Goal: Transaction & Acquisition: Purchase product/service

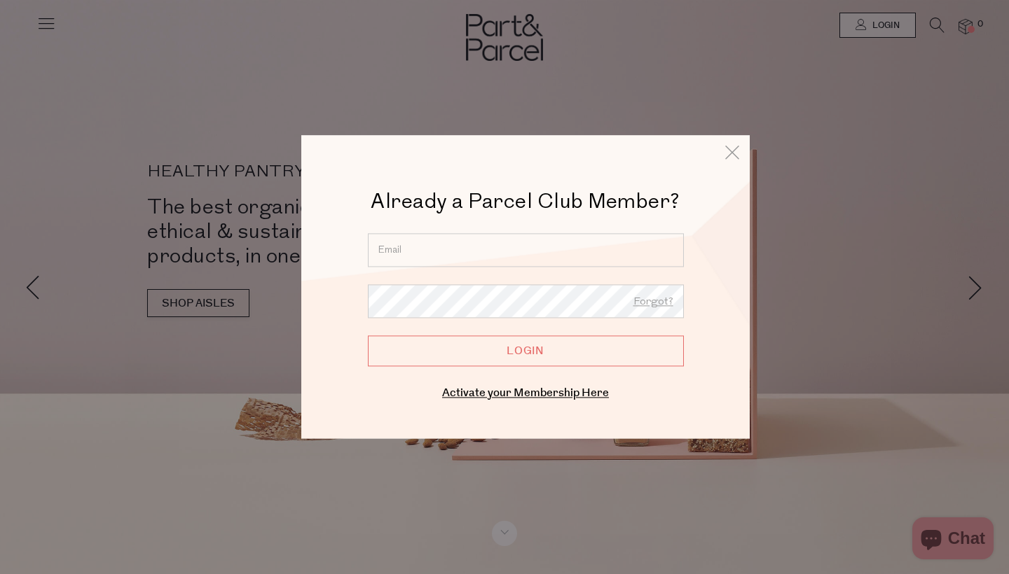
click at [624, 251] on input "email" at bounding box center [526, 250] width 316 height 34
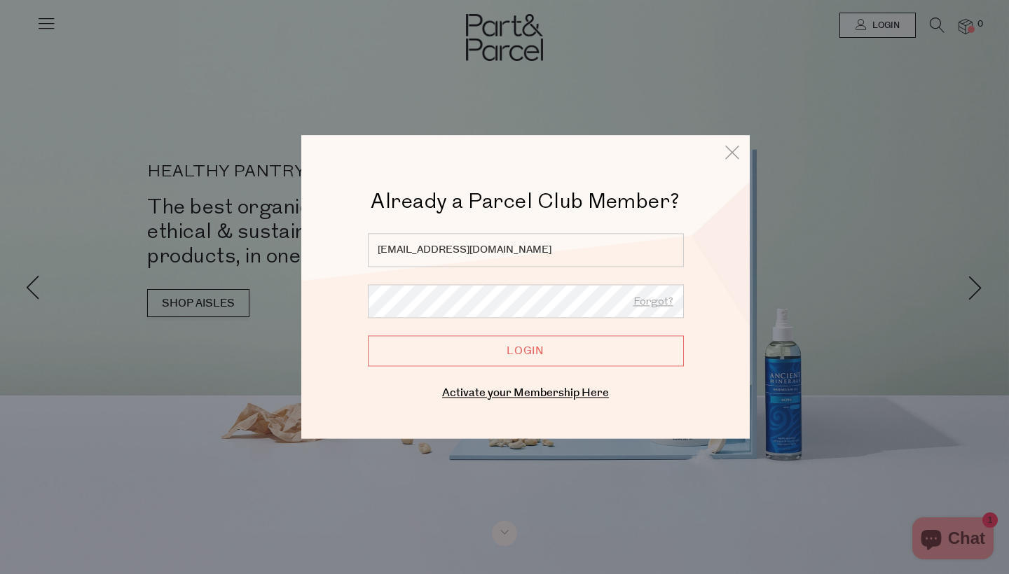
type input "smandhswebb@yahoo.com"
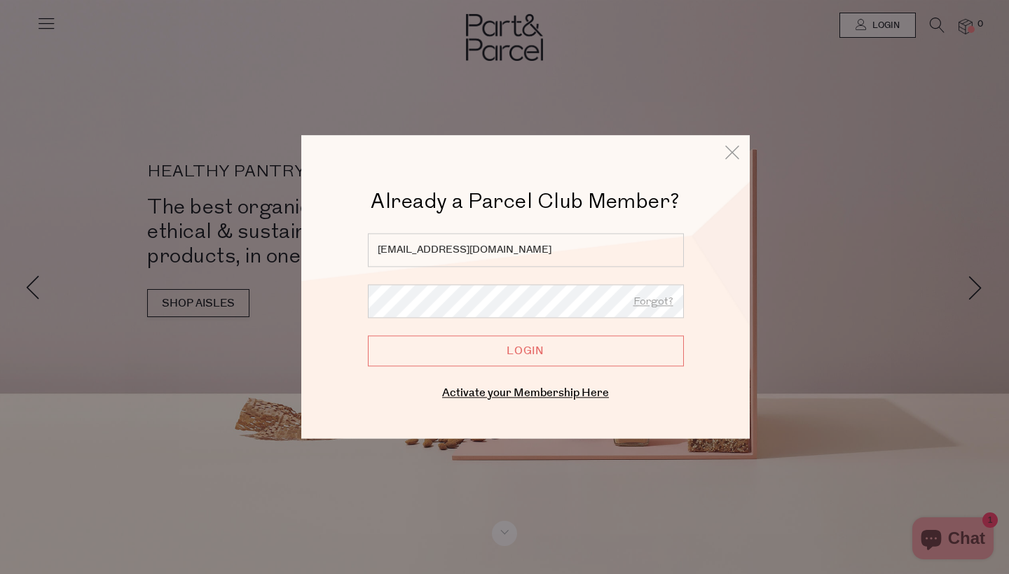
click at [525, 351] on input "Login" at bounding box center [526, 351] width 316 height 31
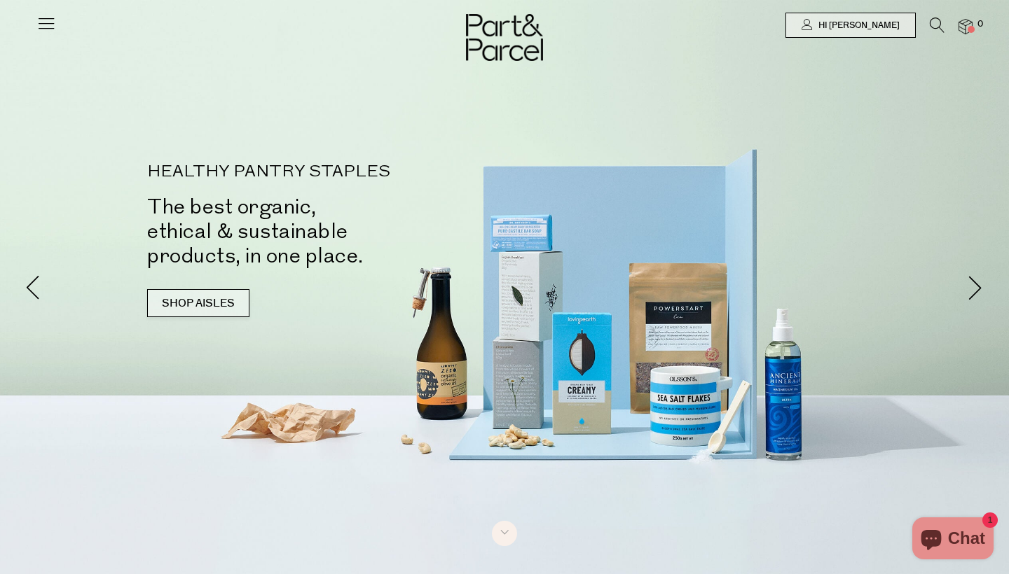
click at [208, 305] on link "SHOP AISLES" at bounding box center [198, 303] width 102 height 28
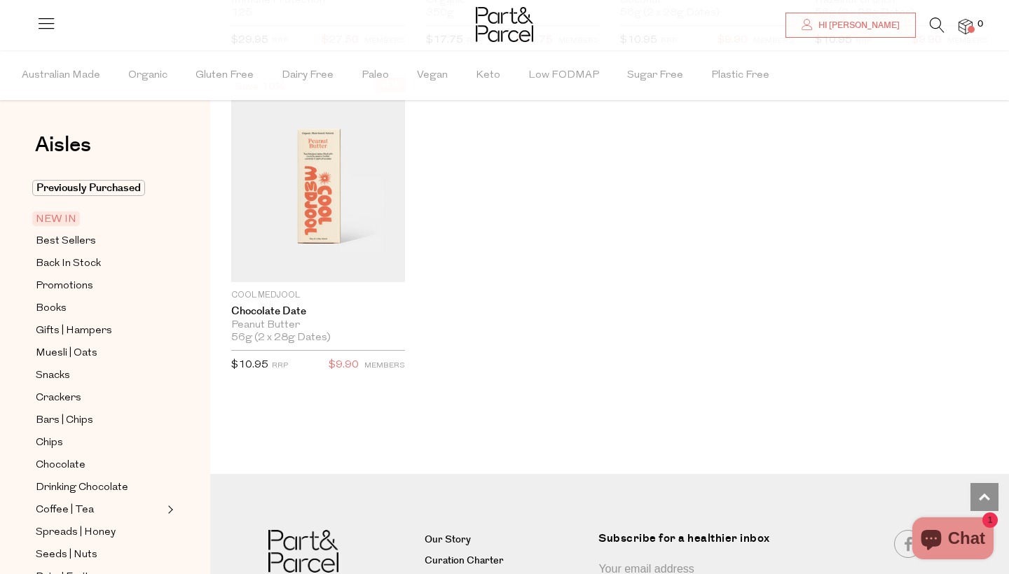
scroll to position [1886, 0]
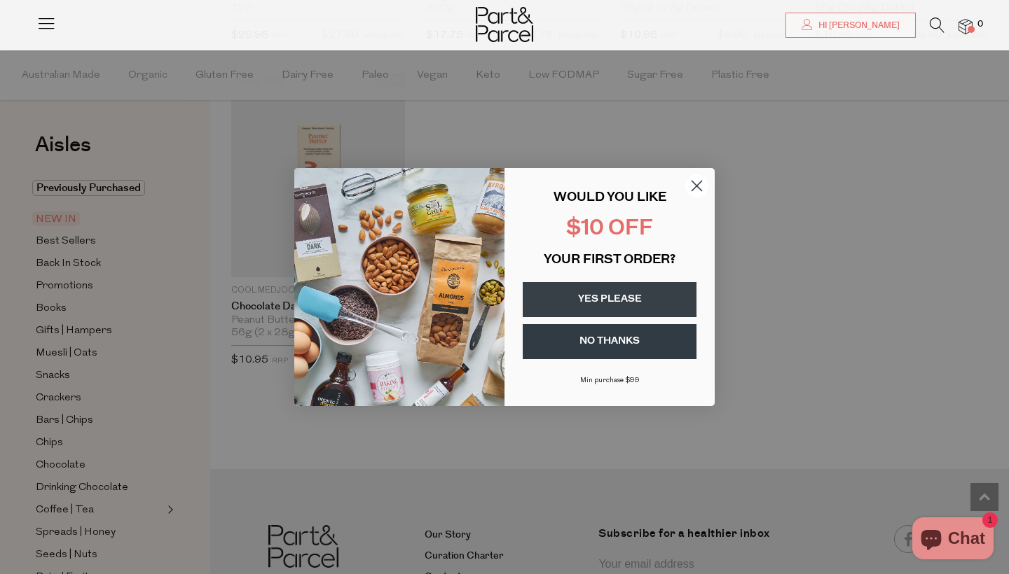
click at [561, 342] on button "NO THANKS" at bounding box center [610, 341] width 174 height 35
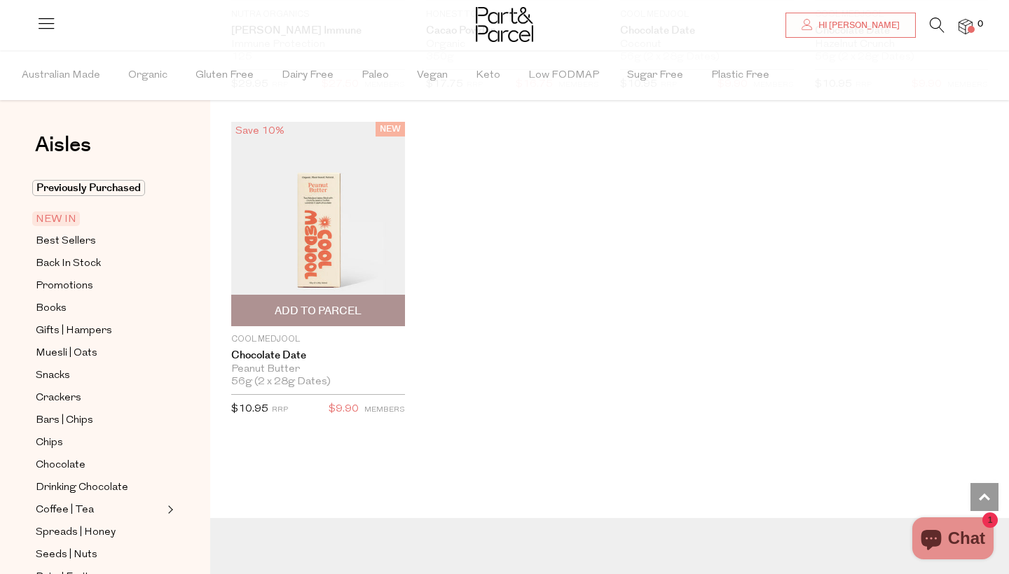
scroll to position [1835, 0]
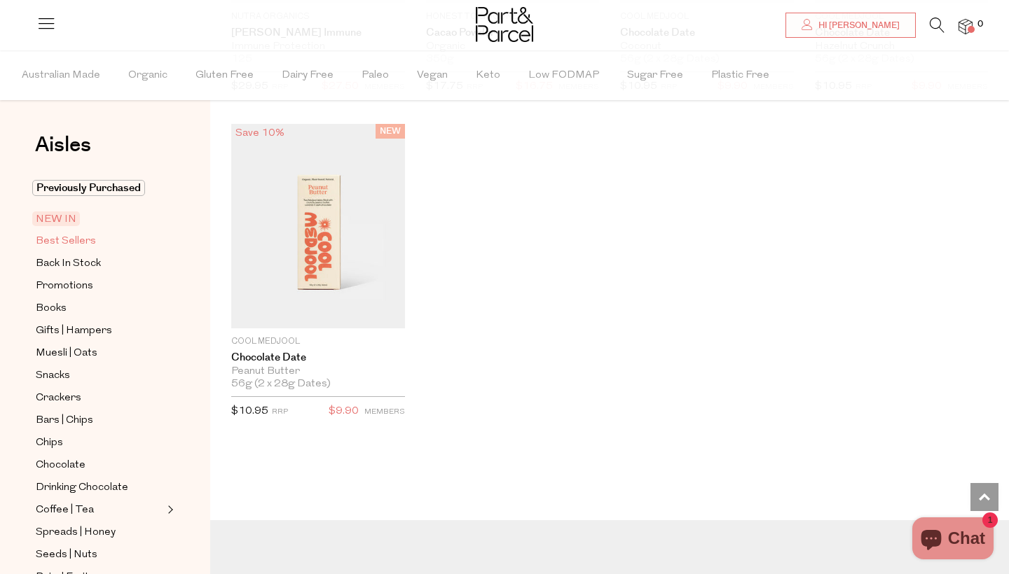
click at [86, 235] on span "Best Sellers" at bounding box center [66, 241] width 60 height 17
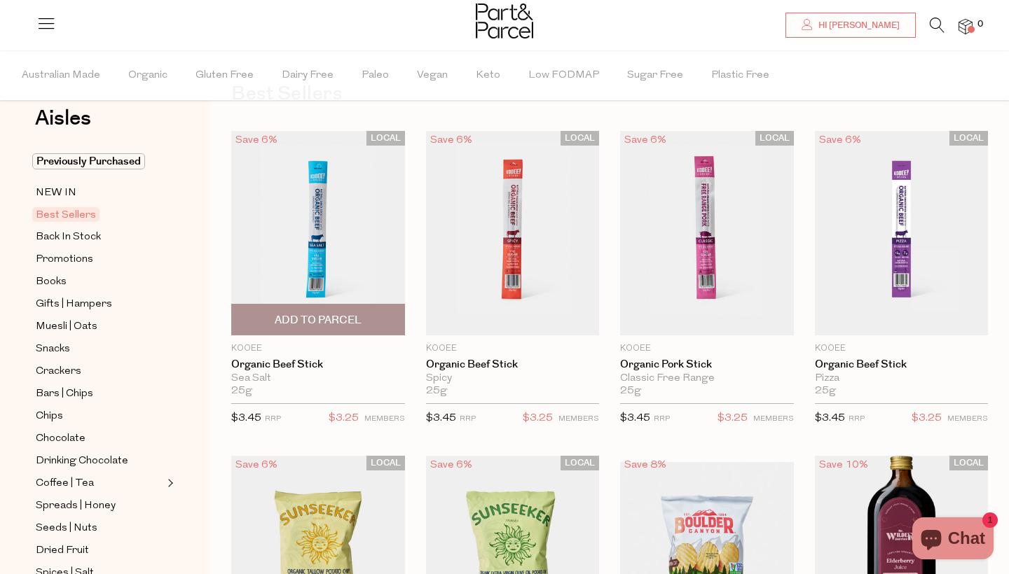
scroll to position [55, 0]
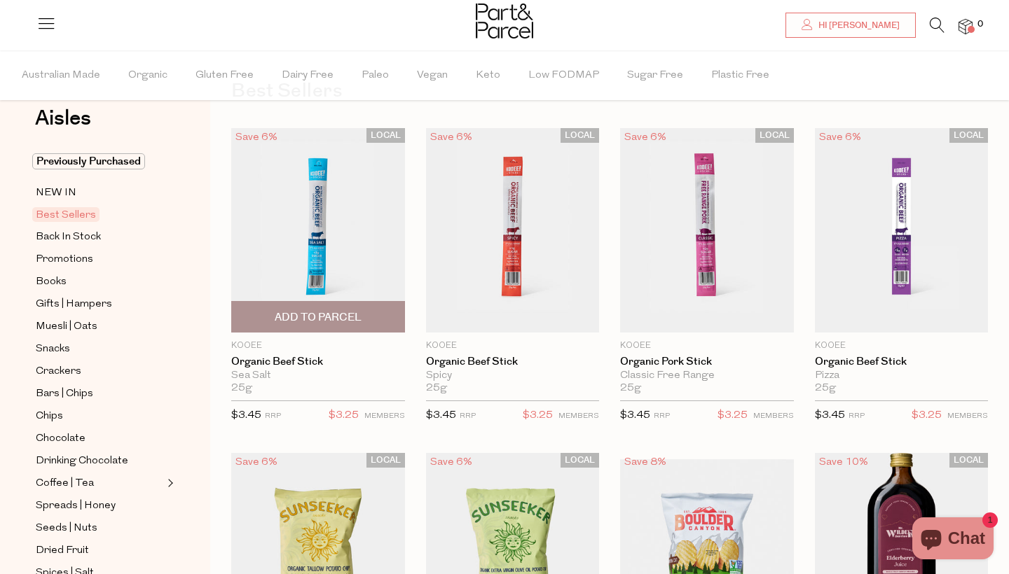
click at [306, 318] on span "Add To Parcel" at bounding box center [318, 317] width 87 height 15
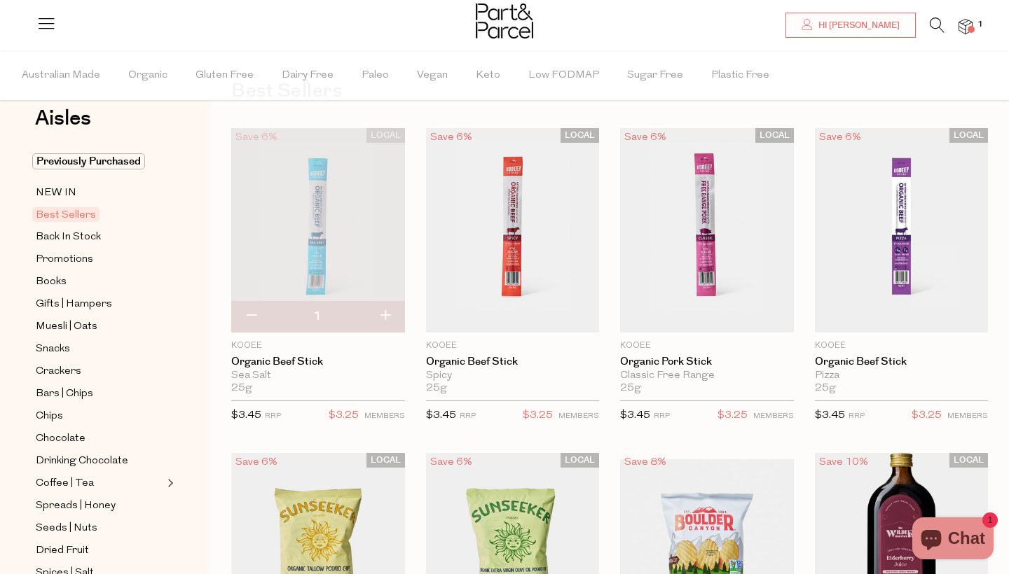
click at [386, 315] on button "button" at bounding box center [385, 316] width 40 height 31
type input "2"
click at [386, 316] on button "button" at bounding box center [385, 316] width 40 height 31
type input "3"
click at [387, 315] on button "button" at bounding box center [385, 316] width 40 height 31
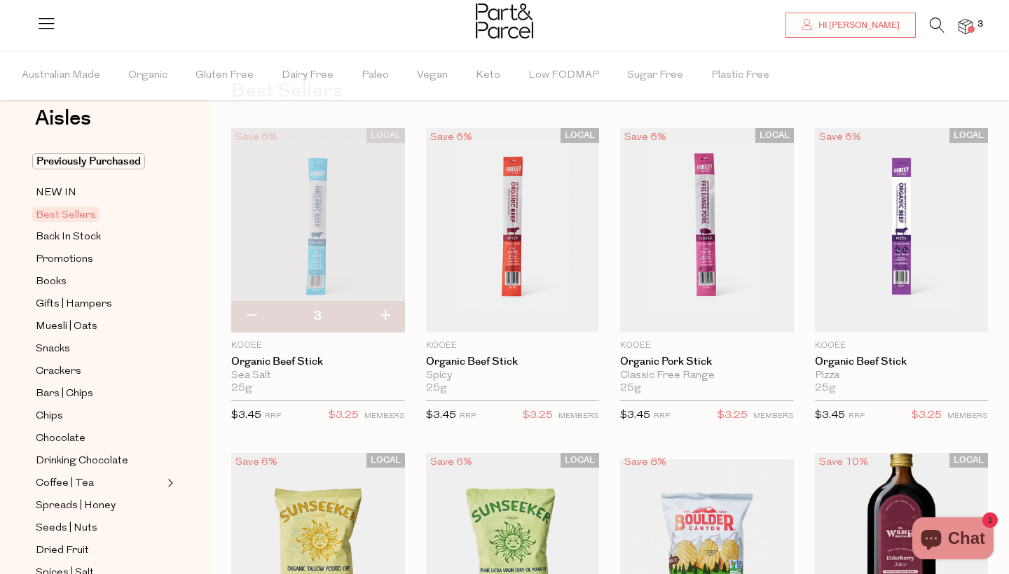
type input "4"
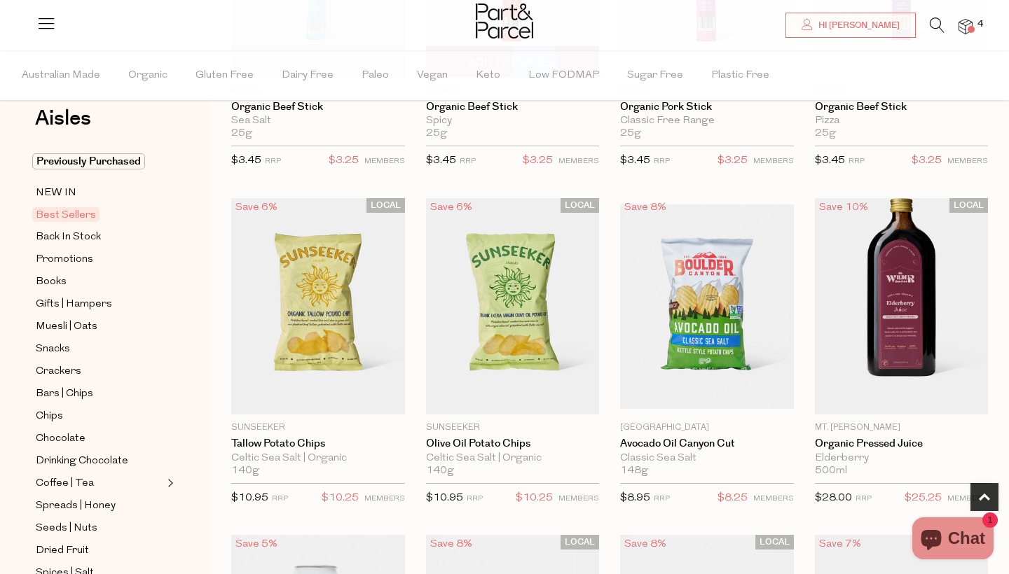
scroll to position [310, 0]
click at [328, 391] on span "Add To Parcel" at bounding box center [317, 399] width 165 height 30
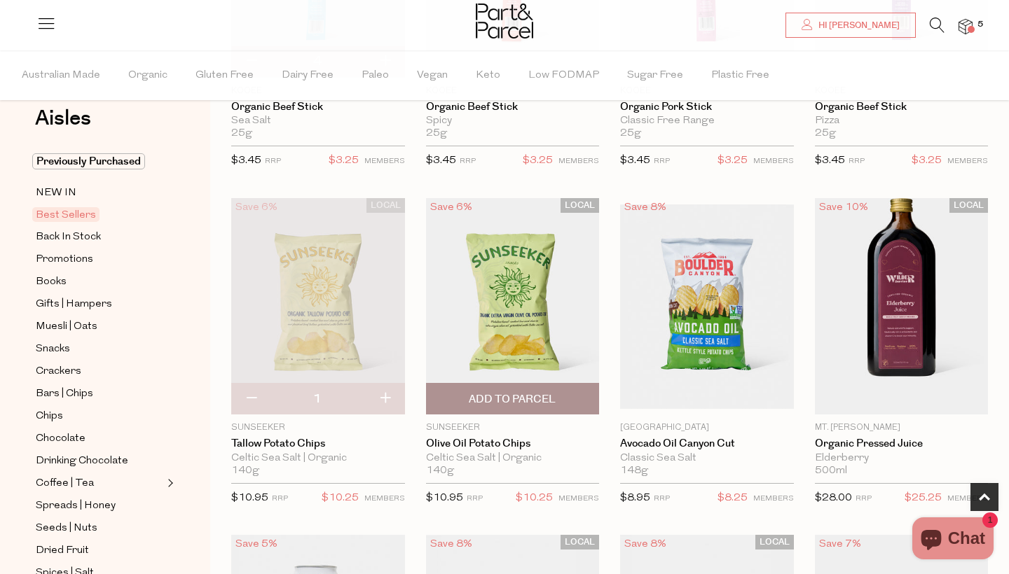
scroll to position [320, 0]
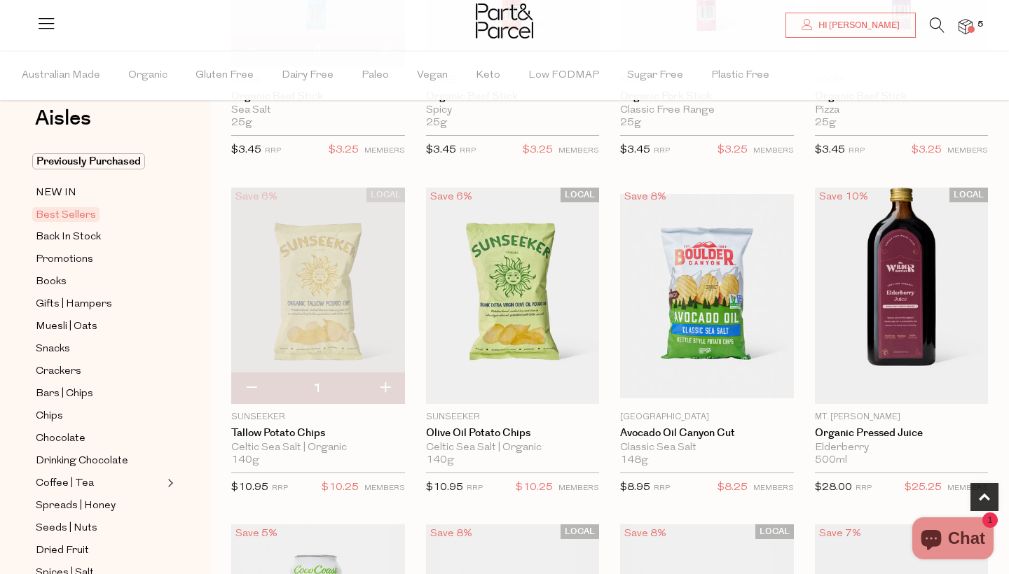
click at [389, 384] on button "button" at bounding box center [385, 388] width 40 height 31
type input "2"
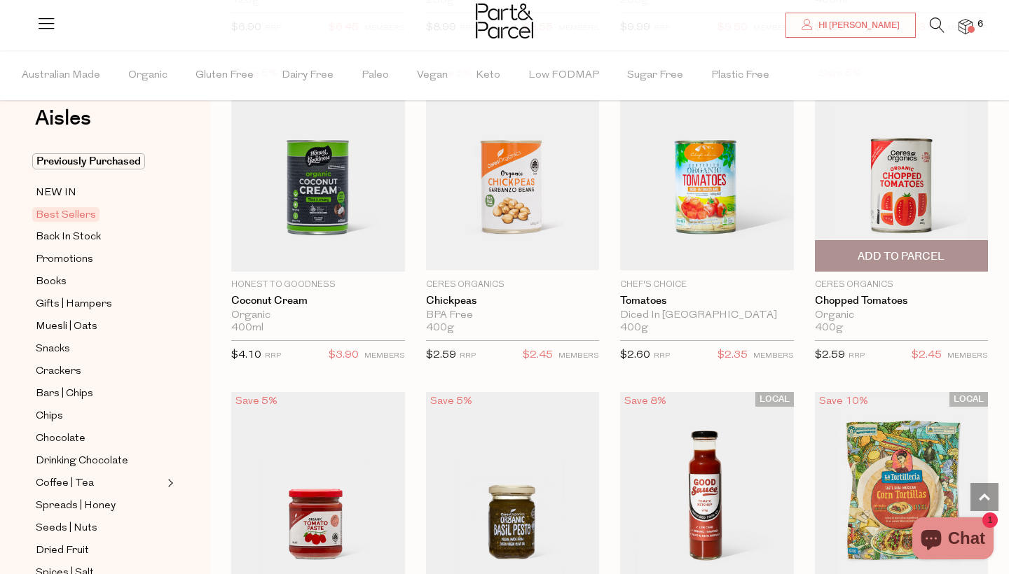
scroll to position [1760, 0]
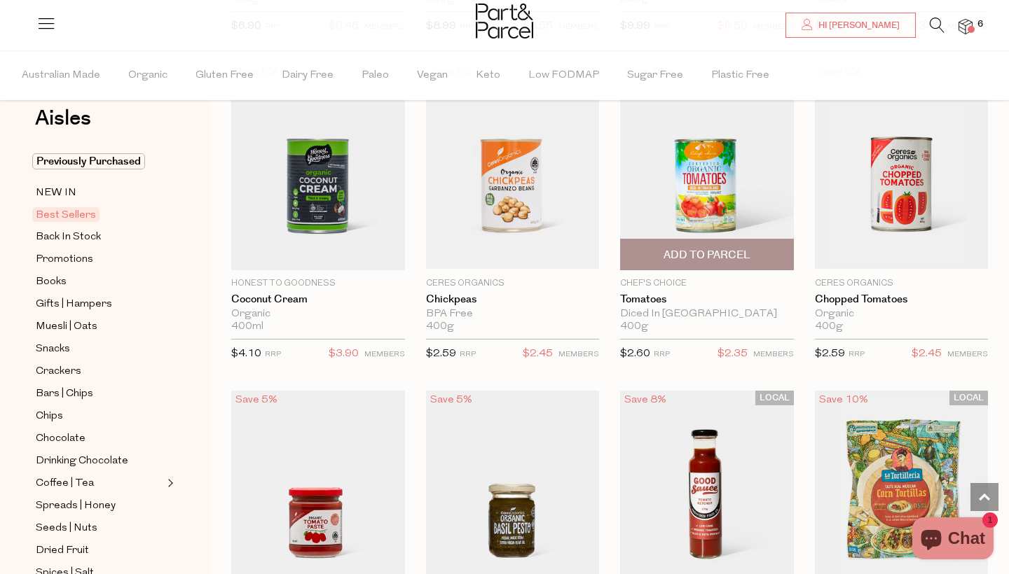
click at [698, 254] on span "Add To Parcel" at bounding box center [706, 255] width 87 height 15
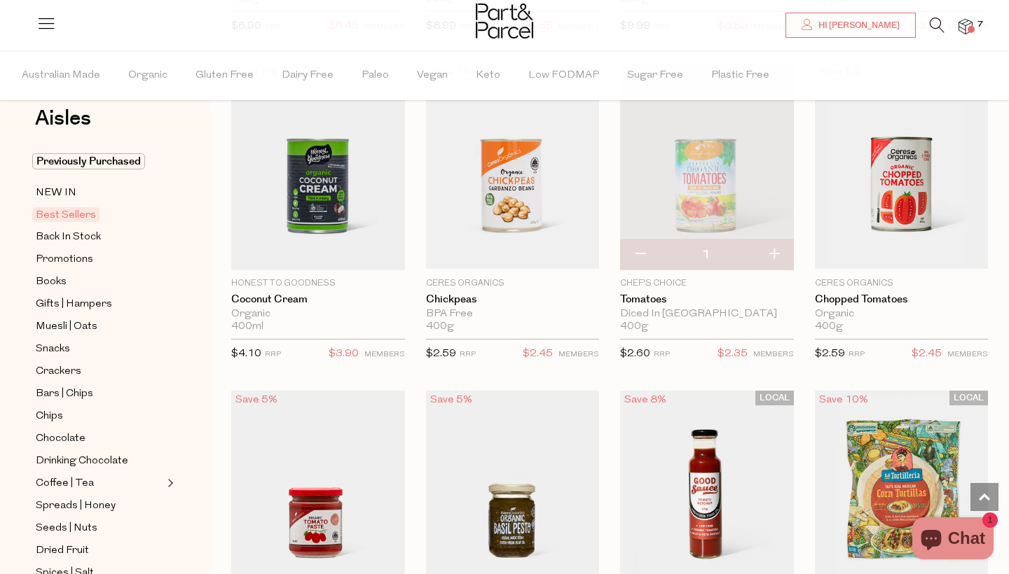
click at [774, 251] on button "button" at bounding box center [774, 255] width 40 height 31
type input "2"
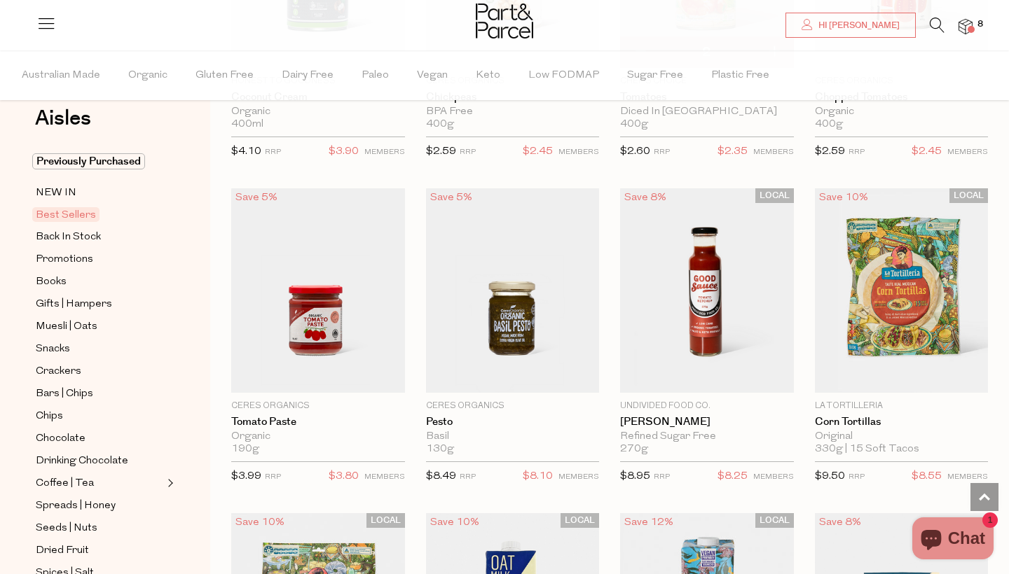
scroll to position [1984, 0]
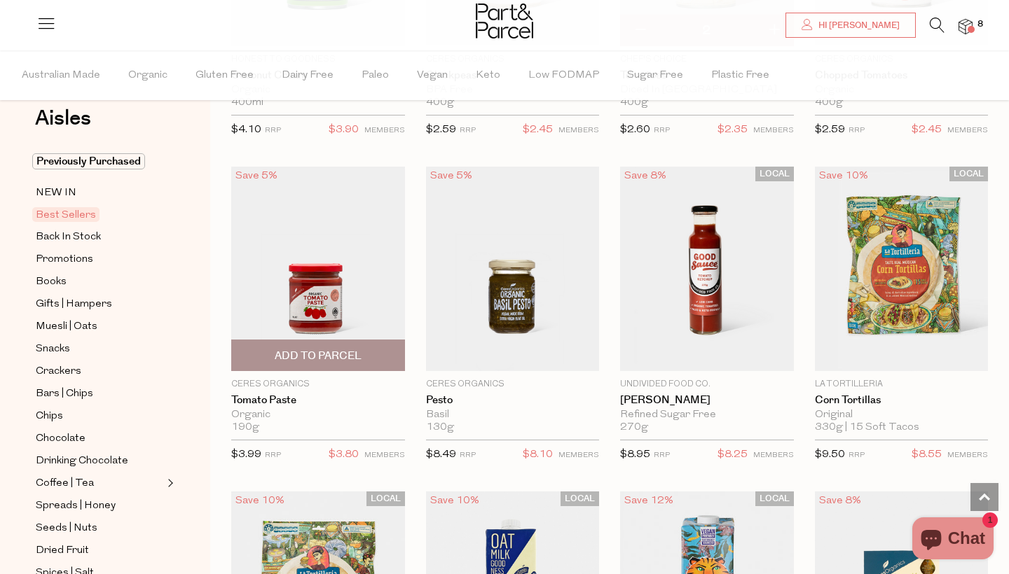
click at [340, 349] on span "Add To Parcel" at bounding box center [318, 356] width 87 height 15
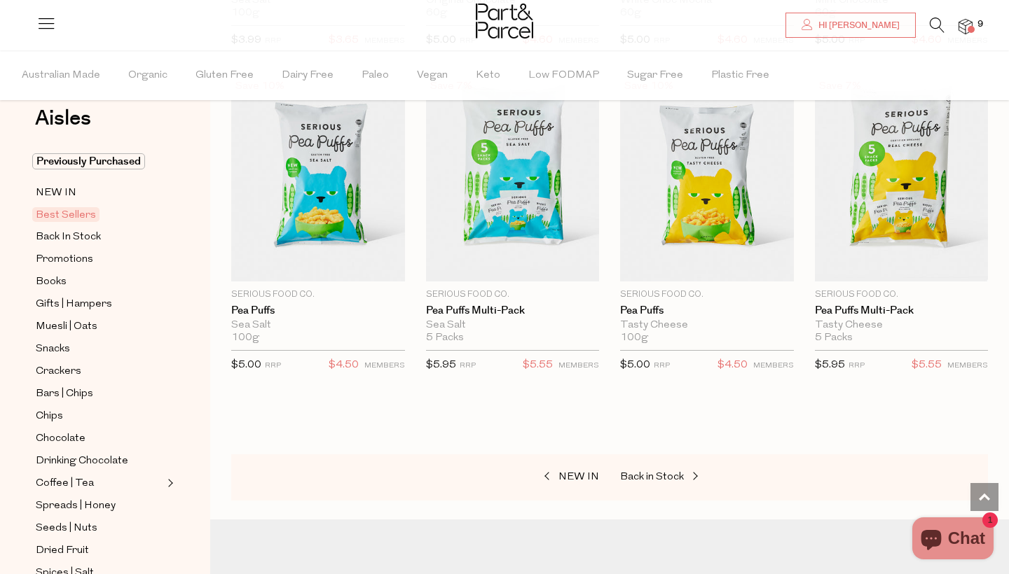
scroll to position [3049, 0]
click at [657, 471] on span "Back in Stock" at bounding box center [652, 476] width 64 height 11
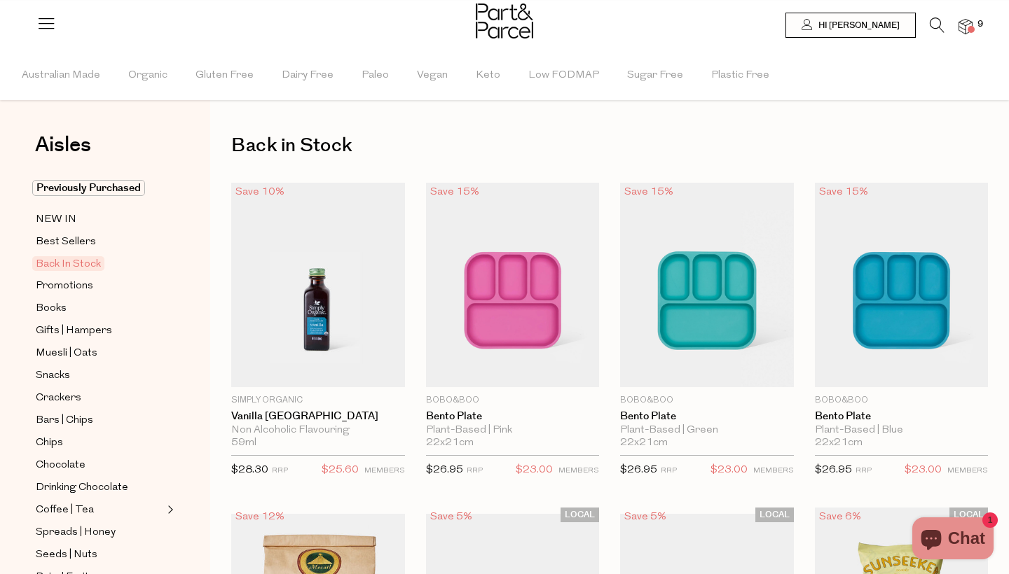
type input "2"
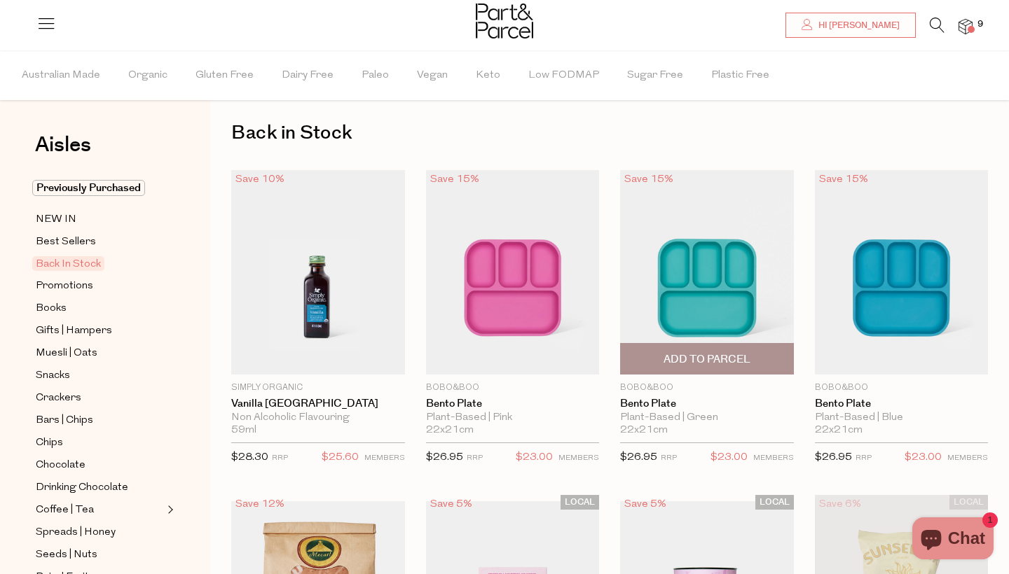
scroll to position [20, 0]
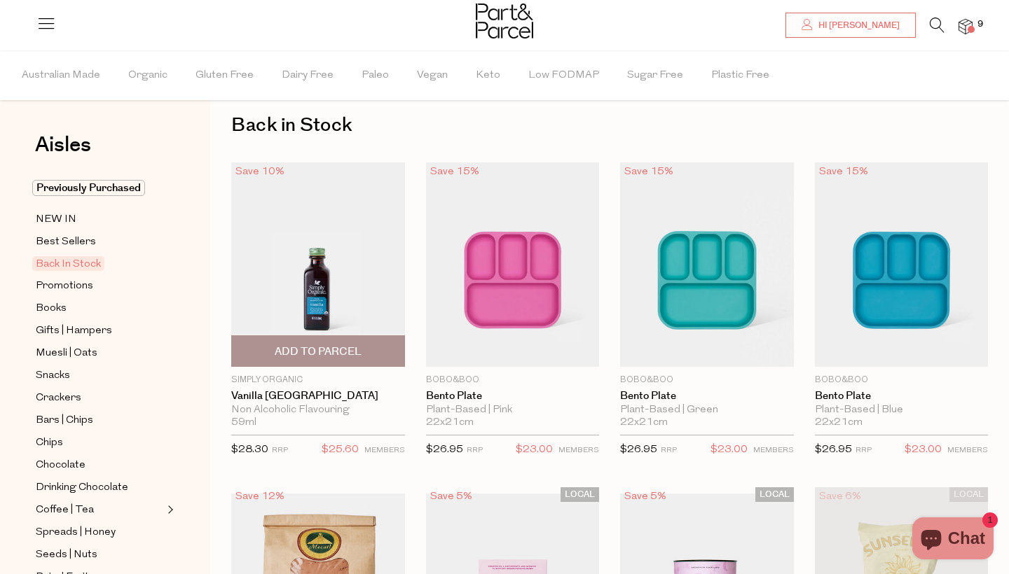
click at [327, 343] on span "Add To Parcel" at bounding box center [317, 351] width 165 height 30
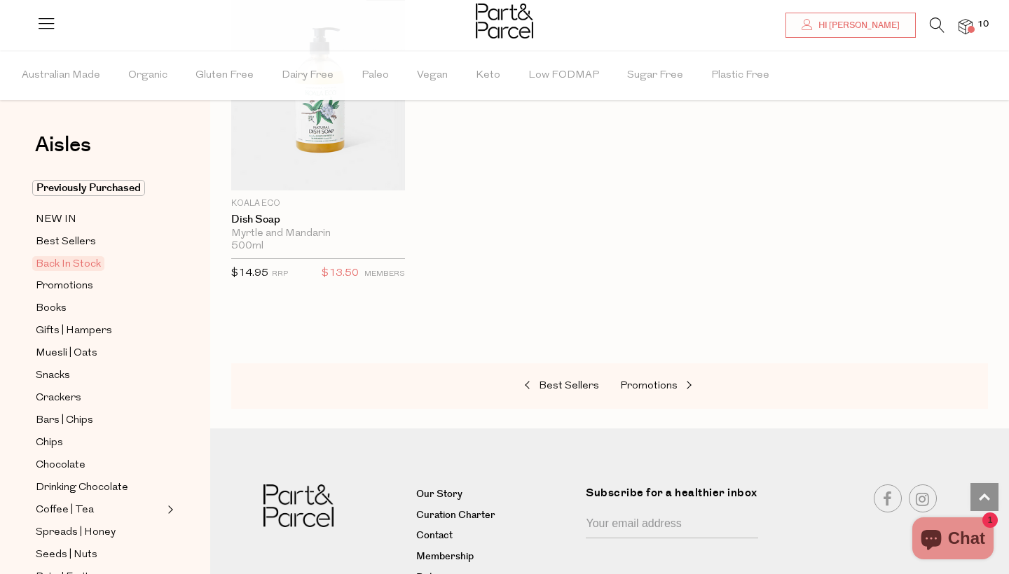
scroll to position [1197, 0]
click at [642, 380] on span "Promotions" at bounding box center [648, 385] width 57 height 11
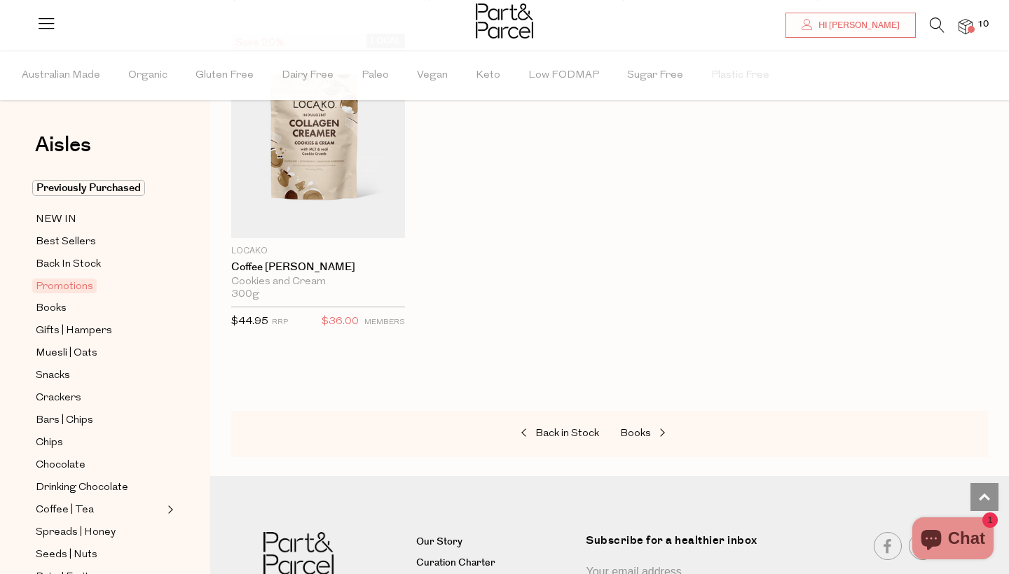
scroll to position [1136, 0]
click at [637, 433] on span "Books" at bounding box center [635, 434] width 31 height 11
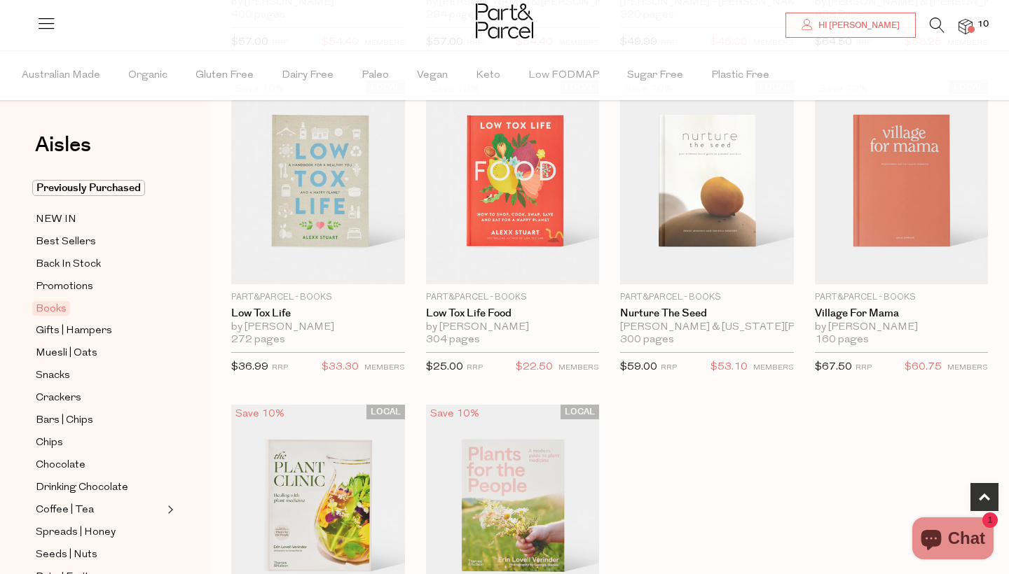
scroll to position [427, 0]
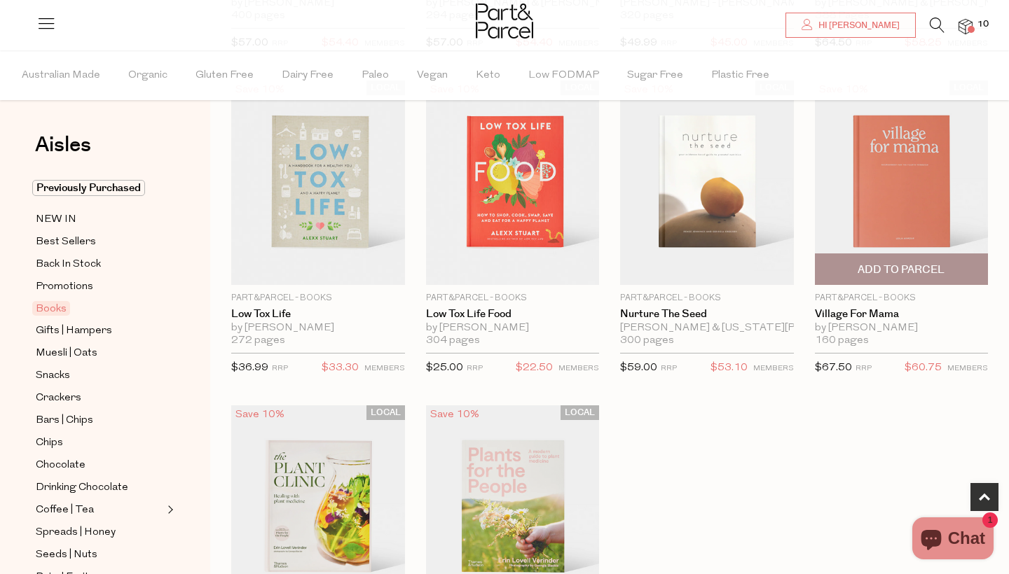
click at [910, 227] on img at bounding box center [902, 183] width 174 height 205
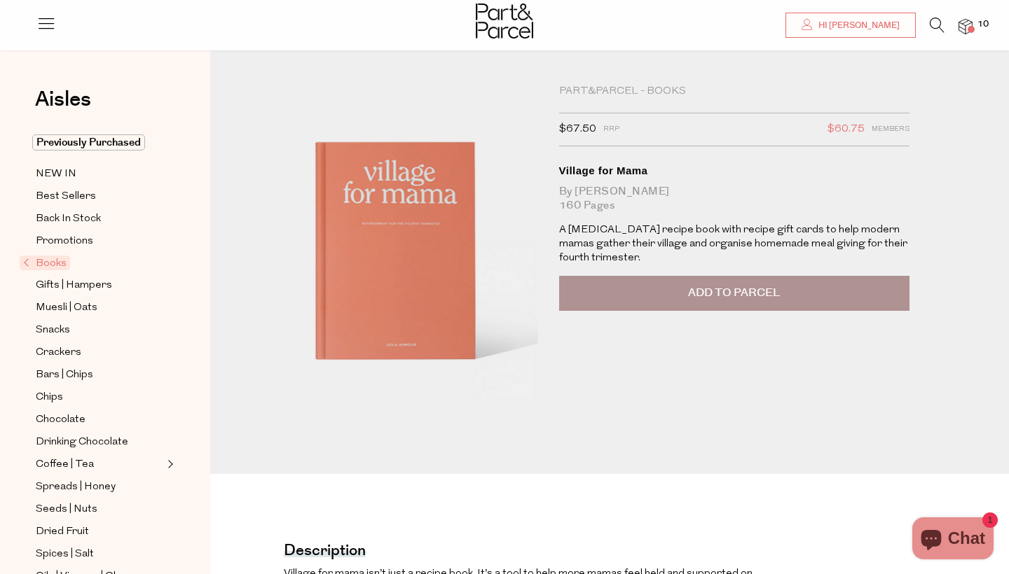
scroll to position [9, 0]
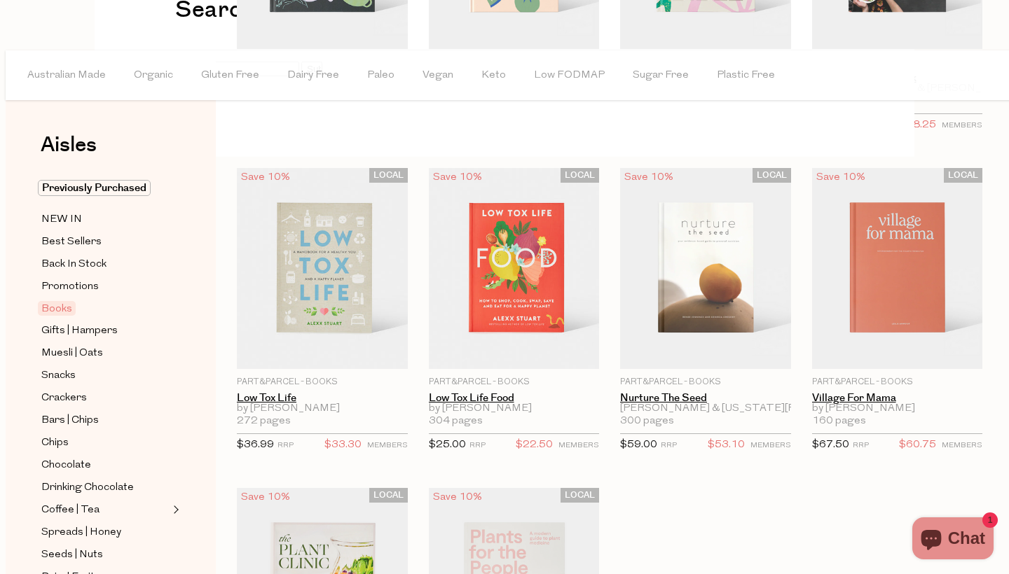
scroll to position [819, 0]
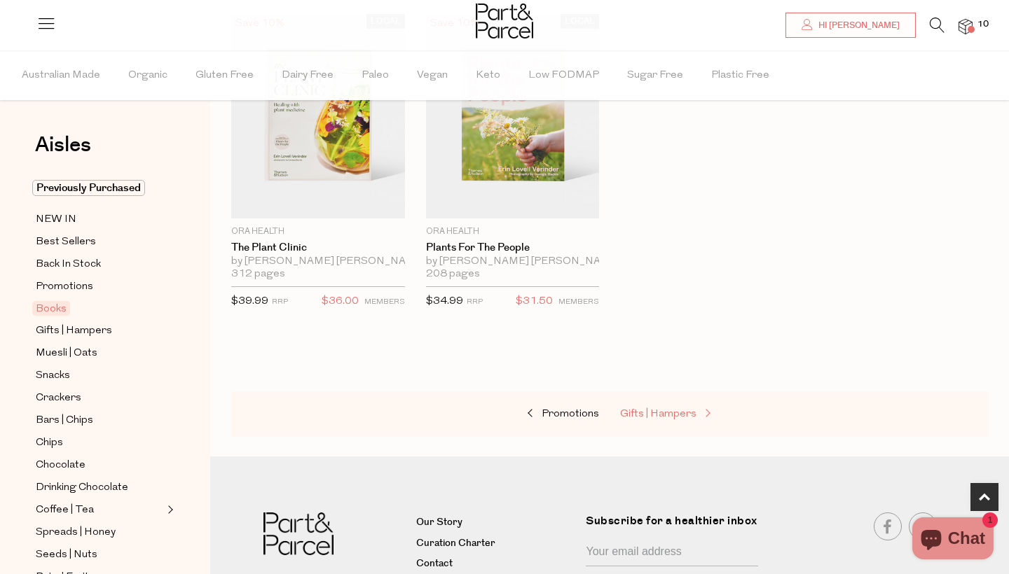
click at [647, 412] on span "Gifts | Hampers" at bounding box center [658, 414] width 76 height 11
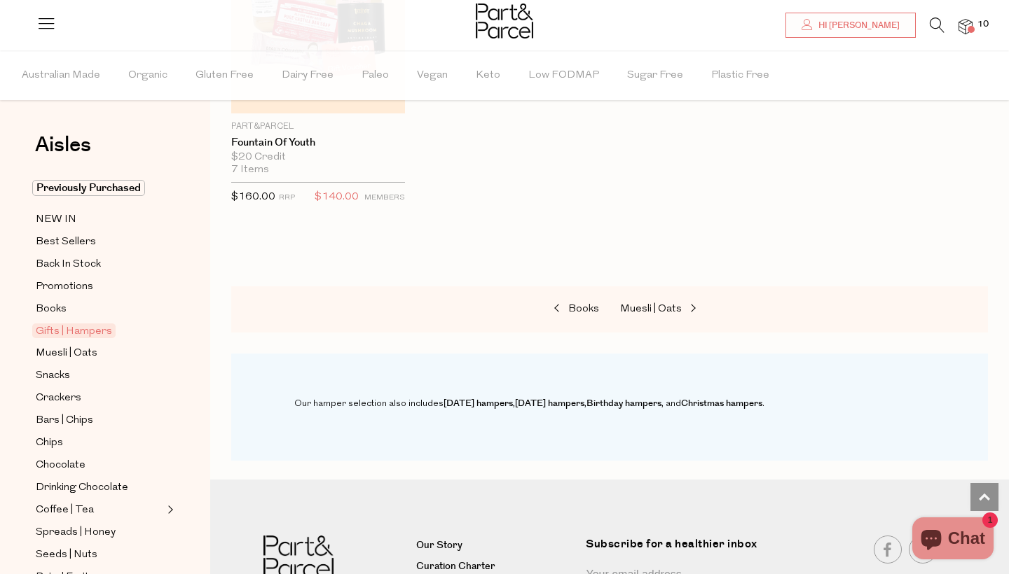
scroll to position [936, 0]
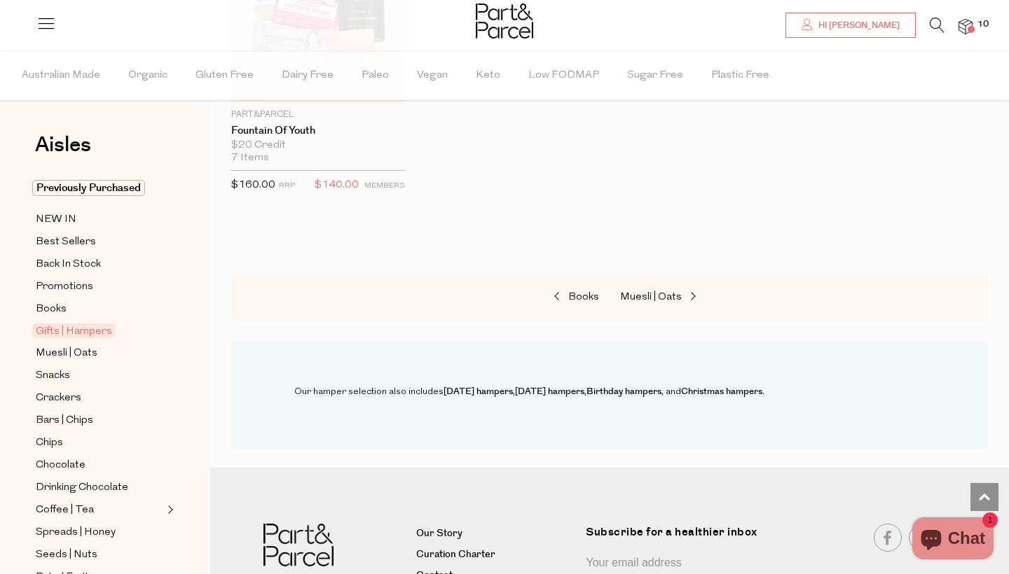
click at [675, 285] on div "Books Muesli | Oats" at bounding box center [609, 298] width 757 height 46
click at [675, 293] on span "Muesli | Oats" at bounding box center [651, 297] width 62 height 11
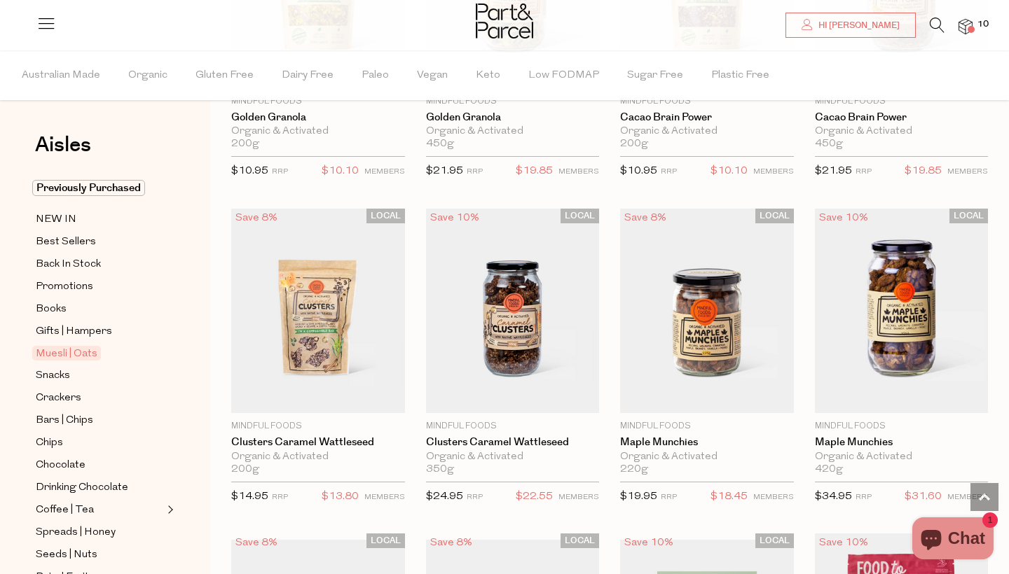
scroll to position [951, 0]
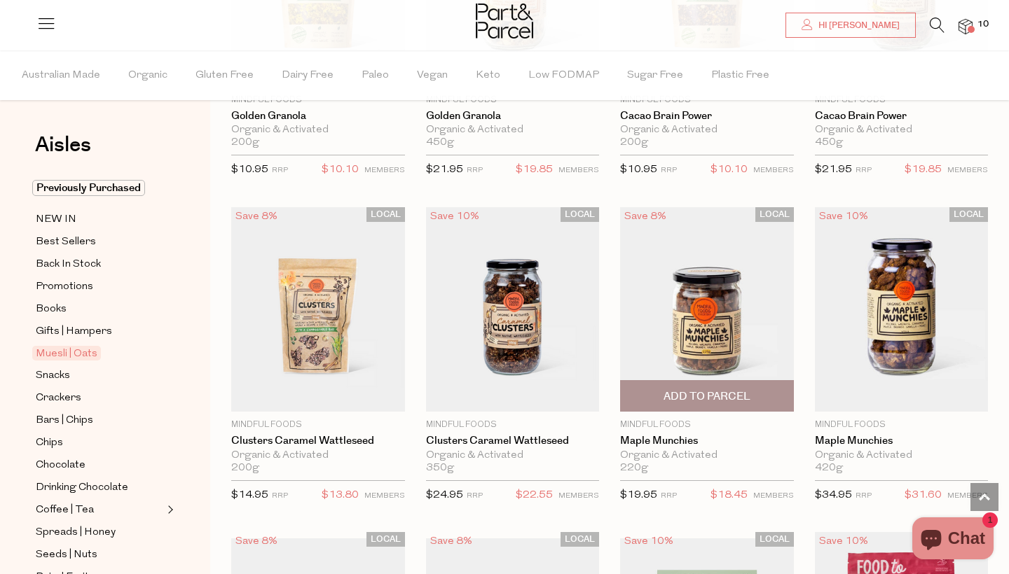
click at [706, 392] on span "Add To Parcel" at bounding box center [706, 396] width 87 height 15
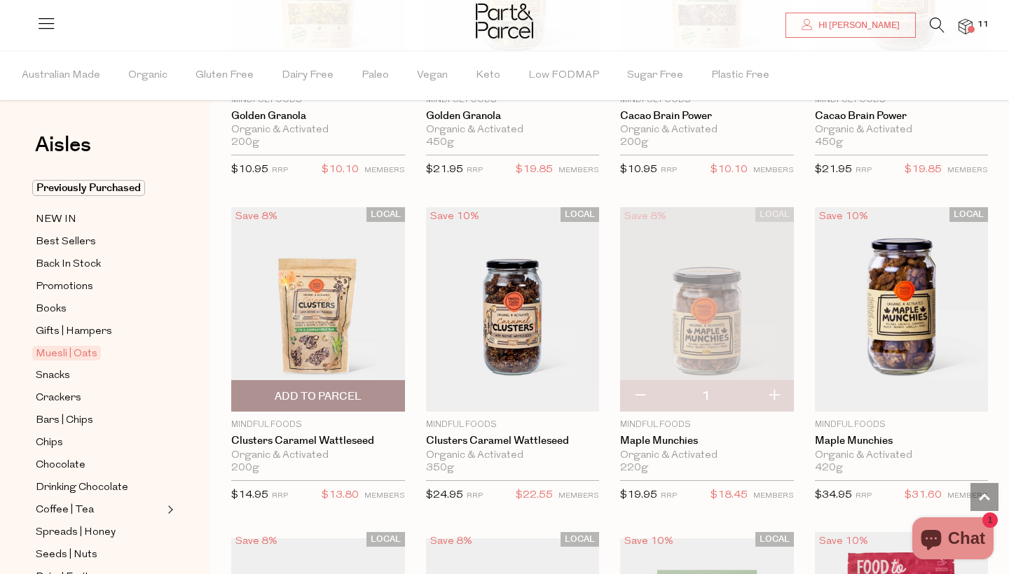
click at [315, 385] on span "Add To Parcel" at bounding box center [317, 396] width 165 height 30
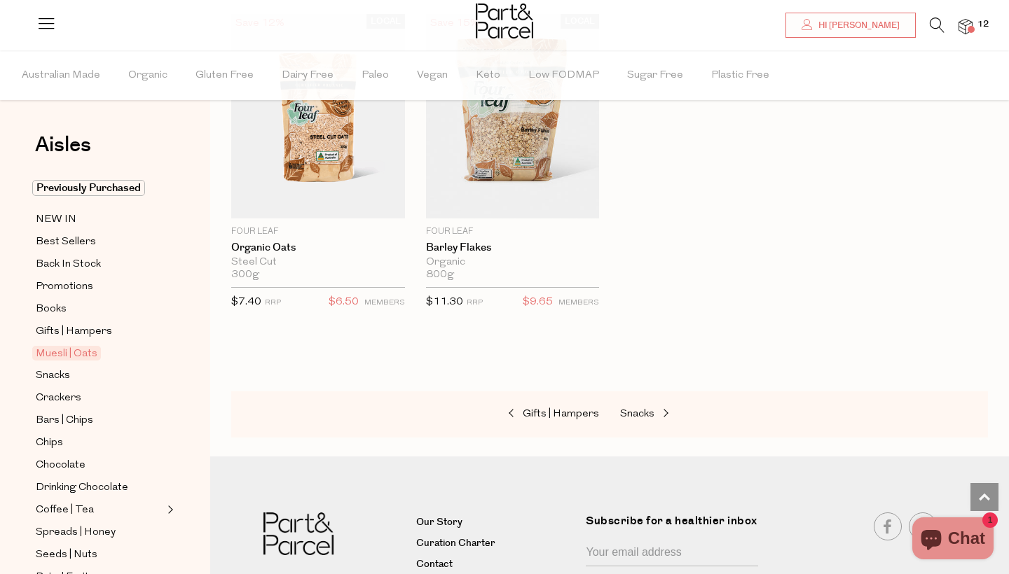
scroll to position [4100, 0]
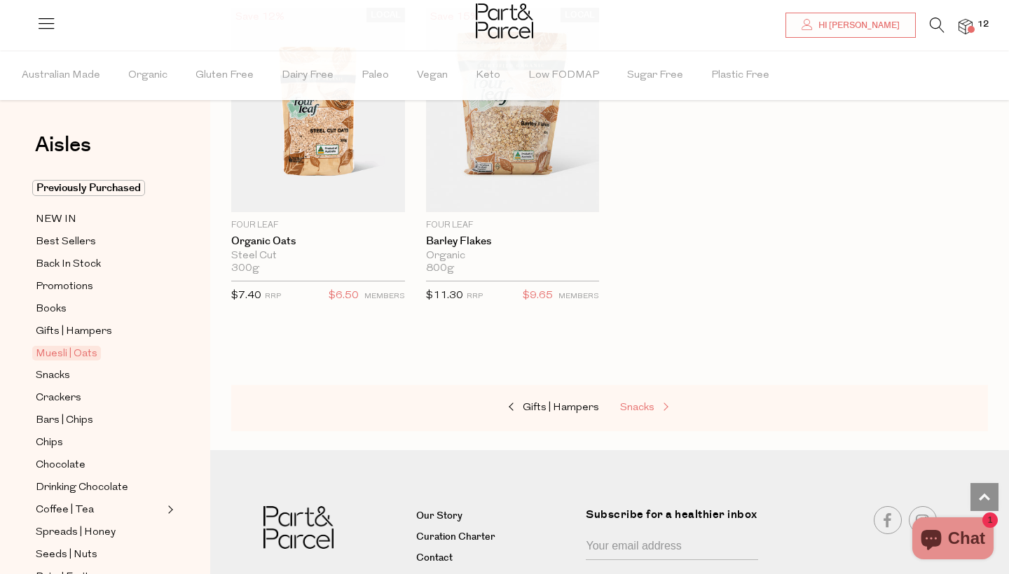
click at [631, 403] on span "Snacks" at bounding box center [637, 408] width 34 height 11
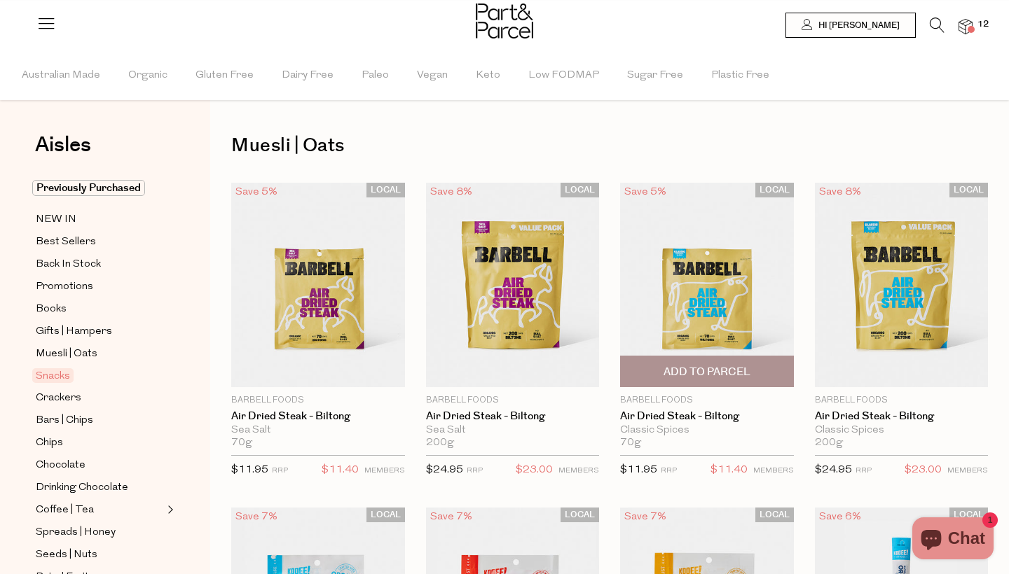
type input "4"
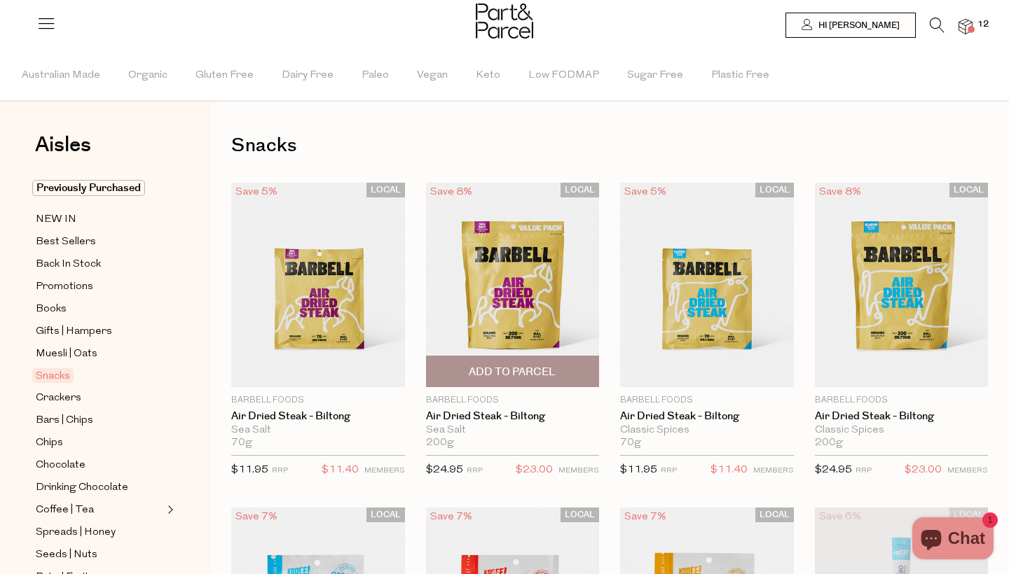
click at [475, 368] on span "Add To Parcel" at bounding box center [512, 372] width 87 height 15
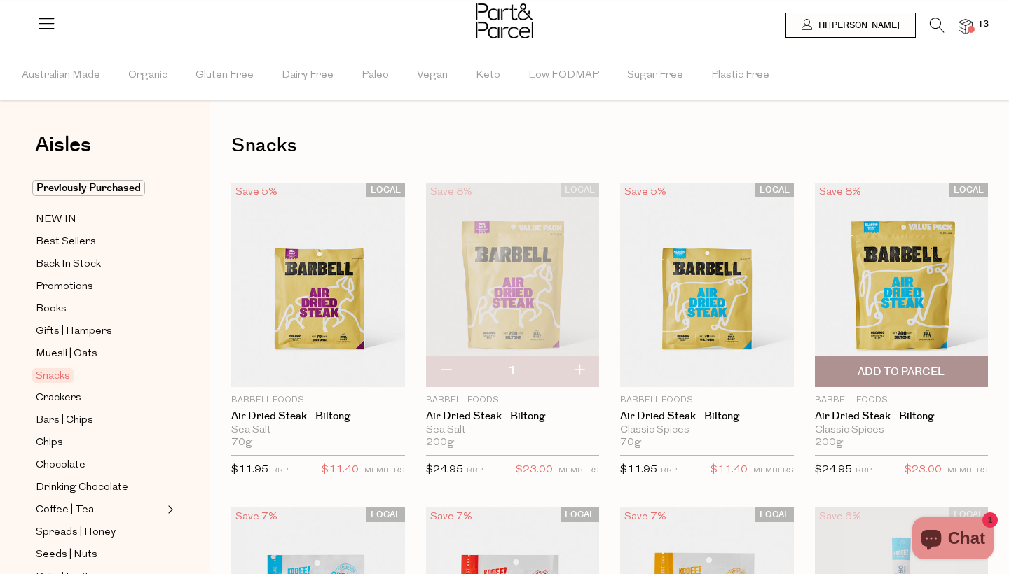
click at [893, 369] on span "Add To Parcel" at bounding box center [900, 372] width 87 height 15
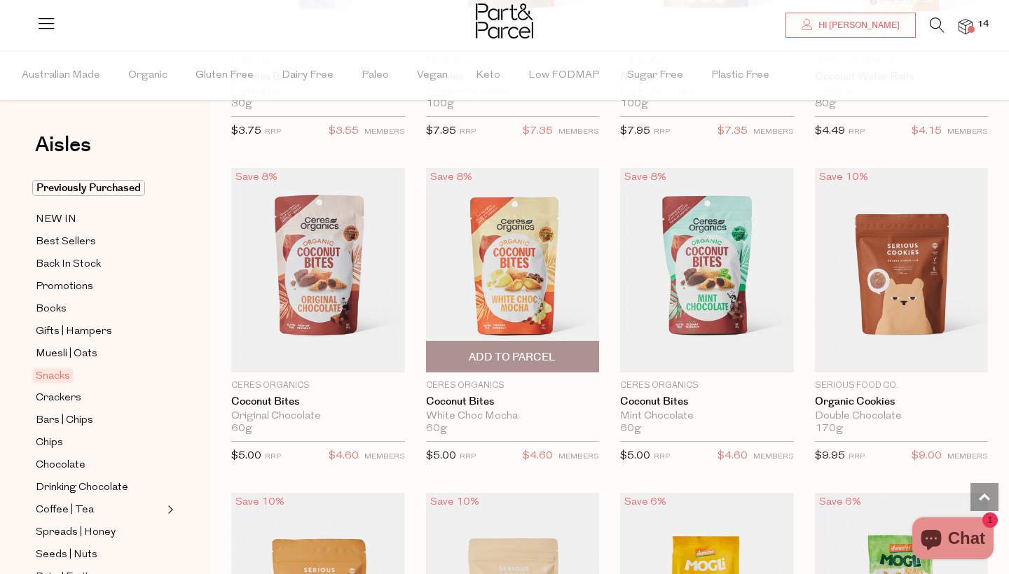
scroll to position [2317, 0]
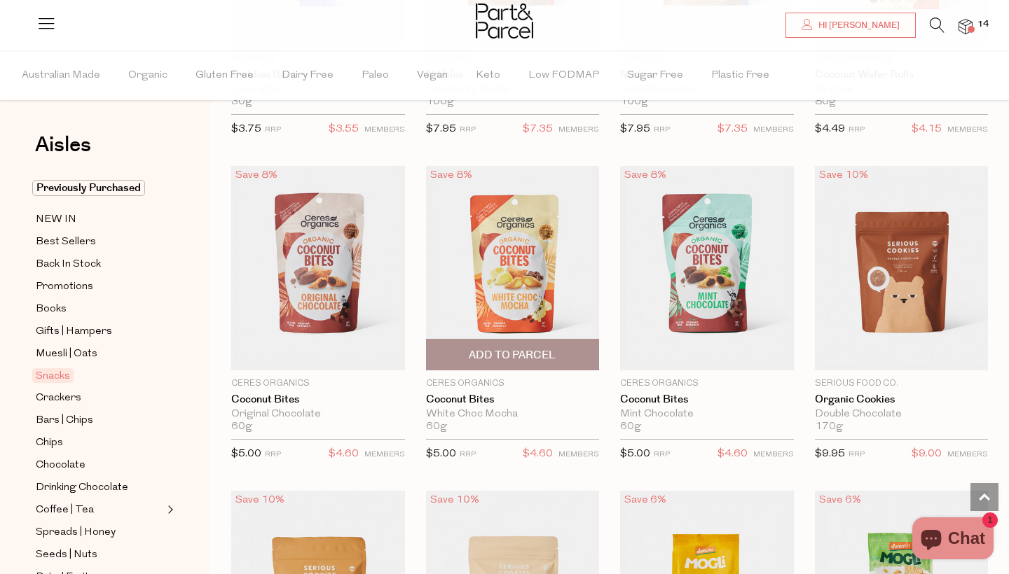
click at [502, 348] on span "Add To Parcel" at bounding box center [512, 355] width 87 height 15
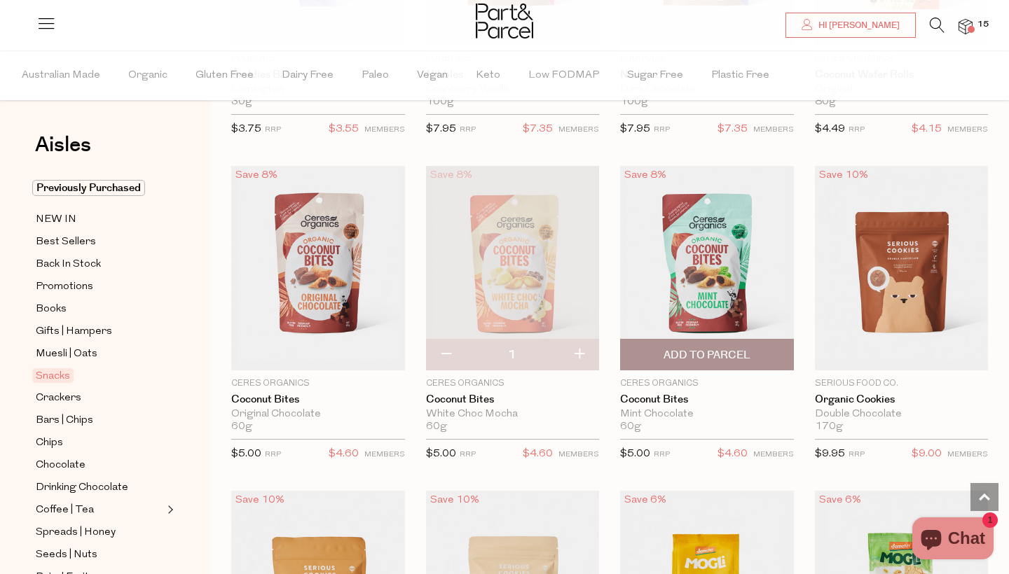
click at [703, 348] on span "Add To Parcel" at bounding box center [706, 355] width 87 height 15
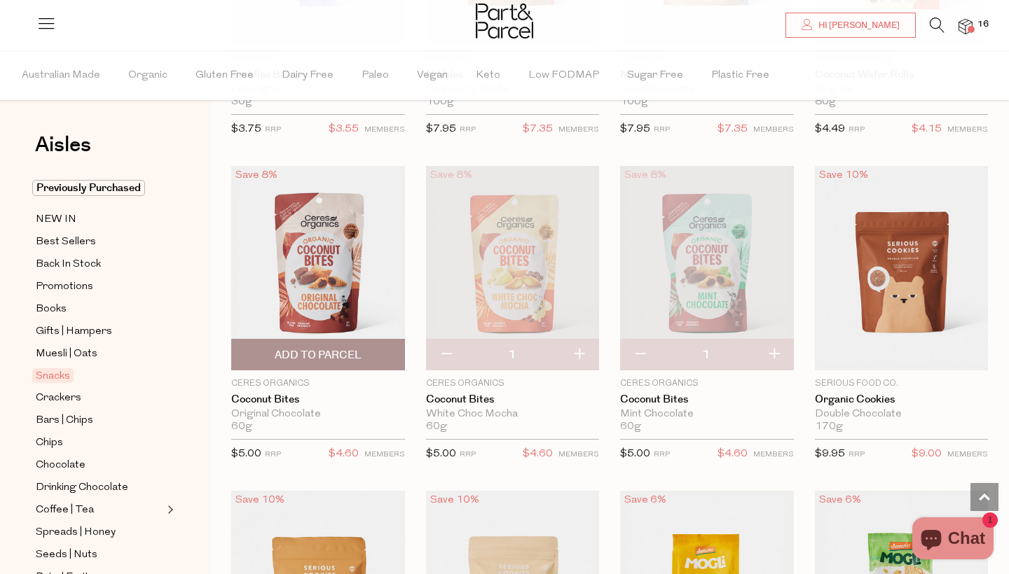
click at [329, 343] on span "Add To Parcel" at bounding box center [317, 355] width 165 height 30
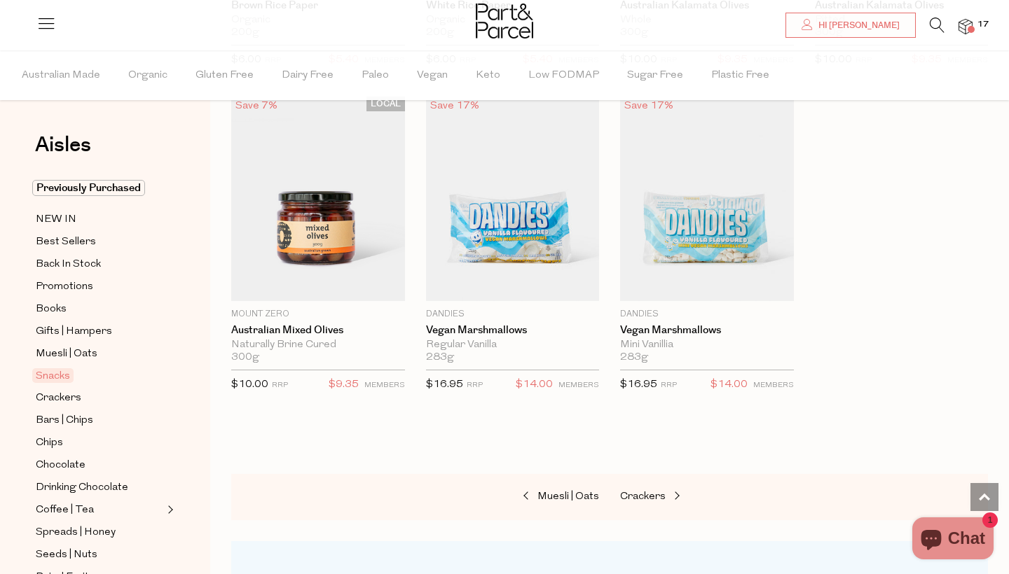
scroll to position [5324, 0]
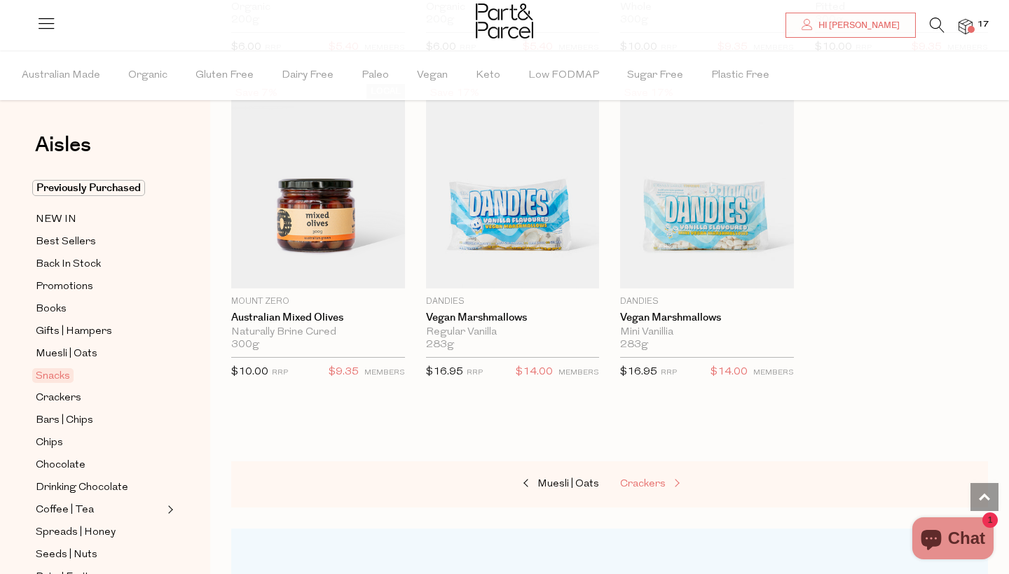
click at [648, 479] on span "Crackers" at bounding box center [643, 484] width 46 height 11
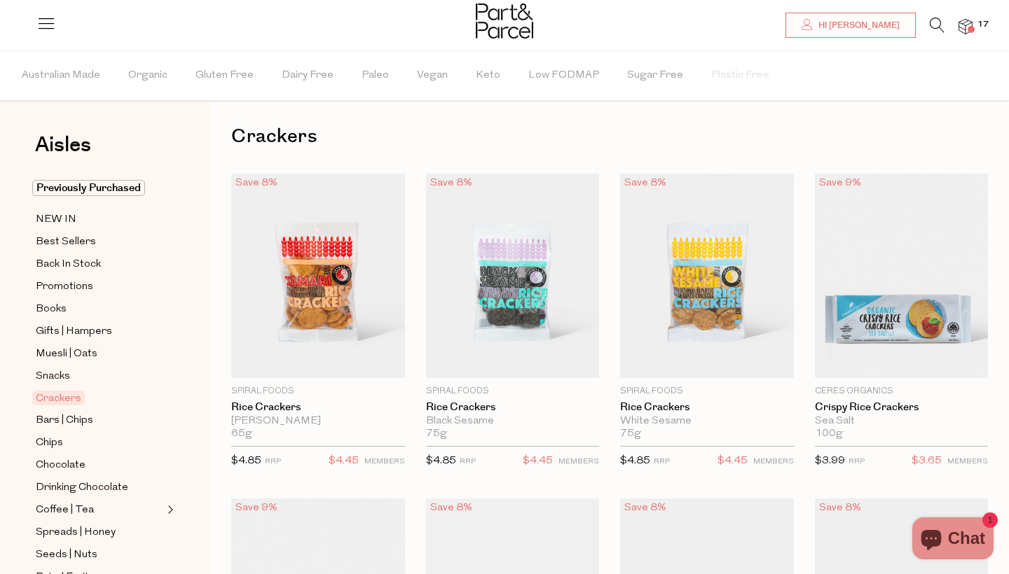
scroll to position [18, 0]
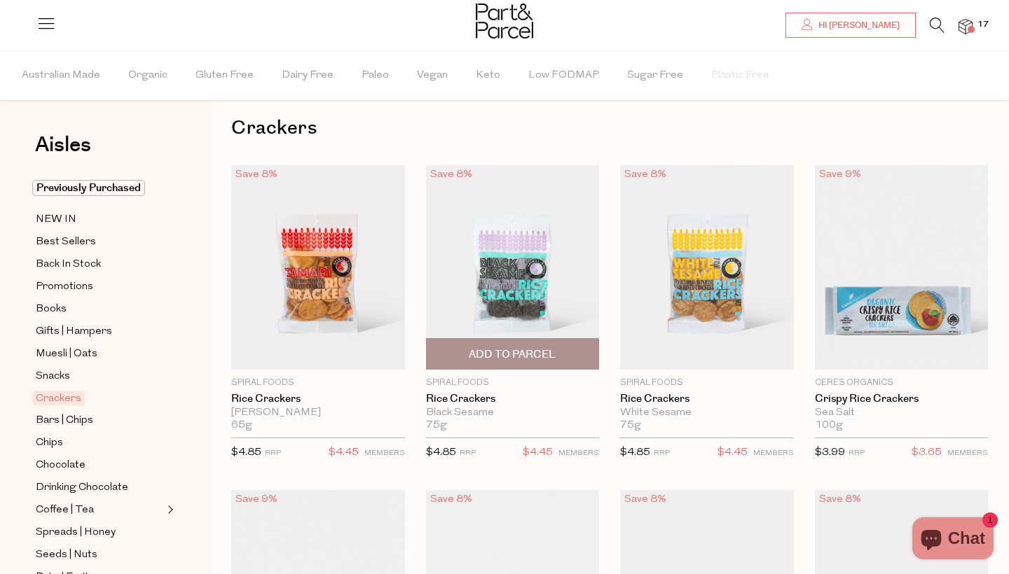
click at [506, 350] on span "Add To Parcel" at bounding box center [512, 354] width 87 height 15
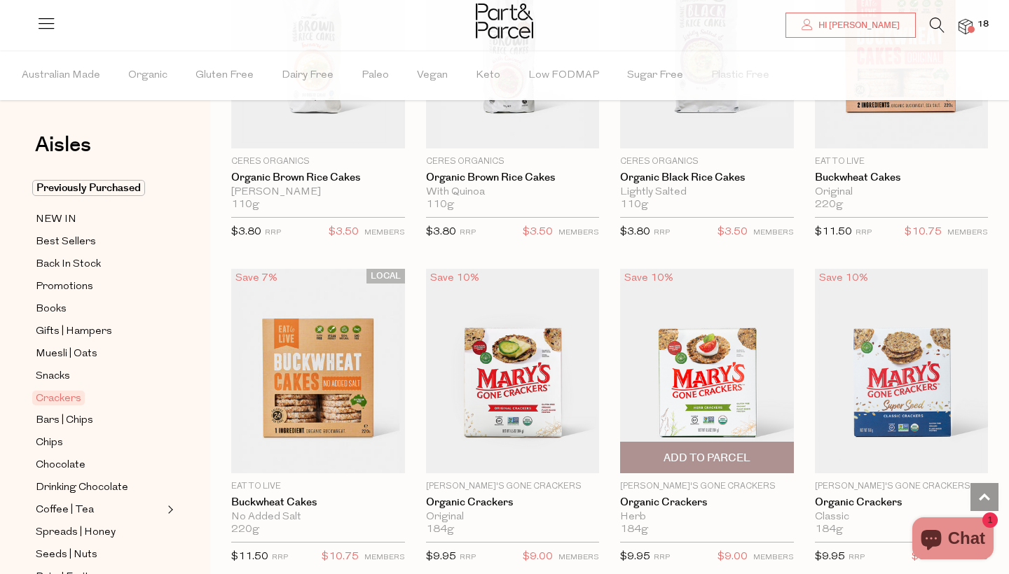
scroll to position [1217, 0]
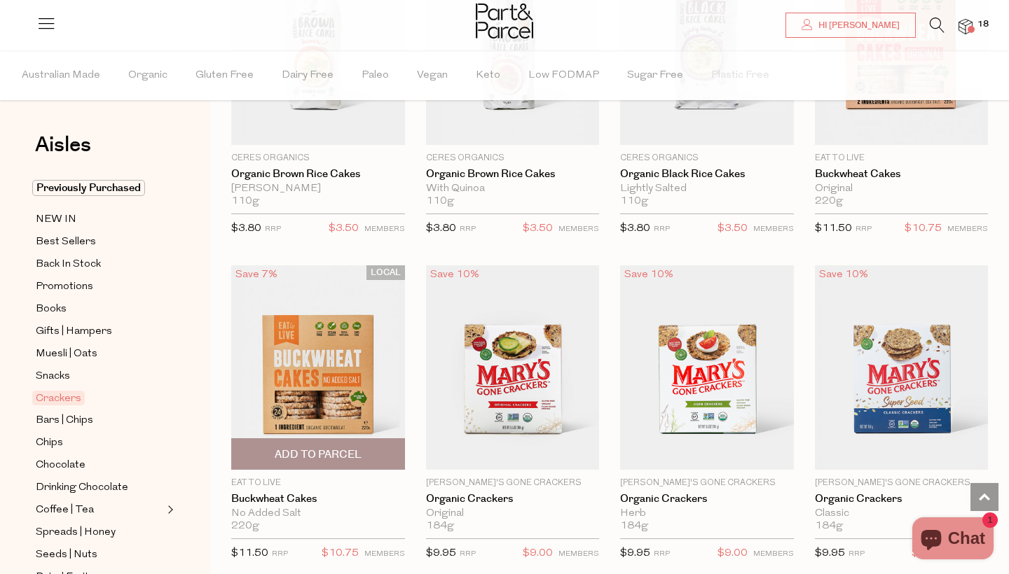
click at [307, 450] on span "Add To Parcel" at bounding box center [318, 455] width 87 height 15
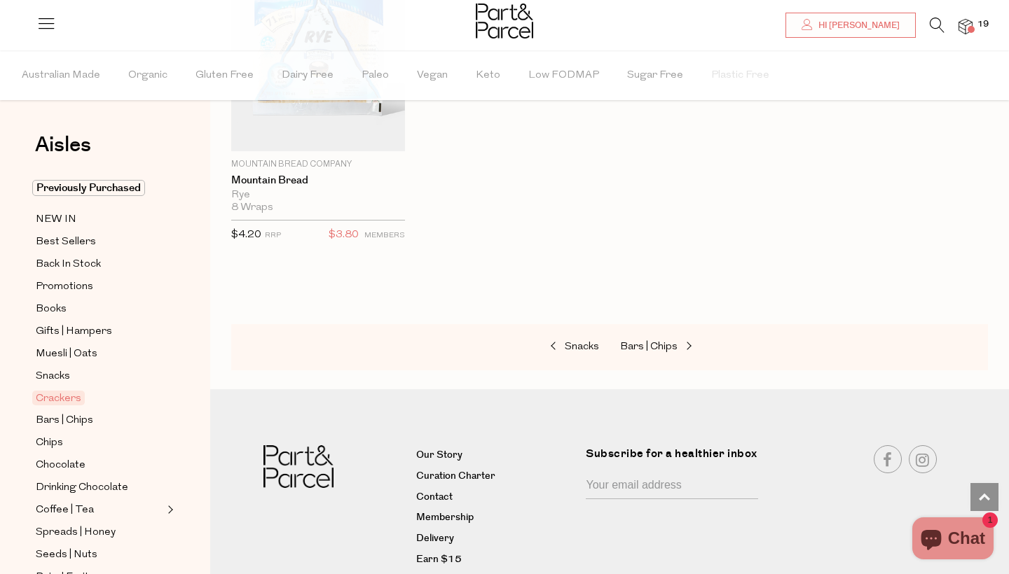
scroll to position [3180, 0]
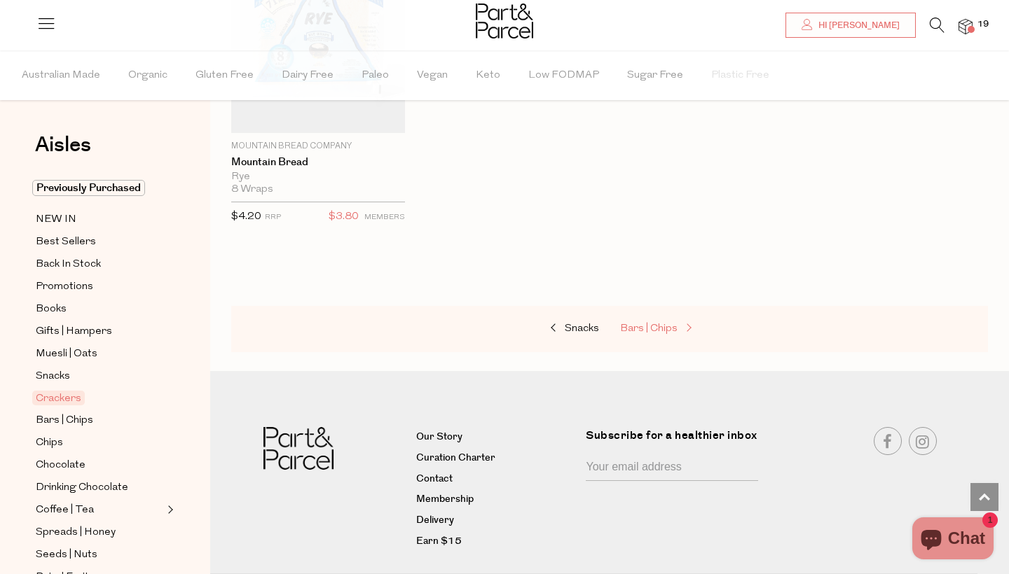
click at [643, 324] on span "Bars | Chips" at bounding box center [648, 329] width 57 height 11
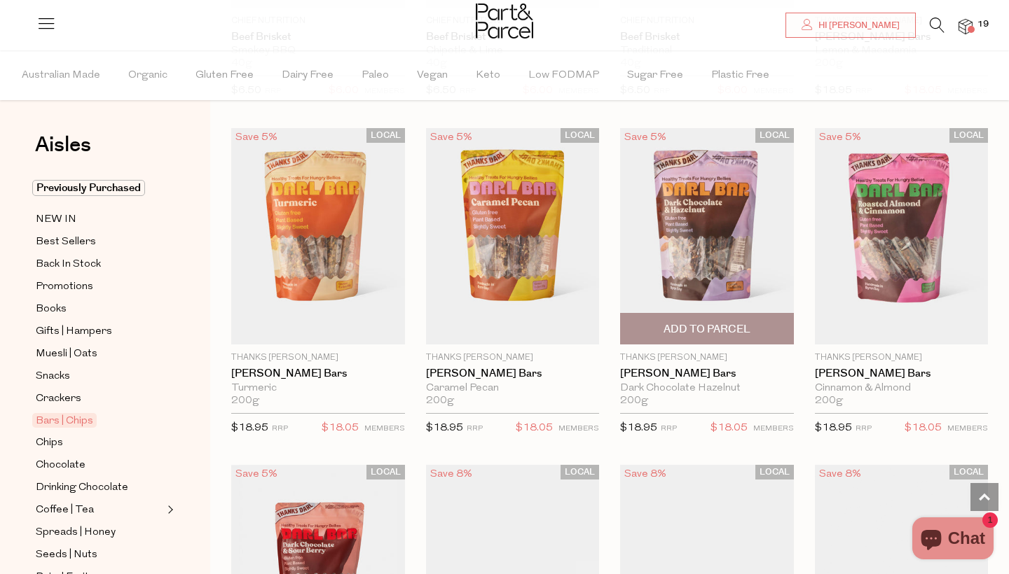
scroll to position [2017, 0]
click at [687, 326] on span "Add To Parcel" at bounding box center [706, 330] width 87 height 15
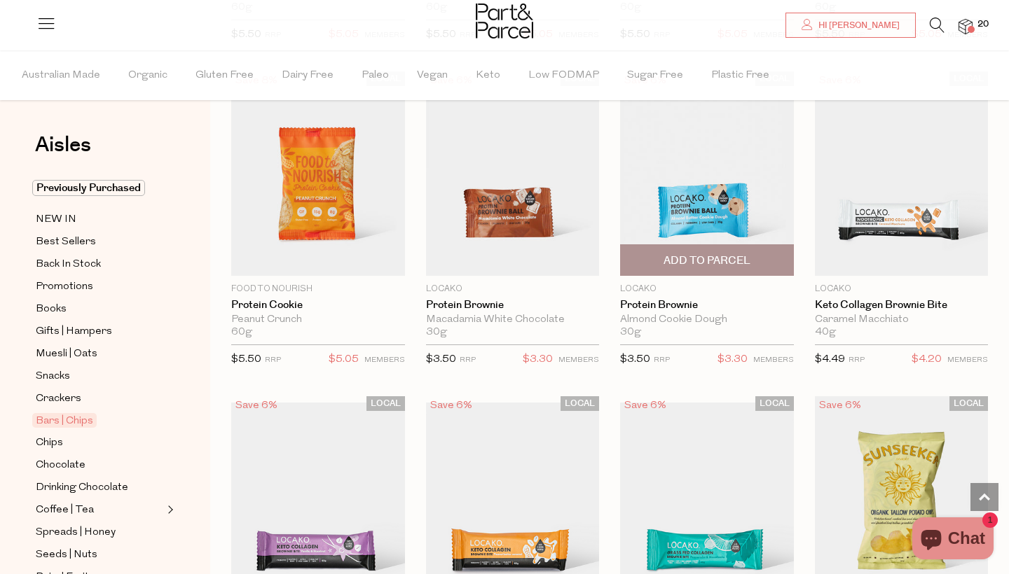
type input "2"
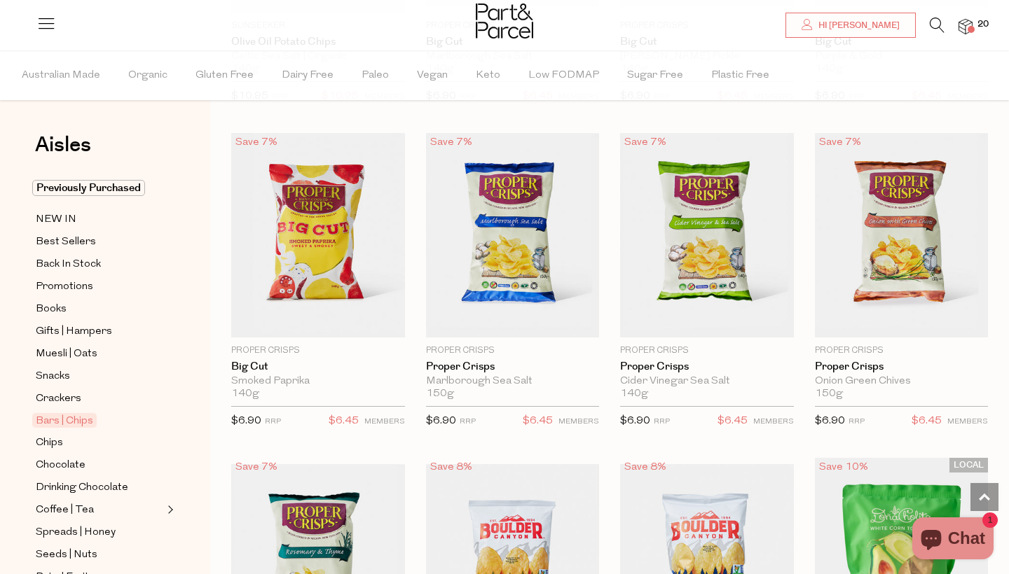
scroll to position [4988, 0]
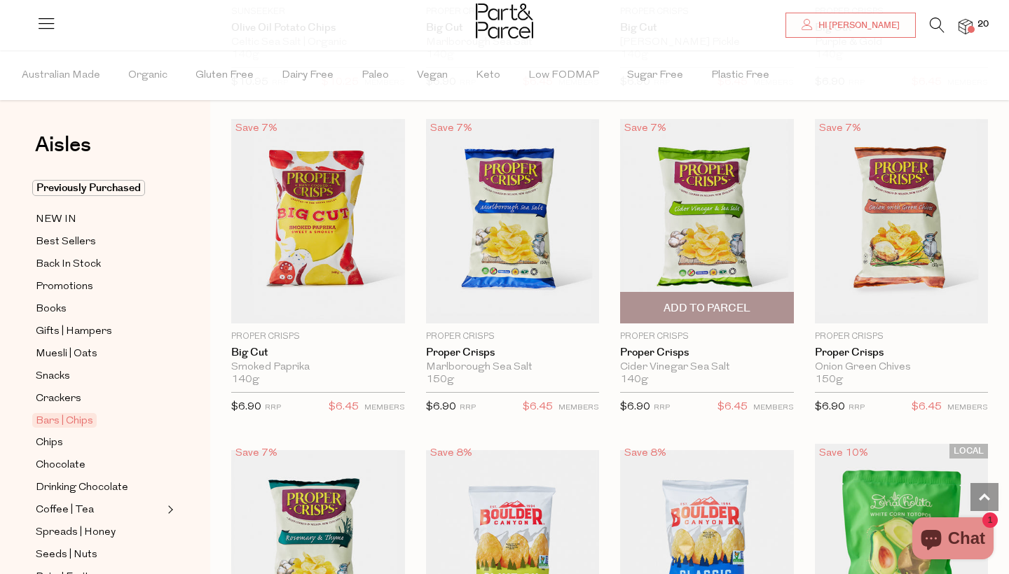
click at [712, 301] on span "Add To Parcel" at bounding box center [706, 308] width 87 height 15
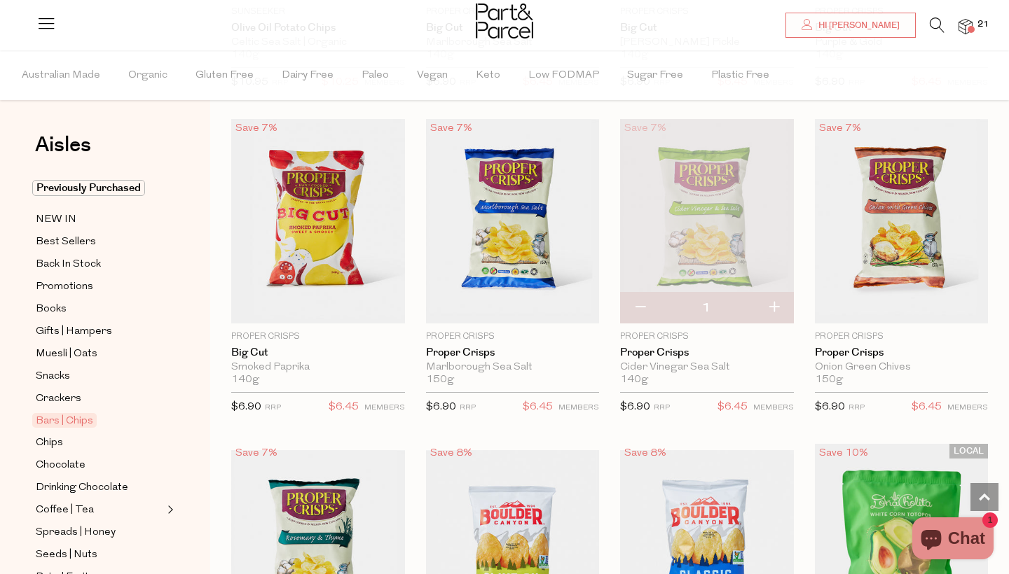
click at [773, 295] on button "button" at bounding box center [774, 308] width 40 height 31
type input "2"
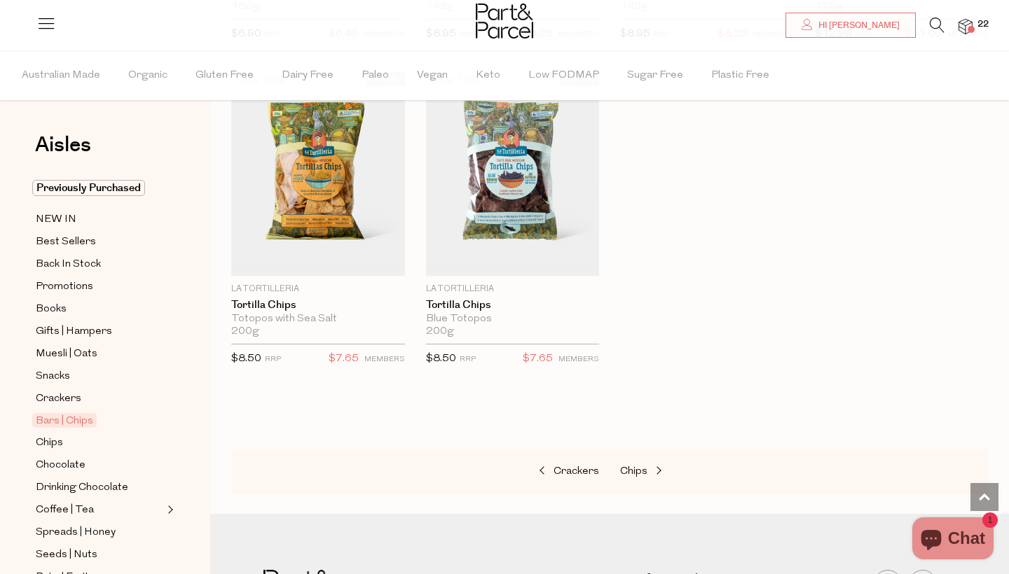
scroll to position [5699, 0]
click at [300, 245] on span "Add To Parcel" at bounding box center [317, 260] width 165 height 30
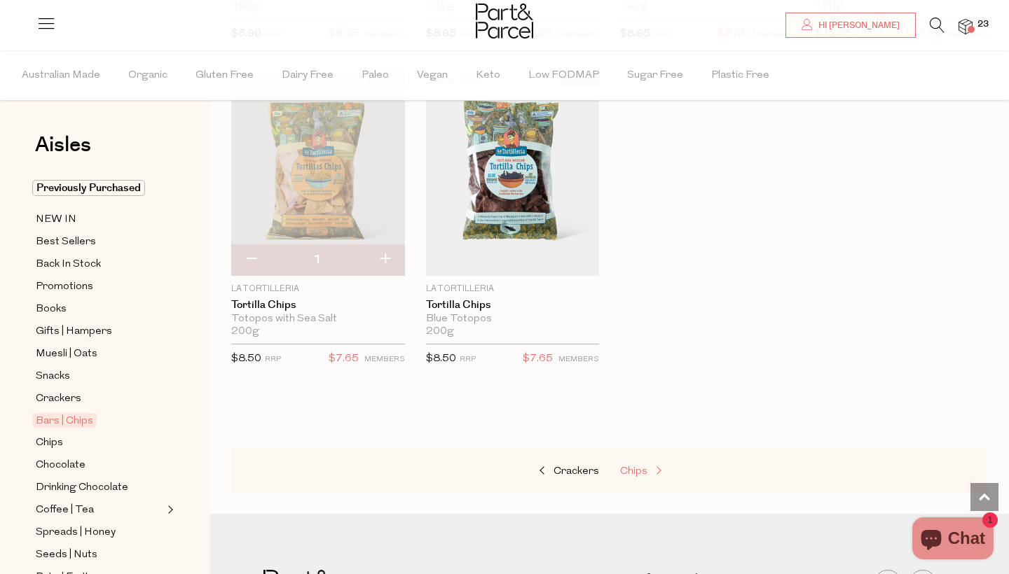
click at [631, 463] on link "Chips" at bounding box center [690, 472] width 140 height 18
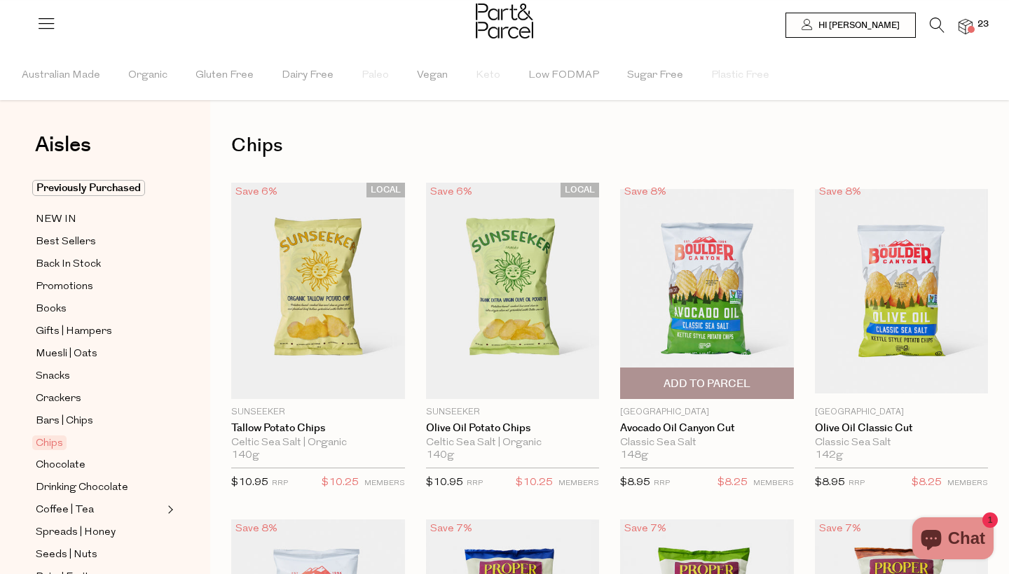
type input "2"
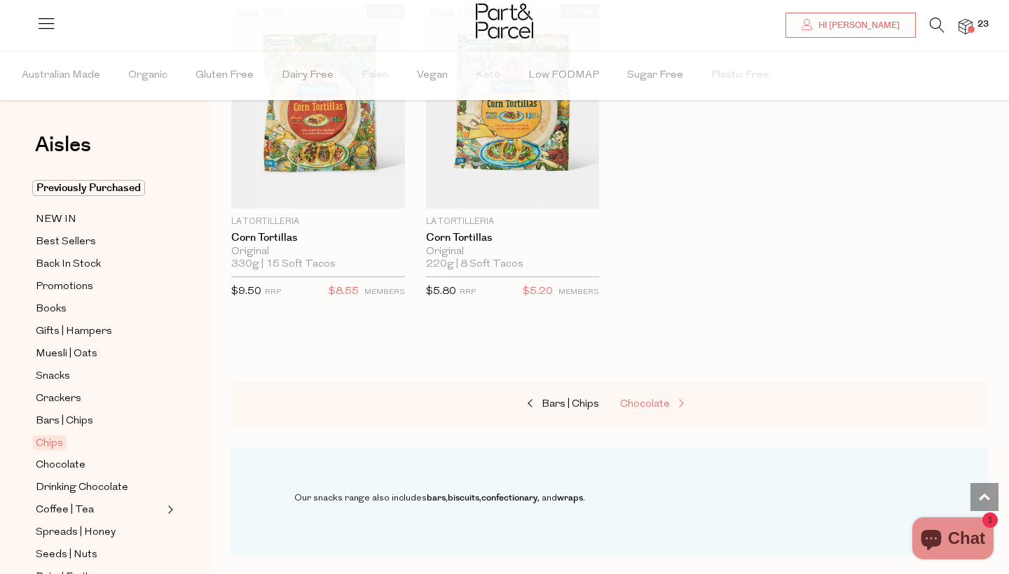
click at [656, 403] on span "Chocolate" at bounding box center [645, 404] width 50 height 11
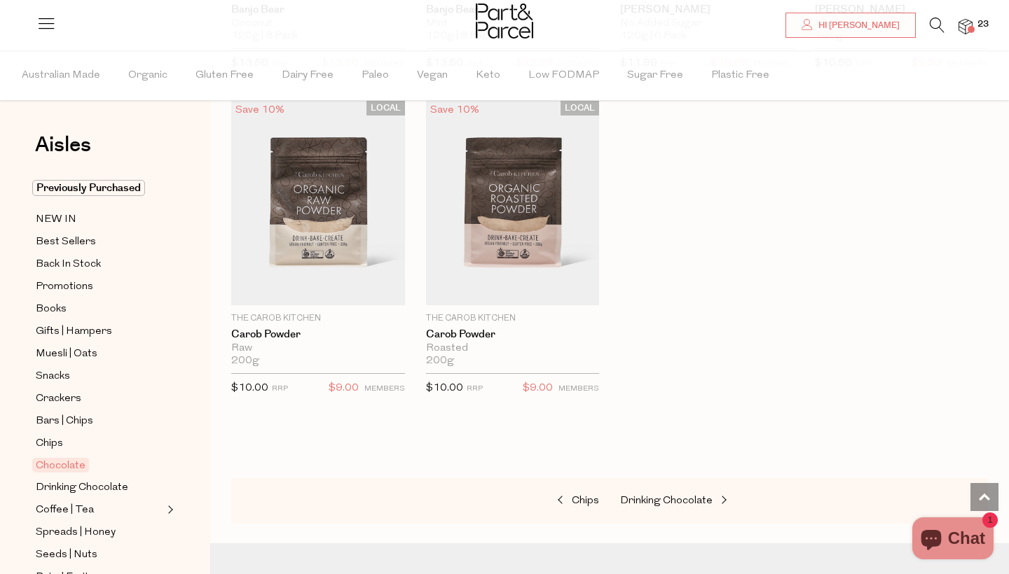
scroll to position [4673, 1]
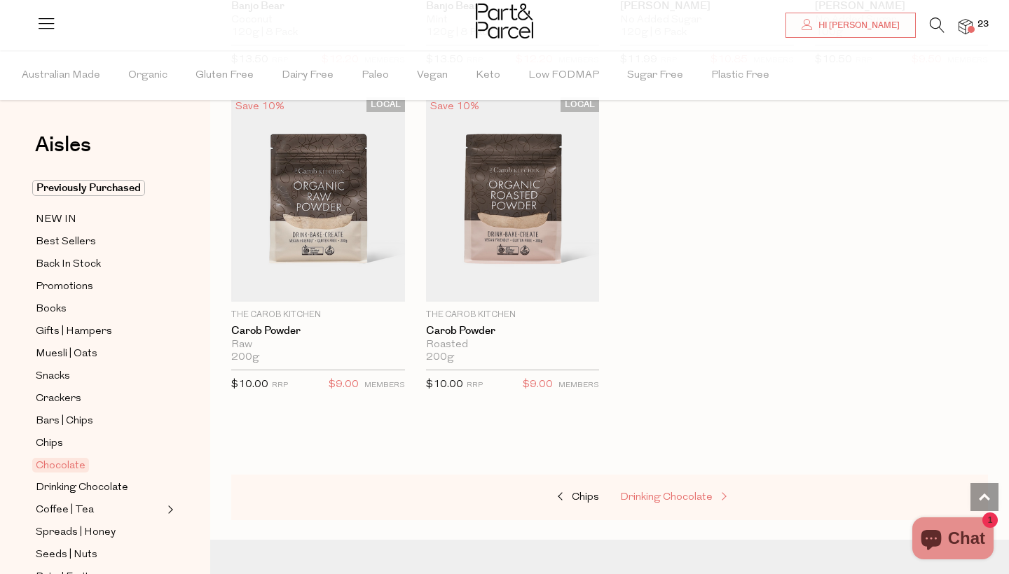
click at [665, 492] on span "Drinking Chocolate" at bounding box center [666, 497] width 92 height 11
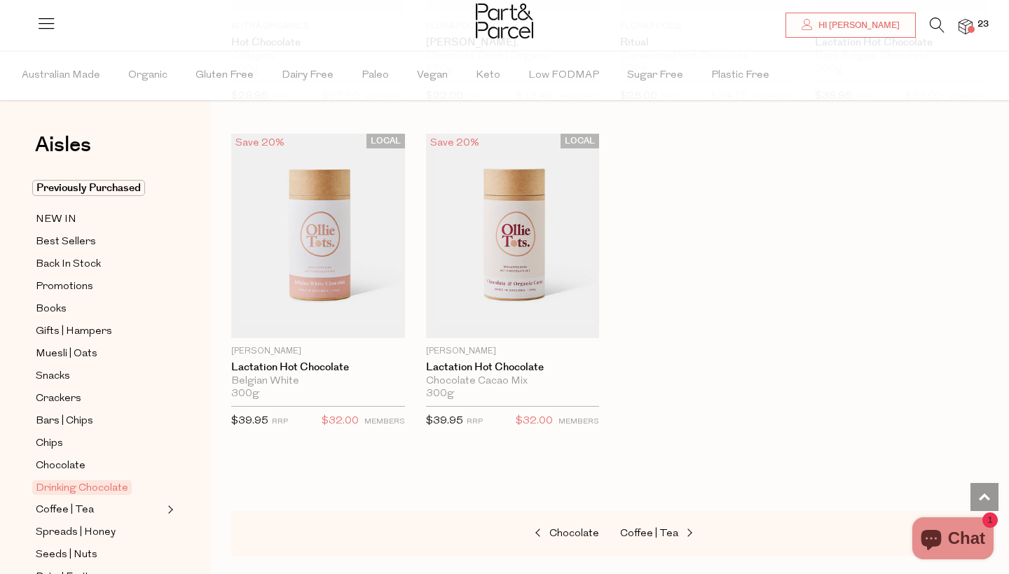
scroll to position [1371, 0]
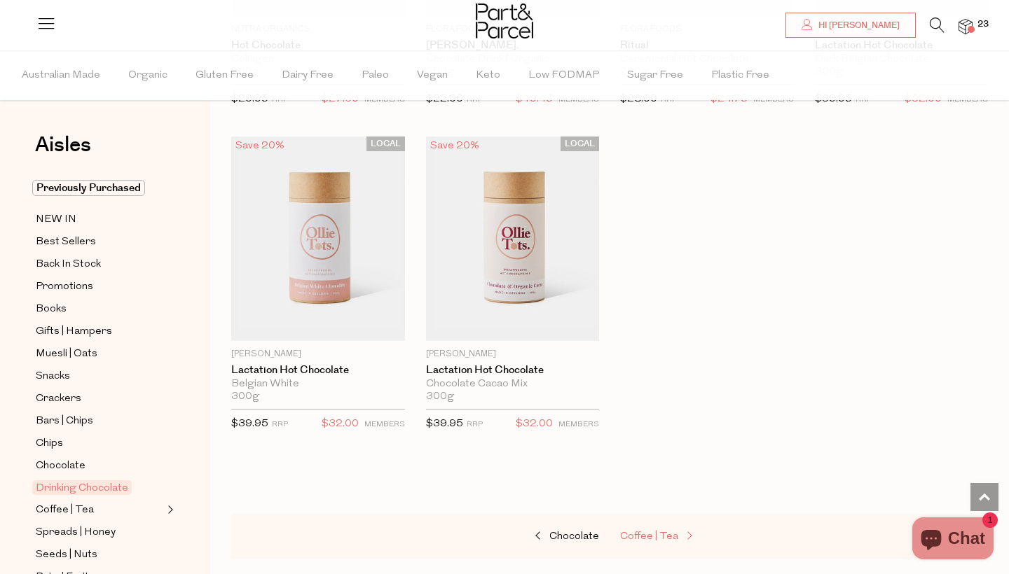
click at [652, 538] on span "Coffee | Tea" at bounding box center [649, 537] width 58 height 11
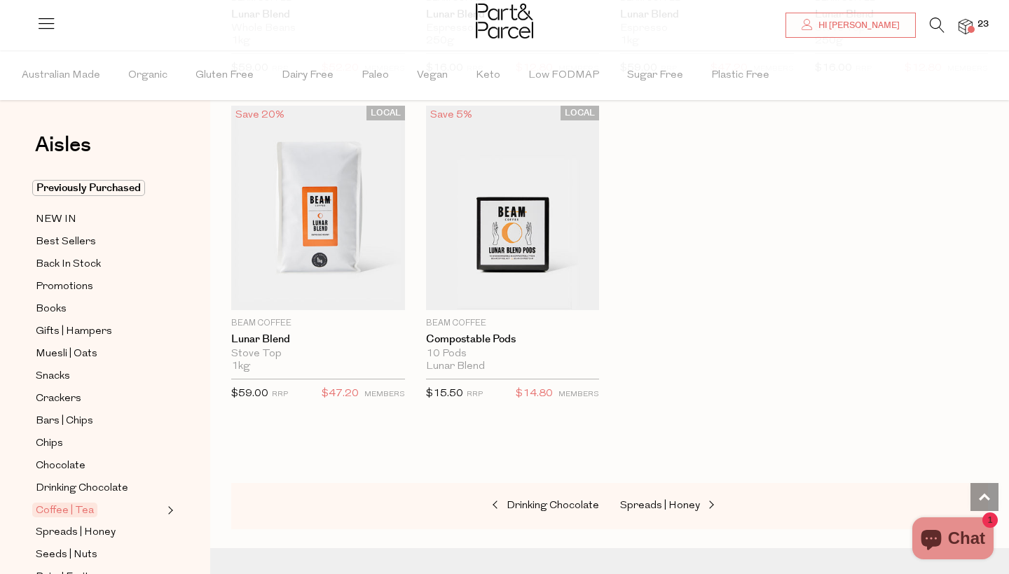
scroll to position [7351, 0]
click at [670, 500] on span "Spreads | Honey" at bounding box center [660, 505] width 80 height 11
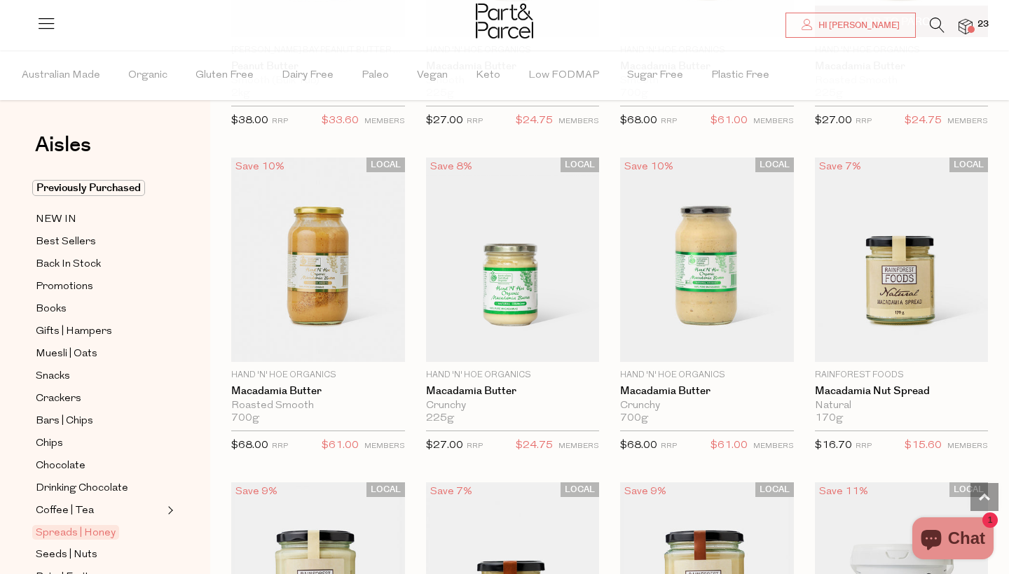
scroll to position [1335, 0]
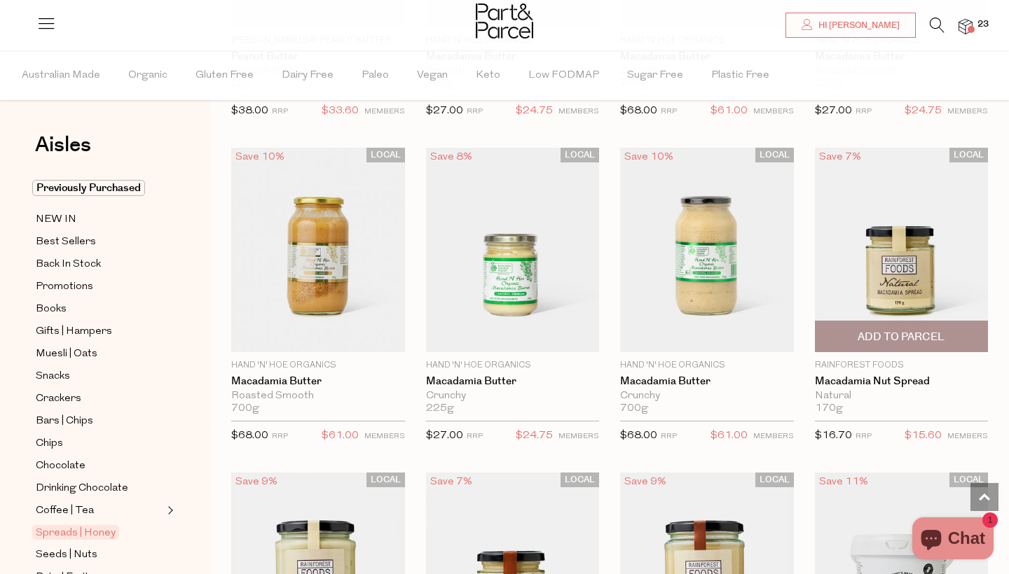
click at [900, 333] on span "Add To Parcel" at bounding box center [900, 337] width 87 height 15
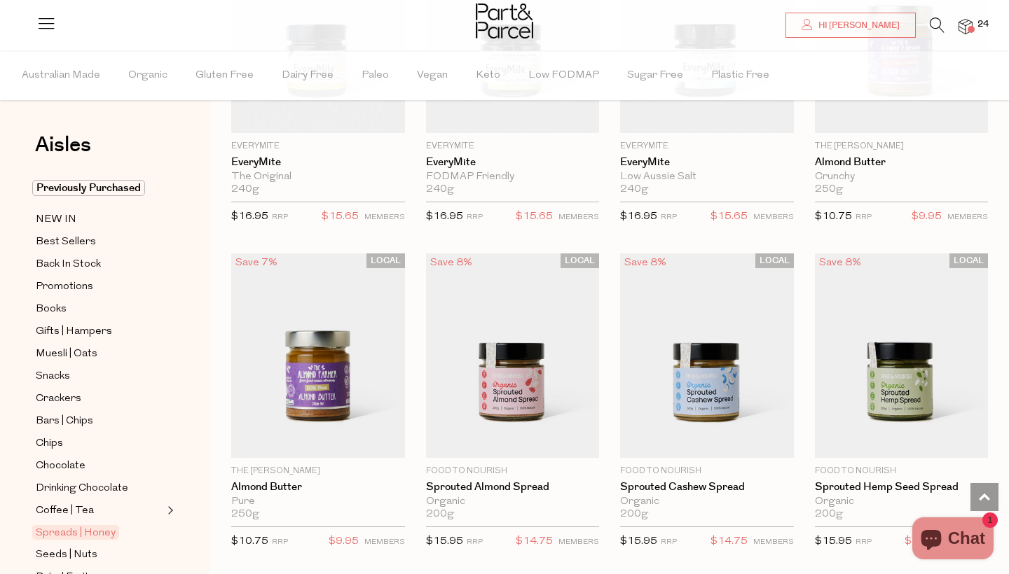
scroll to position [2206, 0]
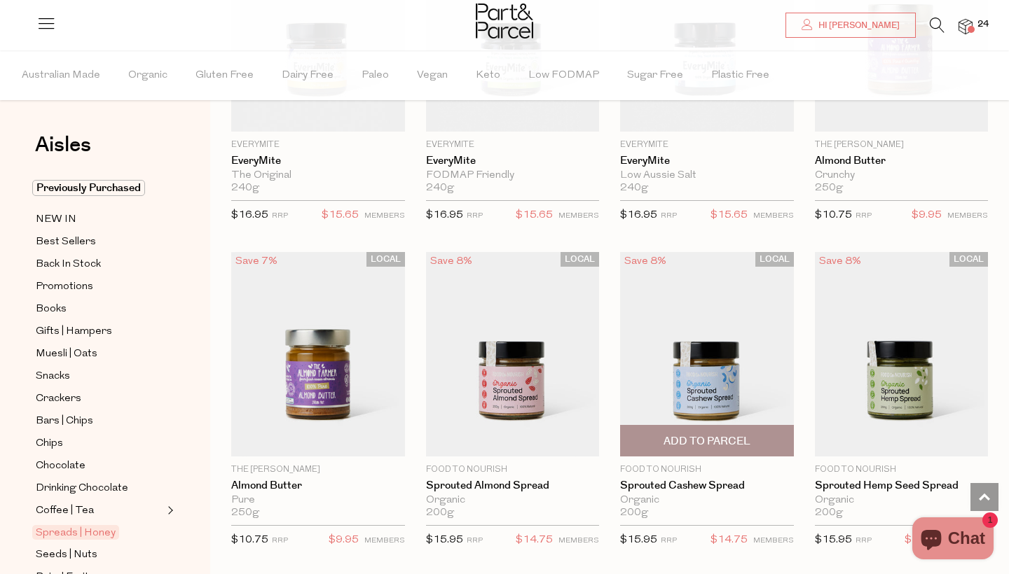
click at [721, 434] on span "Add To Parcel" at bounding box center [706, 441] width 87 height 15
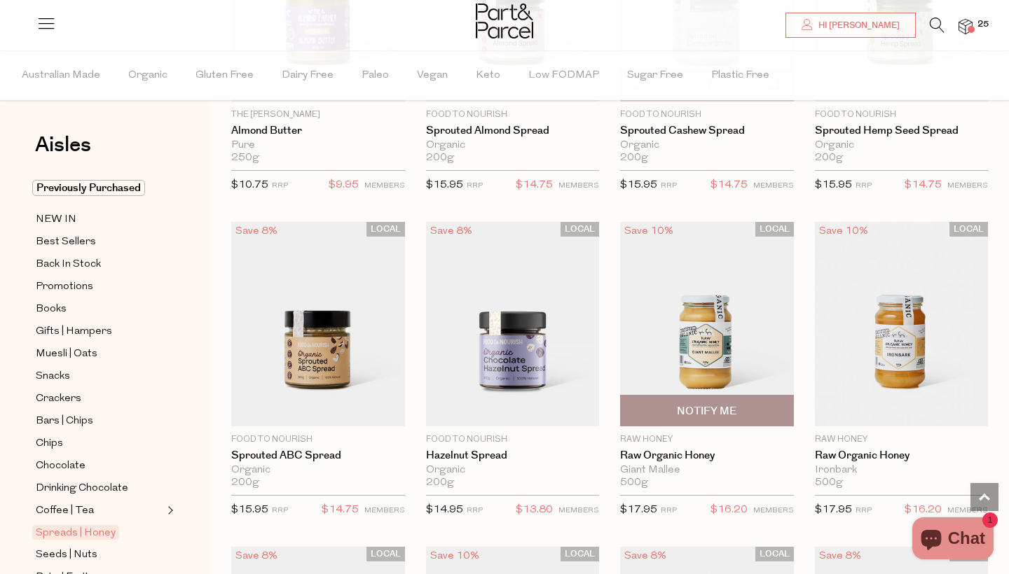
scroll to position [2565, 0]
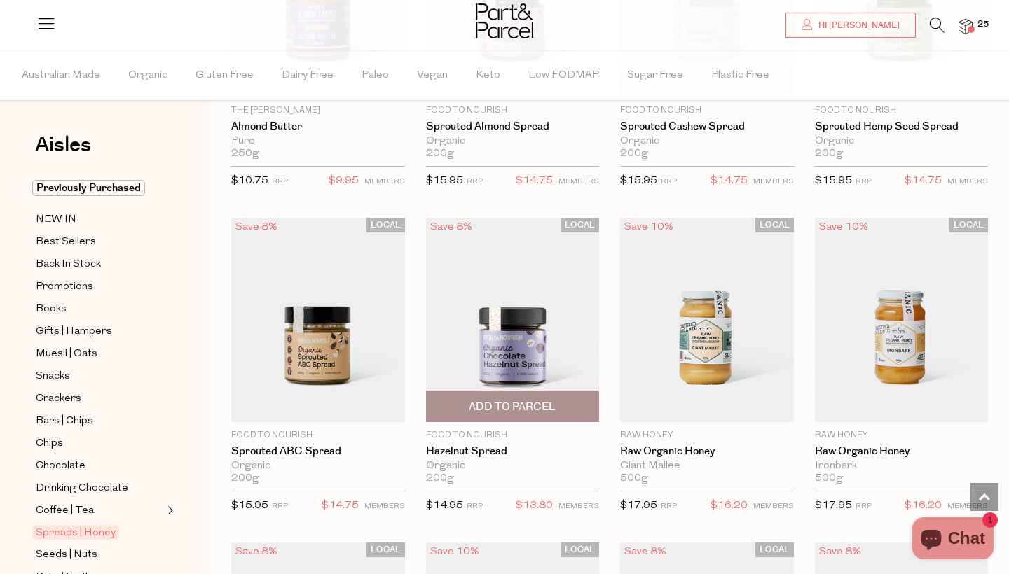
click at [502, 394] on span "Add To Parcel" at bounding box center [512, 407] width 165 height 30
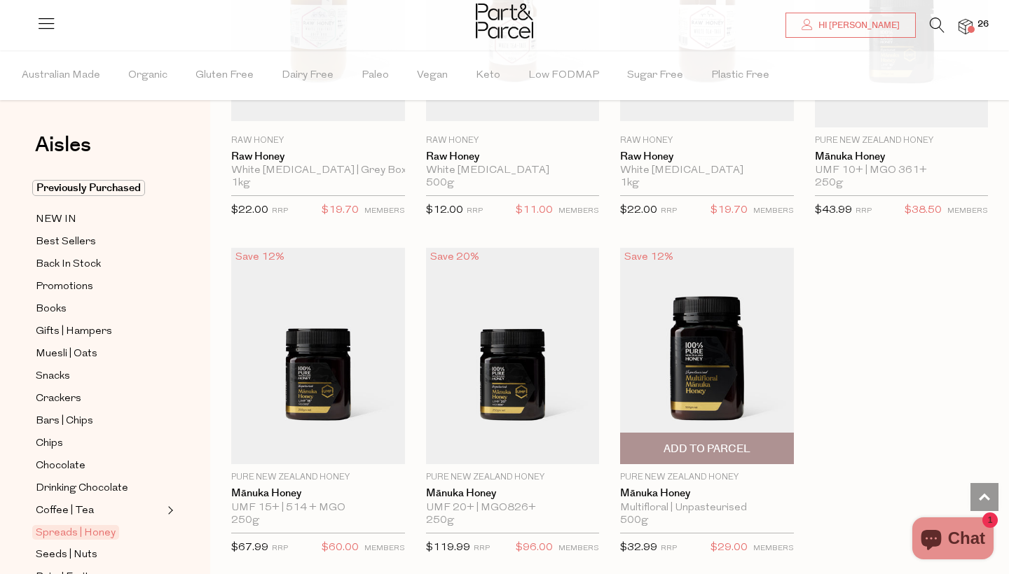
scroll to position [3527, 0]
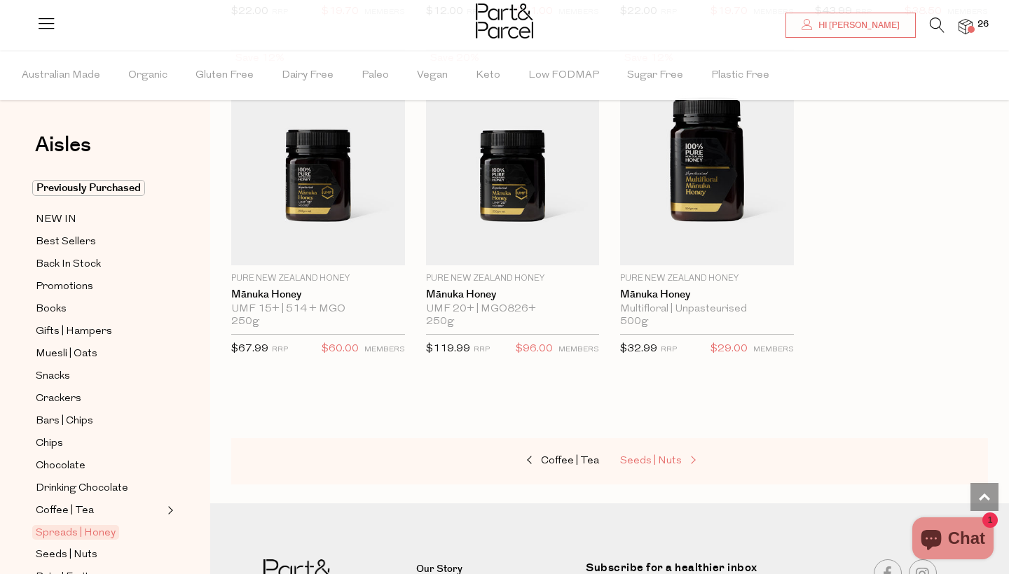
click at [644, 453] on link "Seeds | Nuts" at bounding box center [690, 462] width 140 height 18
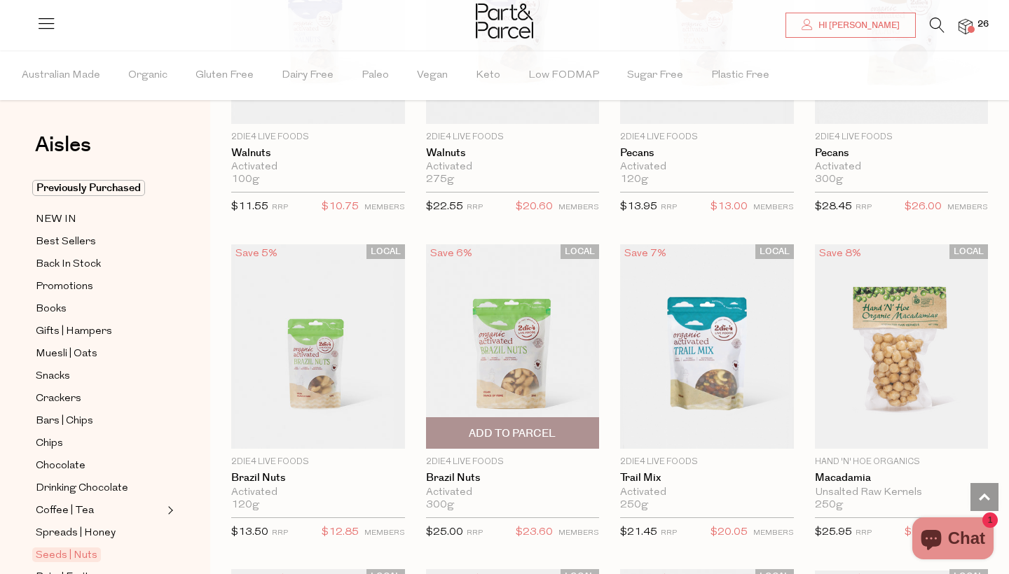
scroll to position [915, 0]
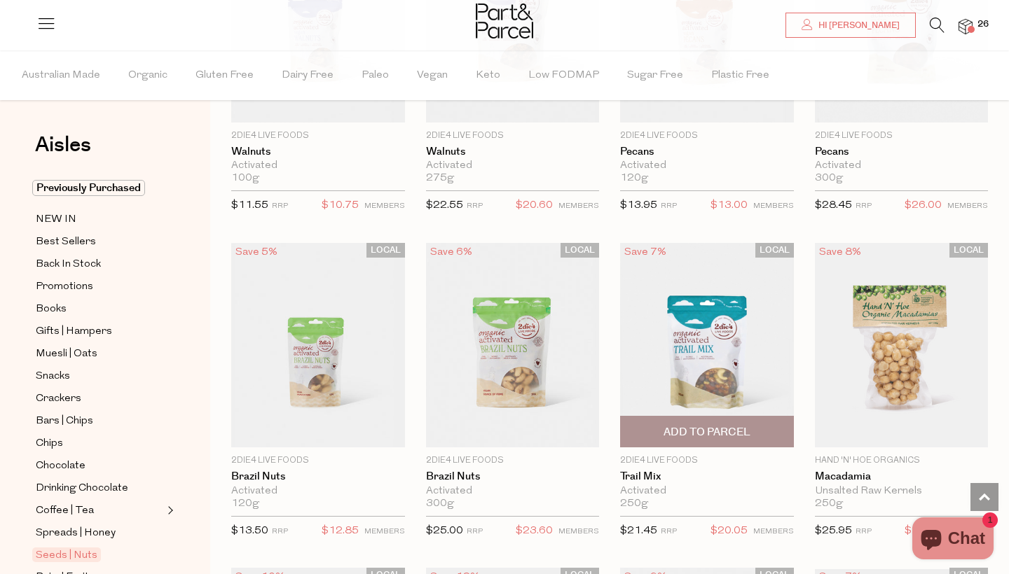
click at [731, 427] on span "Add To Parcel" at bounding box center [706, 432] width 87 height 15
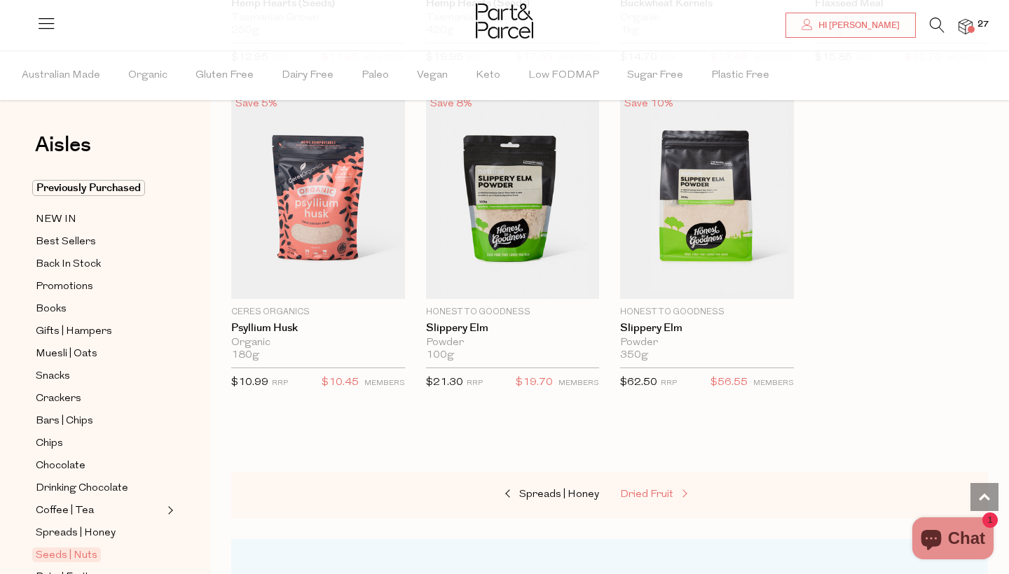
click at [625, 486] on link "Dried Fruit" at bounding box center [690, 495] width 140 height 18
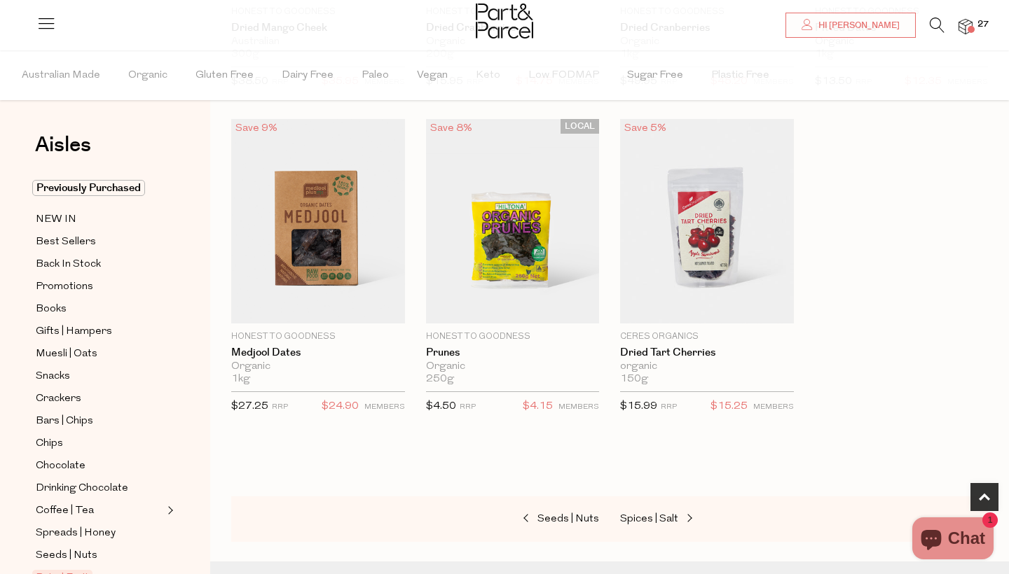
scroll to position [758, 0]
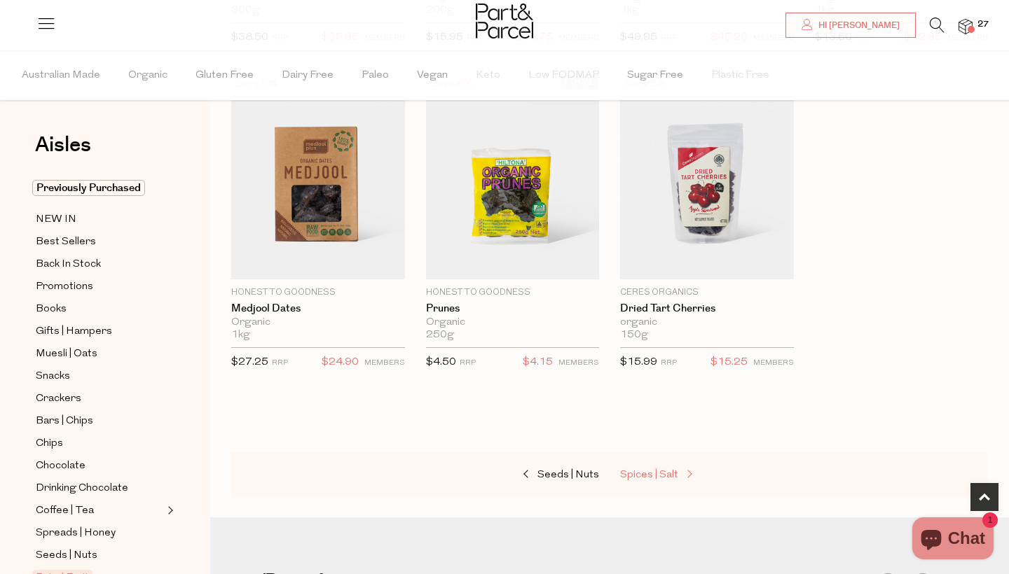
click at [665, 472] on span "Spices | Salt" at bounding box center [649, 475] width 58 height 11
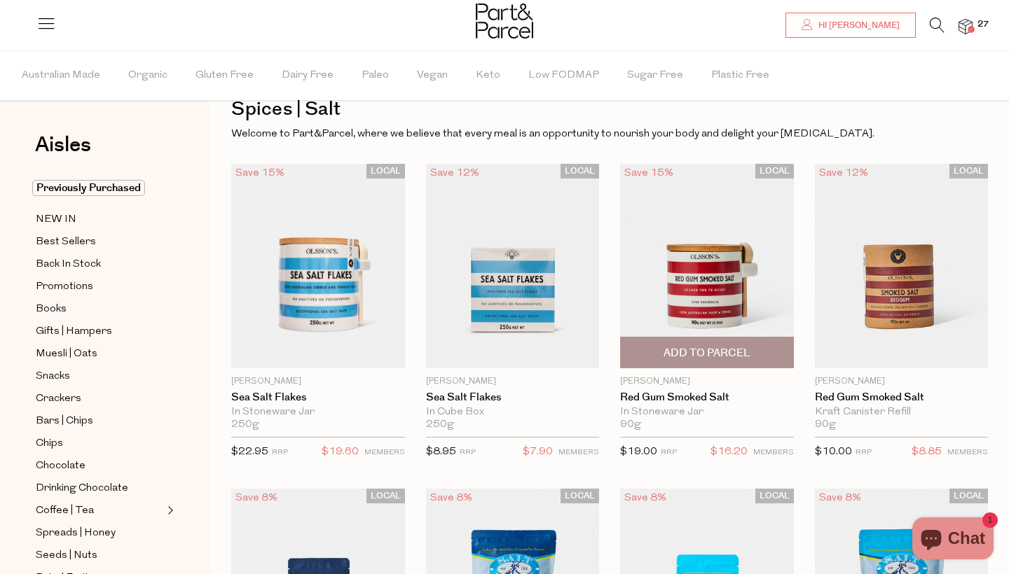
scroll to position [37, 0]
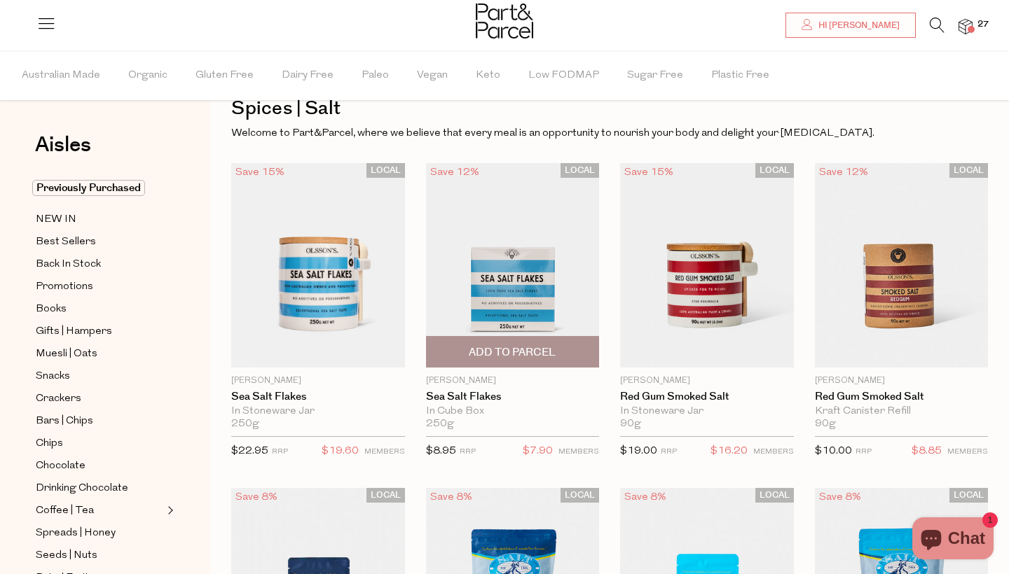
click at [494, 358] on span "Add To Parcel" at bounding box center [512, 352] width 87 height 15
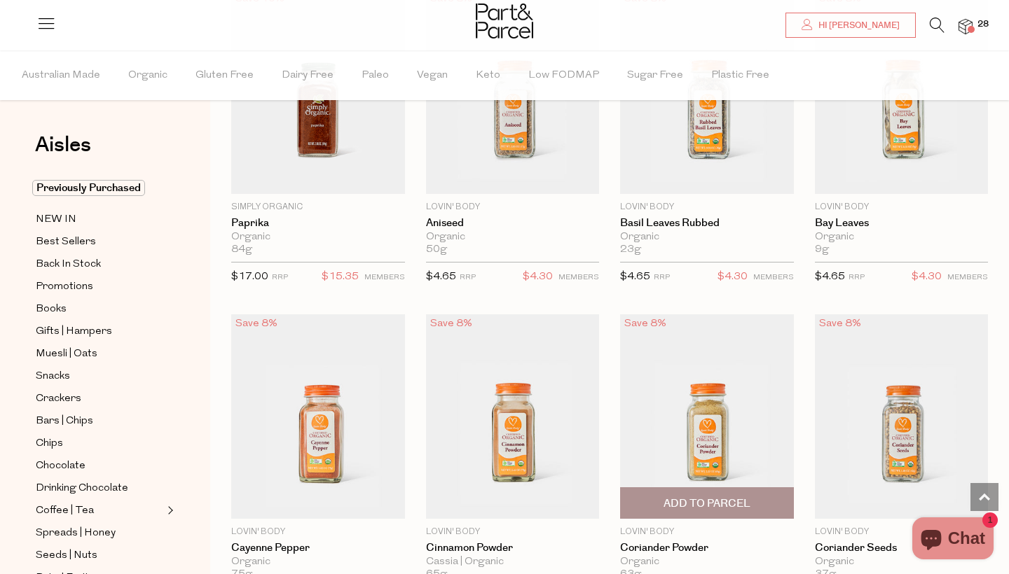
scroll to position [2487, 1]
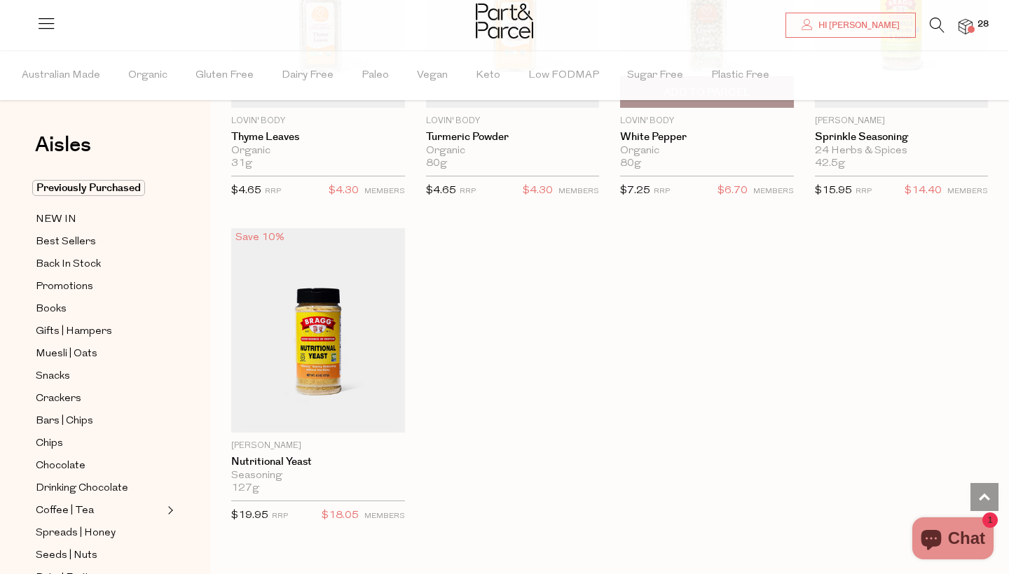
scroll to position [4781, 0]
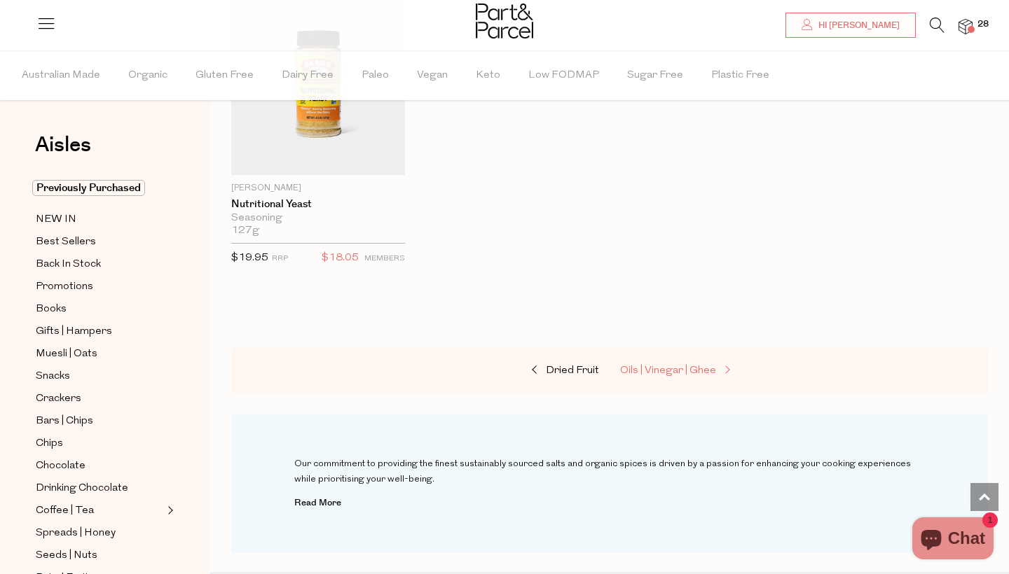
click at [697, 366] on span "Oils | Vinegar | Ghee" at bounding box center [668, 371] width 96 height 11
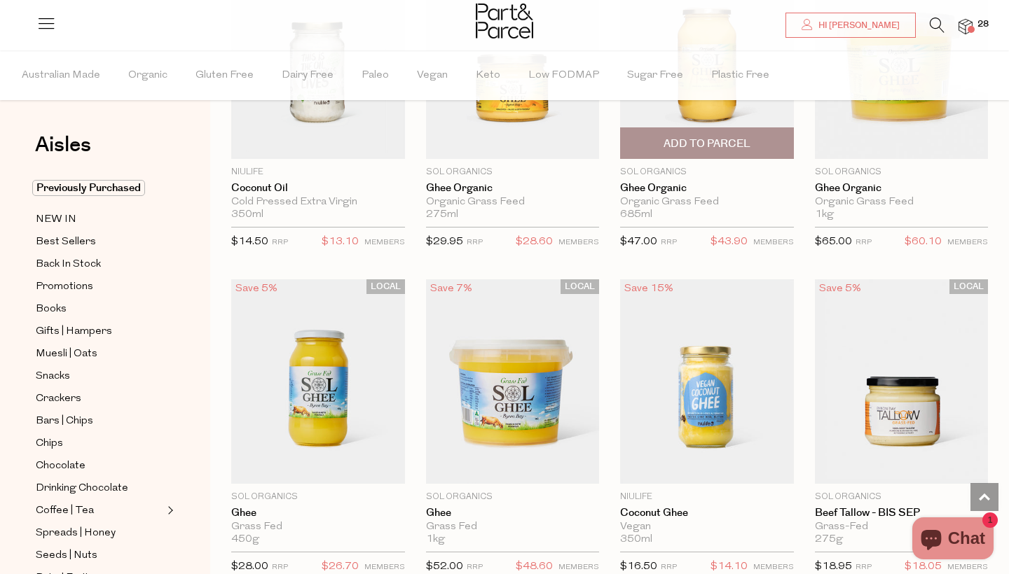
scroll to position [1636, 0]
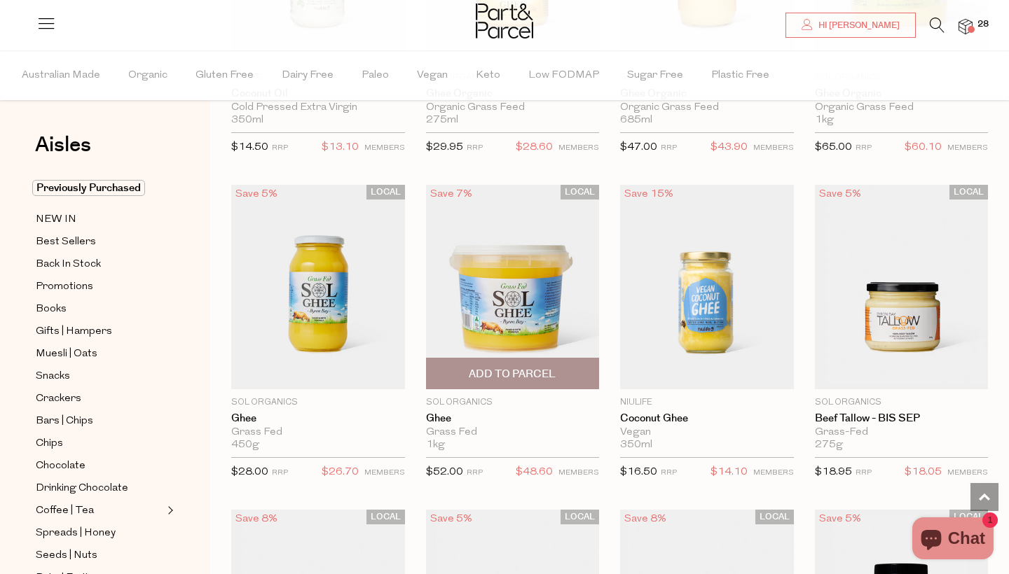
click at [523, 368] on span "Add To Parcel" at bounding box center [512, 374] width 87 height 15
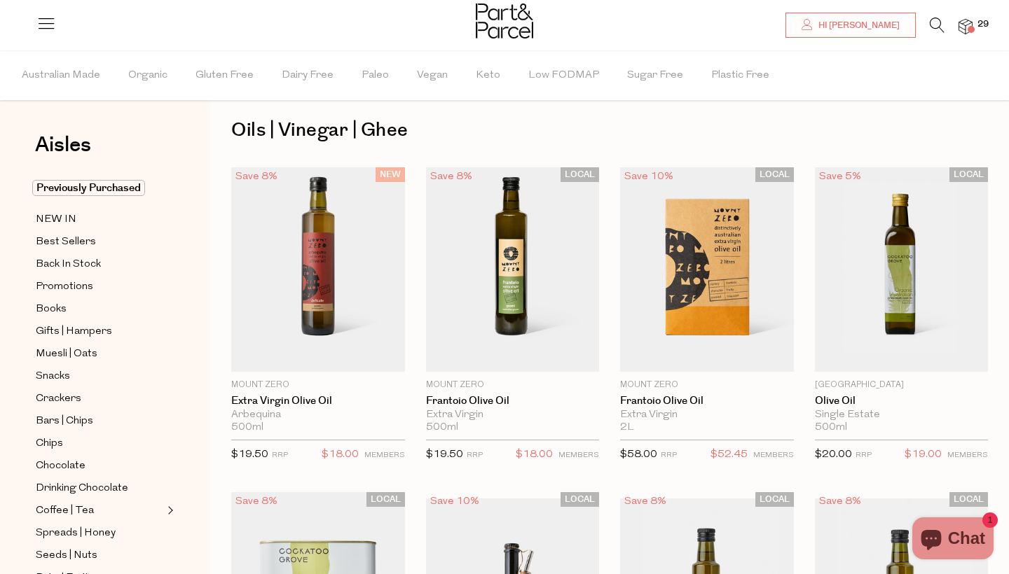
scroll to position [13, 0]
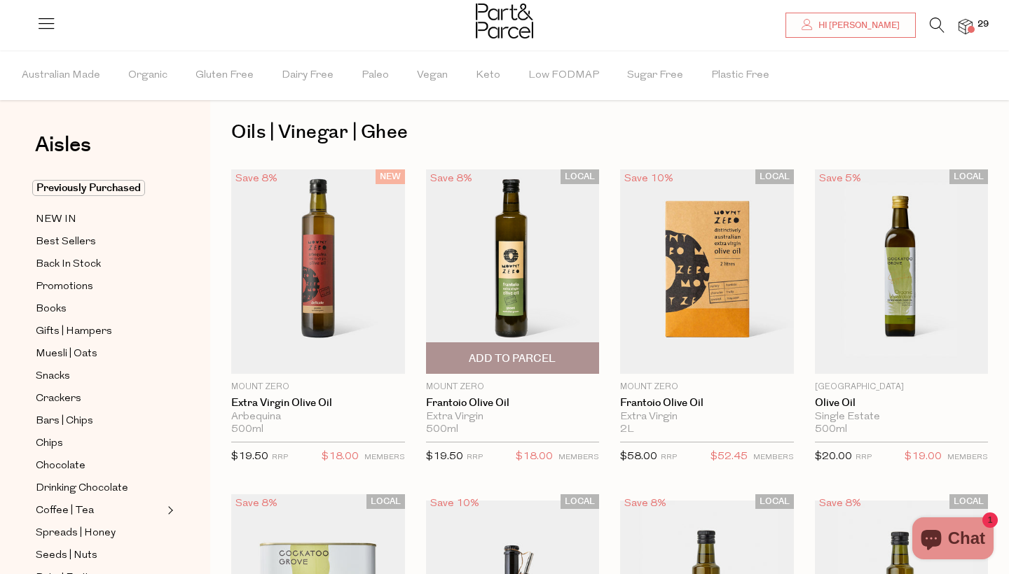
click at [523, 354] on span "Add To Parcel" at bounding box center [512, 359] width 87 height 15
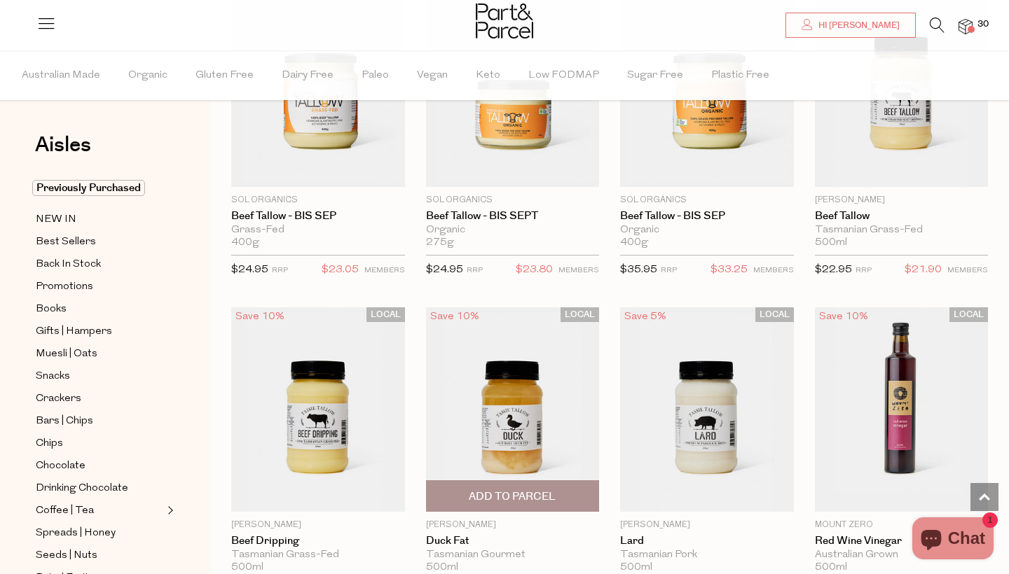
scroll to position [2249, 0]
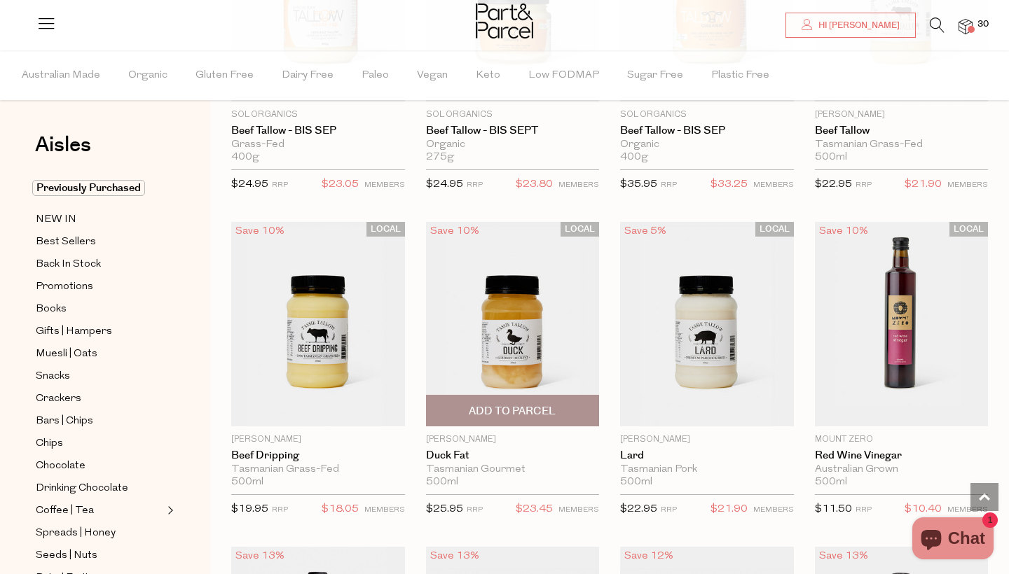
click at [511, 404] on span "Add To Parcel" at bounding box center [512, 411] width 87 height 15
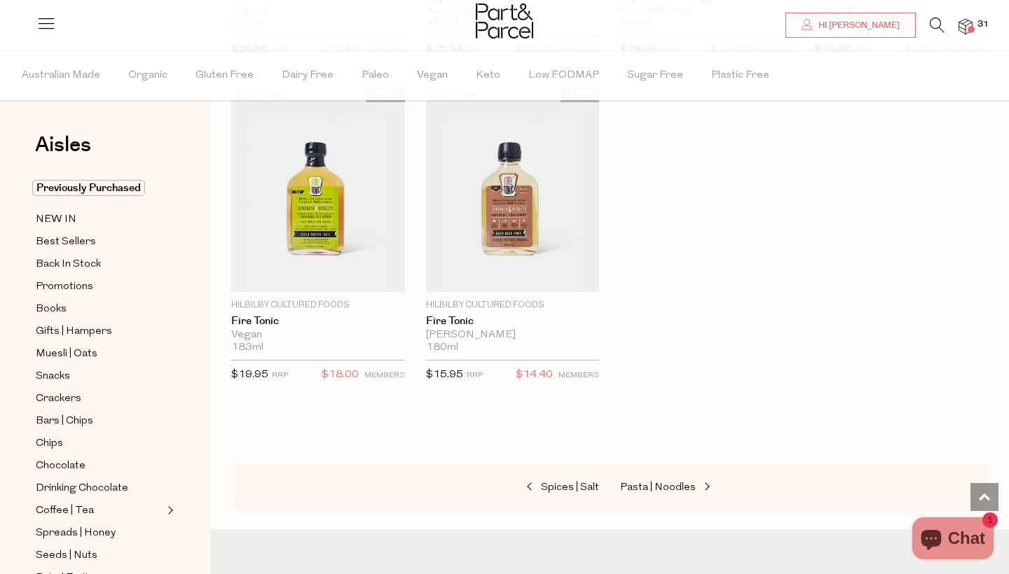
scroll to position [3714, 0]
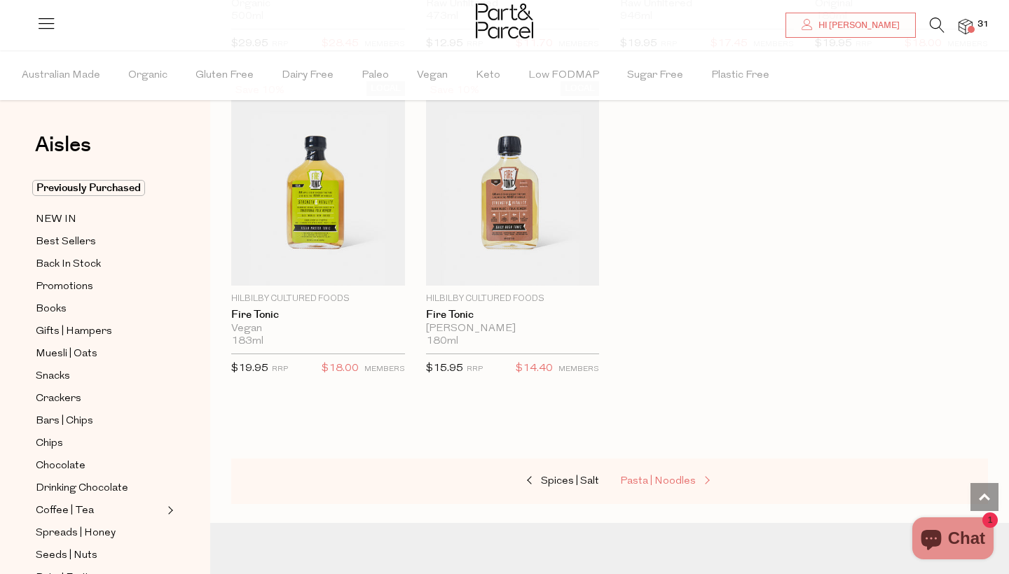
click at [672, 476] on span "Pasta | Noodles" at bounding box center [658, 481] width 76 height 11
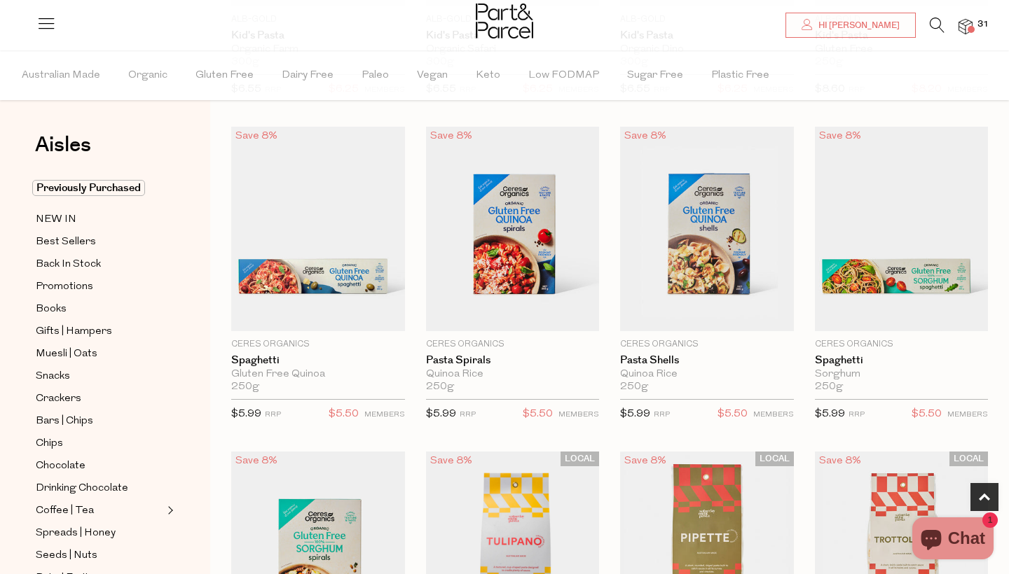
scroll to position [394, 0]
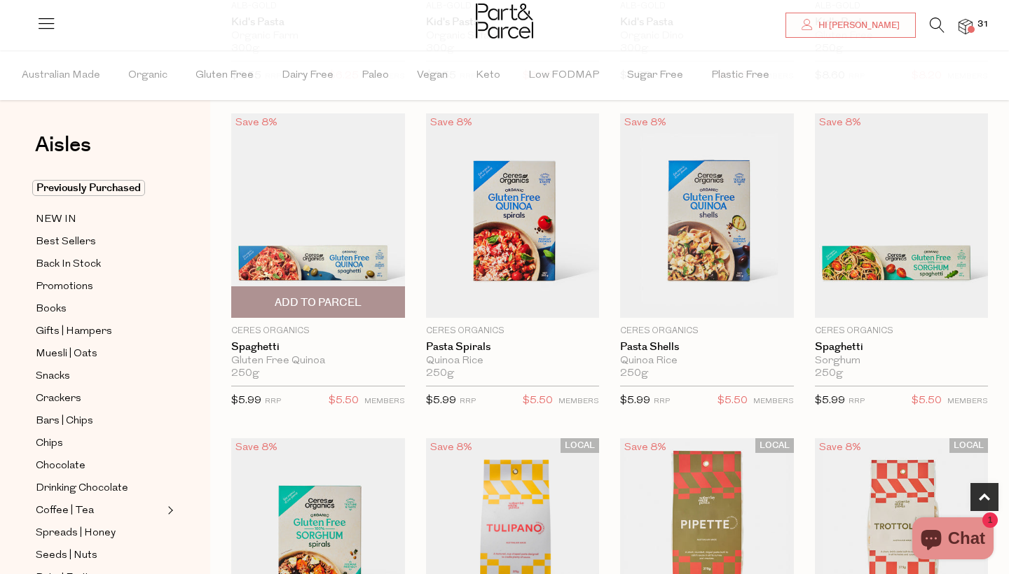
click at [317, 298] on span "Add To Parcel" at bounding box center [318, 303] width 87 height 15
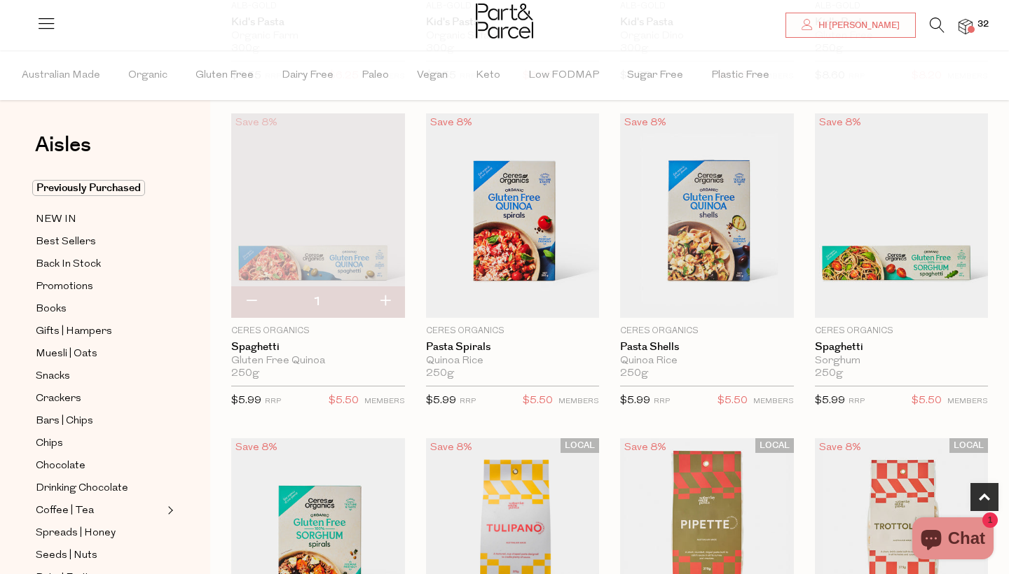
click at [388, 303] on button "button" at bounding box center [385, 302] width 40 height 31
type input "2"
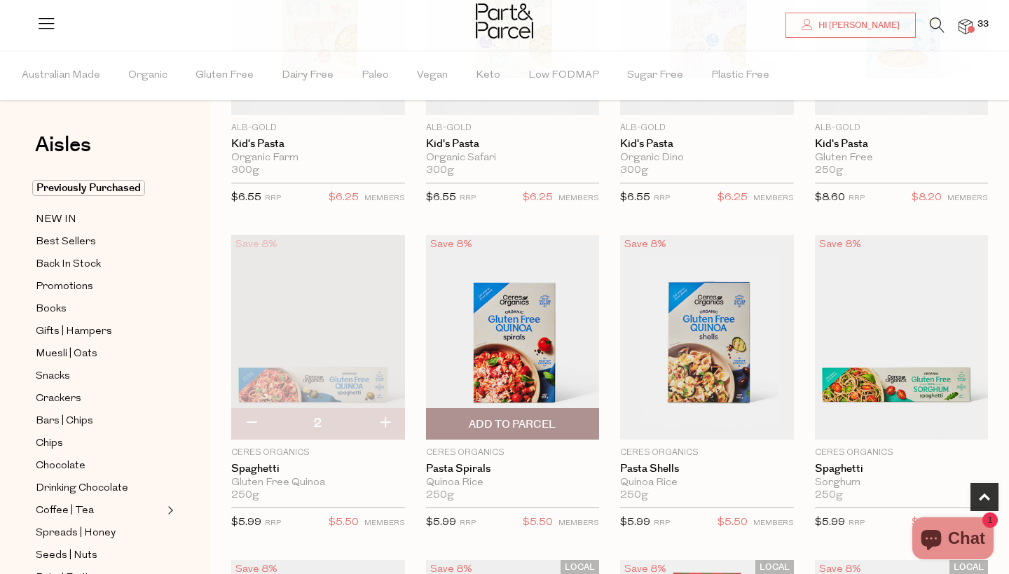
scroll to position [275, 0]
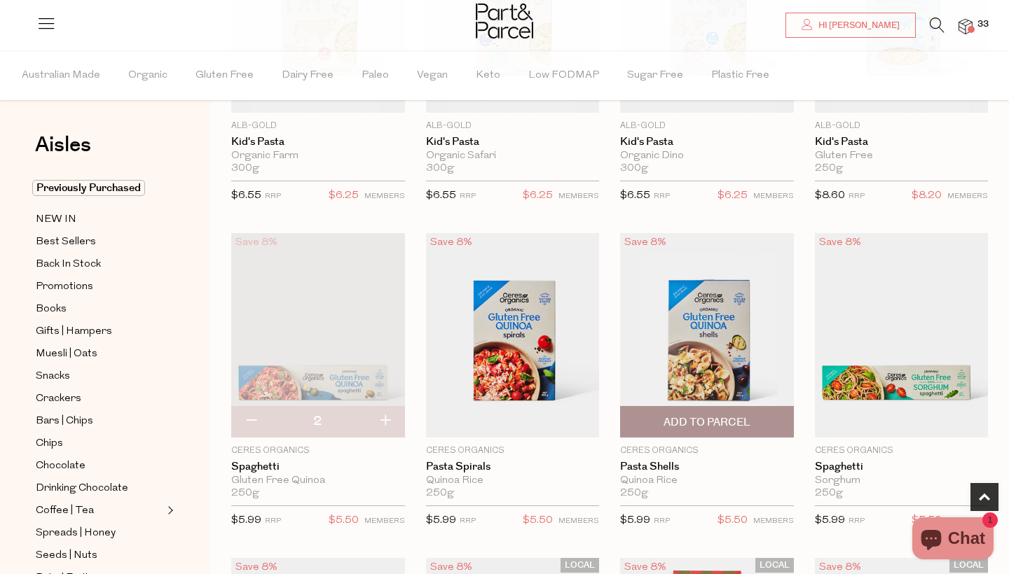
click at [696, 410] on span "Add To Parcel" at bounding box center [706, 422] width 165 height 30
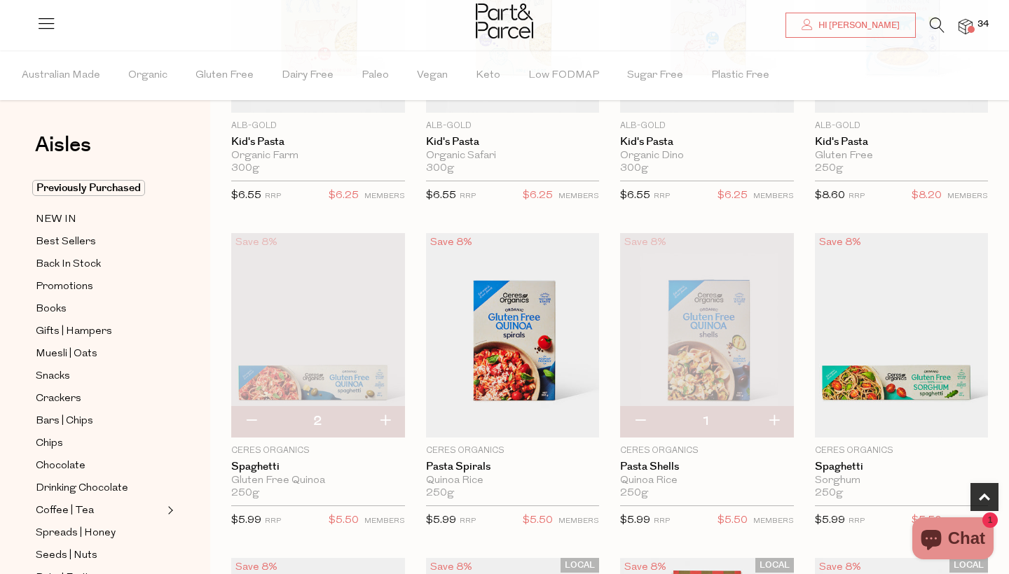
click at [776, 417] on button "button" at bounding box center [774, 421] width 40 height 31
type input "2"
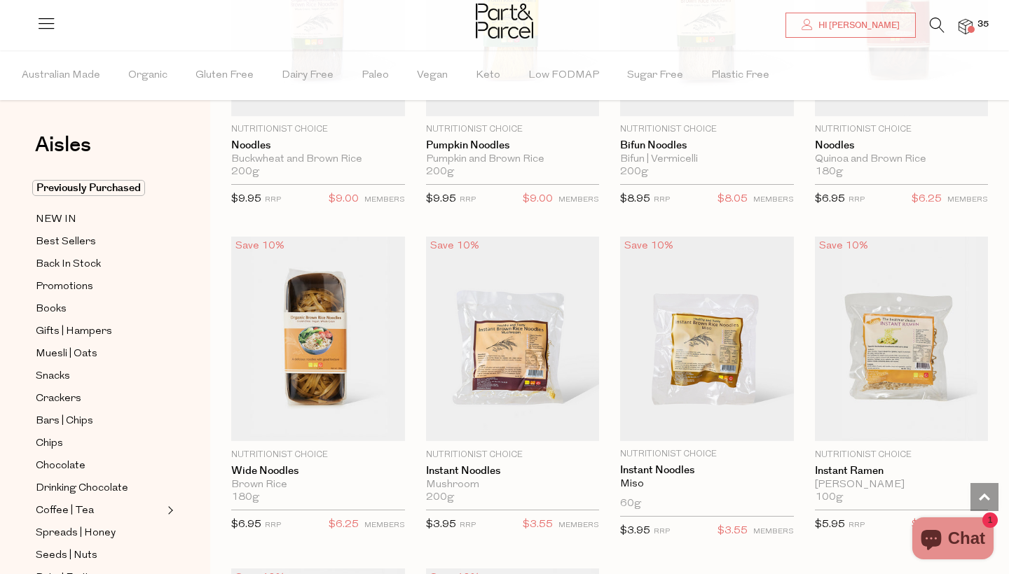
scroll to position [3649, 0]
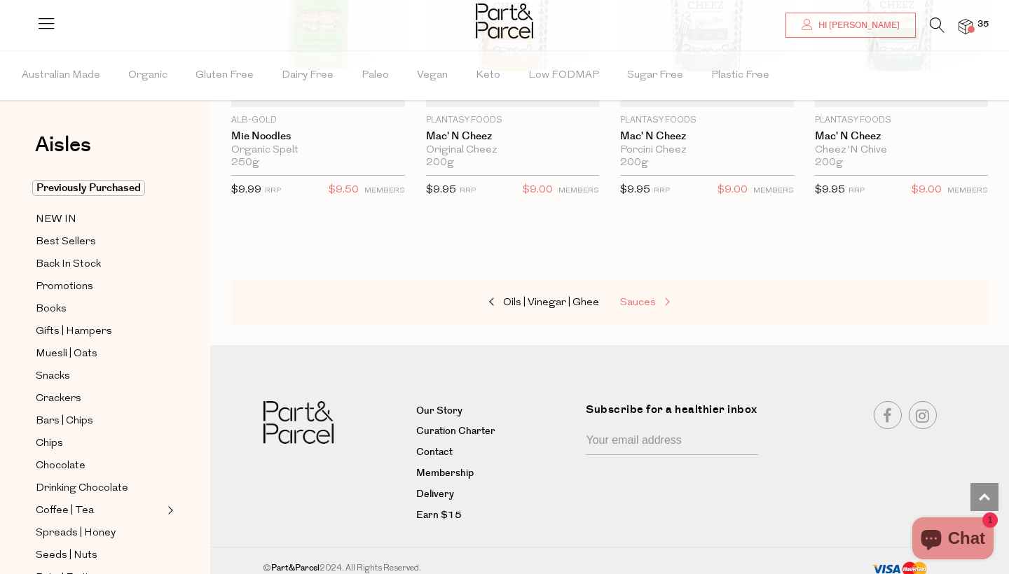
click at [640, 298] on span "Sauces" at bounding box center [638, 303] width 36 height 11
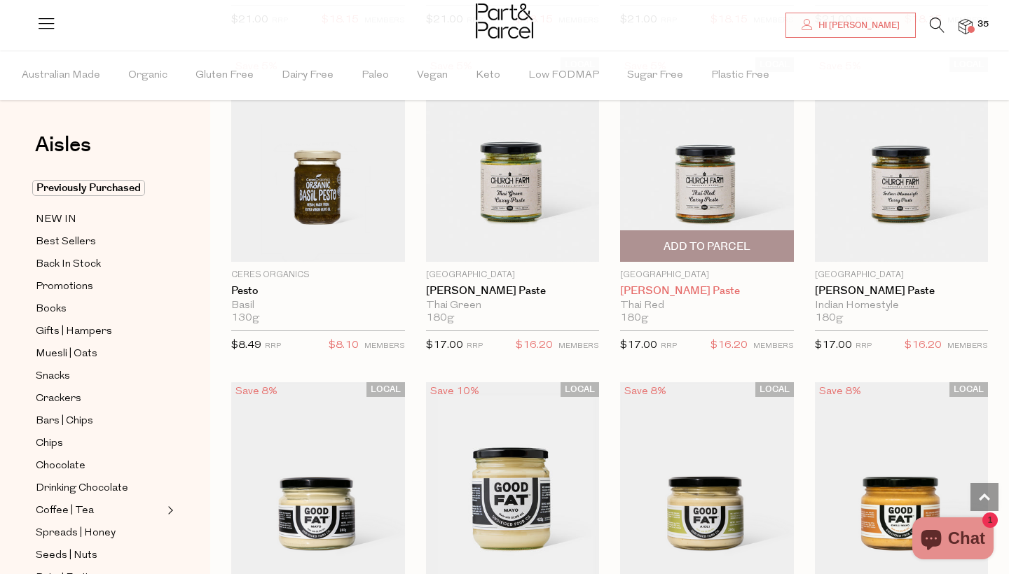
scroll to position [1103, 0]
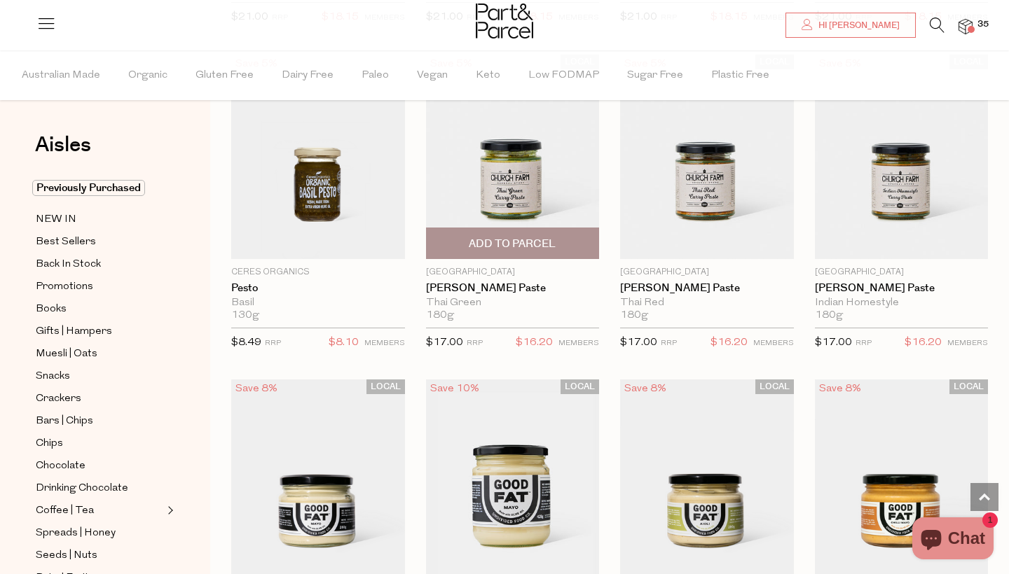
click at [512, 239] on span "Add To Parcel" at bounding box center [512, 244] width 87 height 15
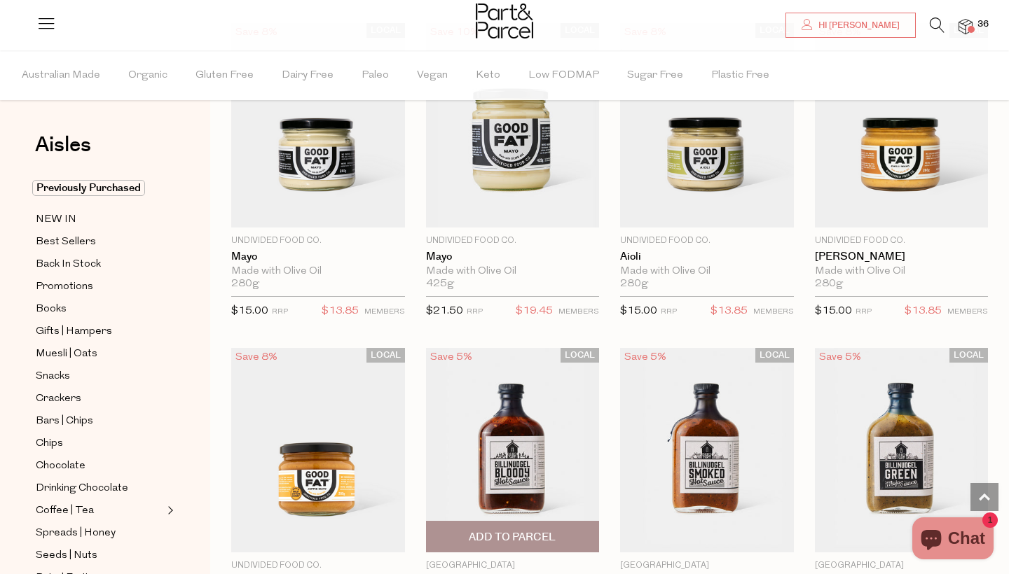
scroll to position [1458, 0]
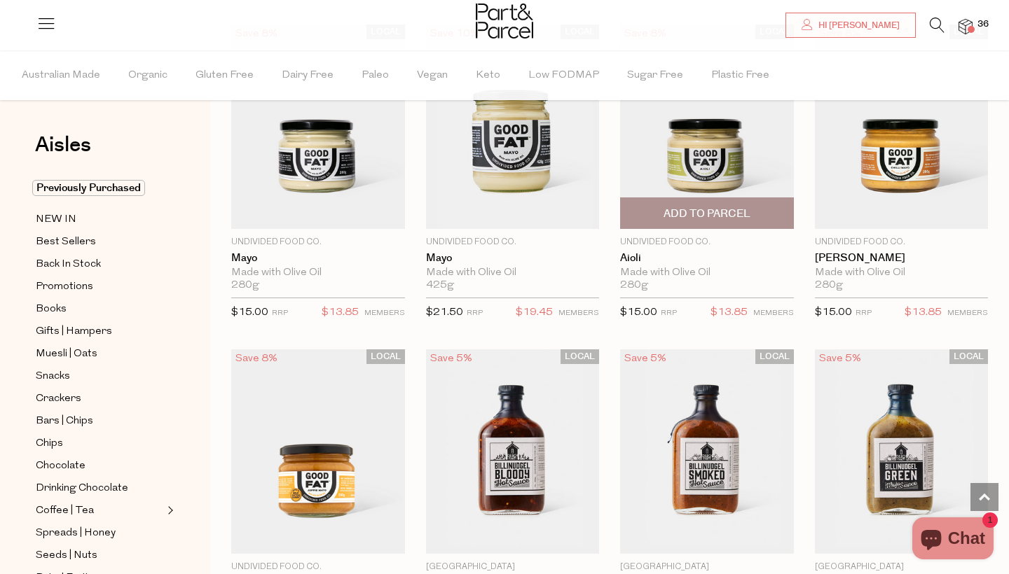
click at [705, 216] on span "Add To Parcel" at bounding box center [706, 214] width 87 height 15
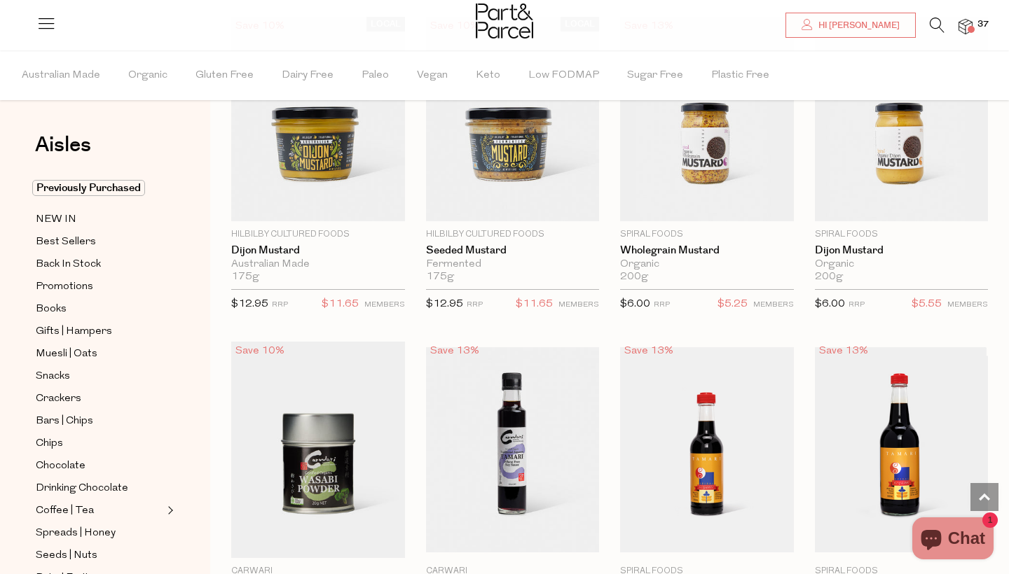
scroll to position [3430, 0]
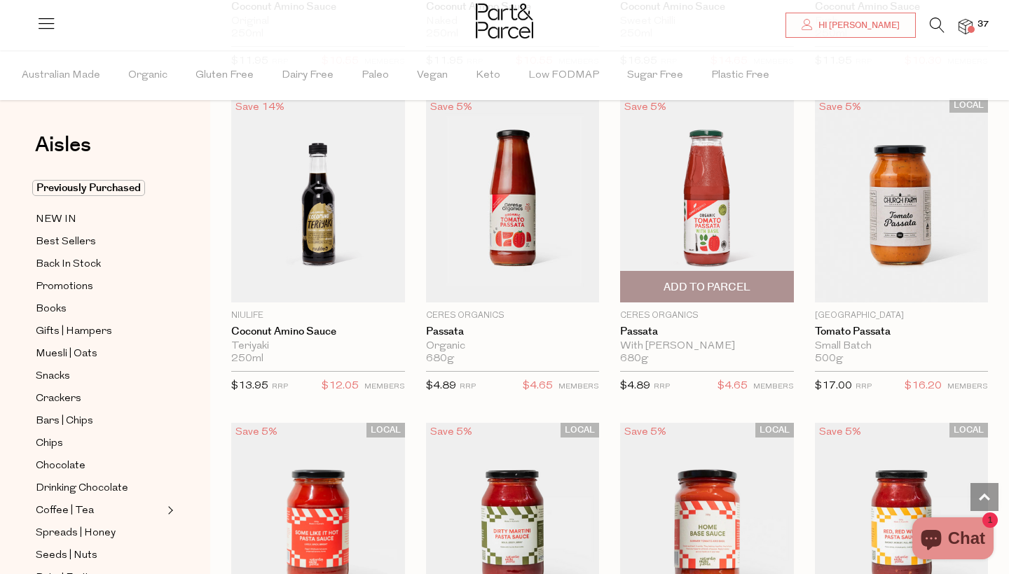
scroll to position [4660, 0]
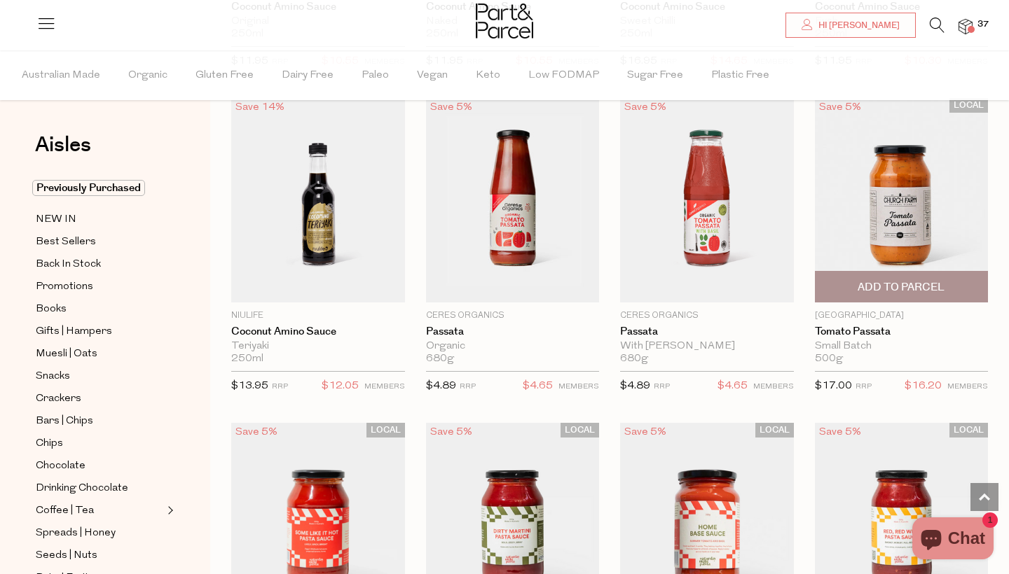
click at [874, 280] on span "Add To Parcel" at bounding box center [900, 287] width 87 height 15
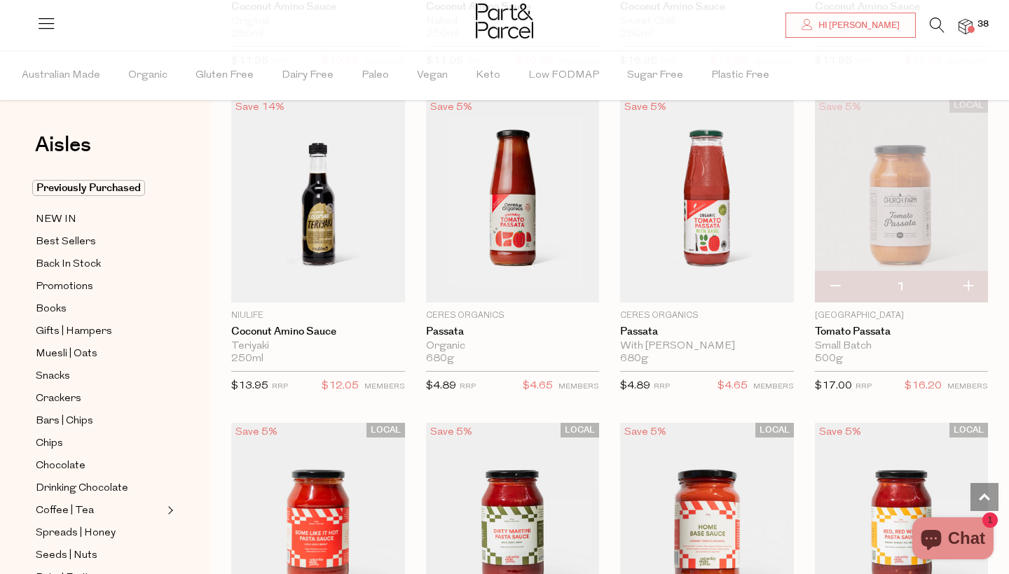
click at [970, 280] on button "button" at bounding box center [968, 287] width 40 height 31
type input "2"
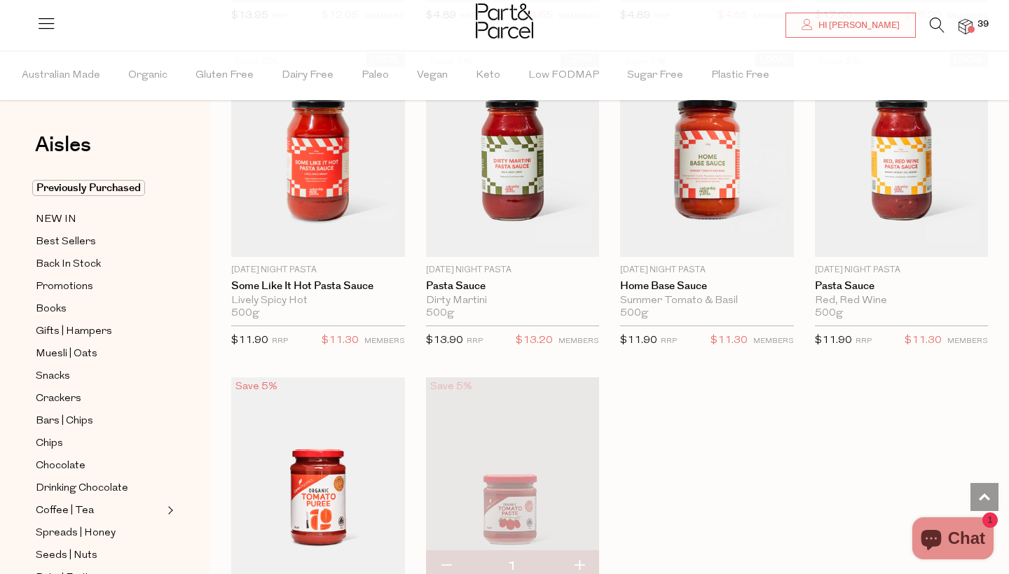
scroll to position [5029, 0]
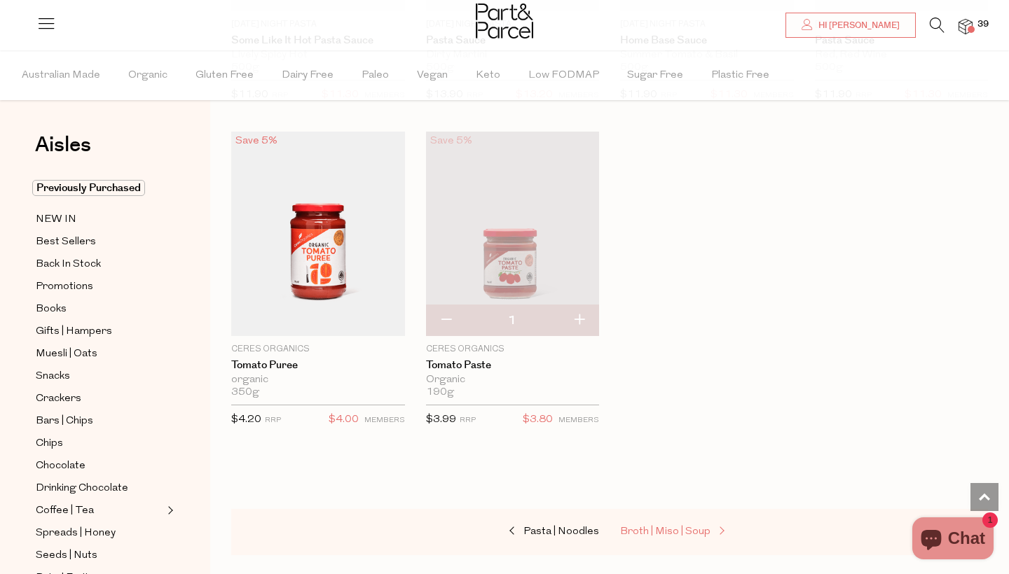
click at [672, 527] on span "Broth | Miso | Soup" at bounding box center [665, 532] width 90 height 11
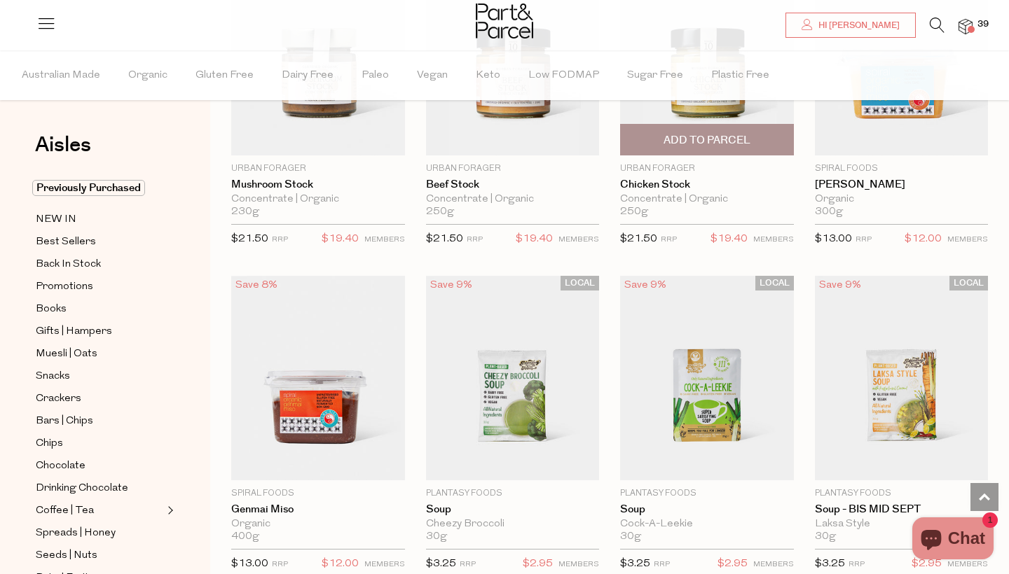
scroll to position [2193, 1]
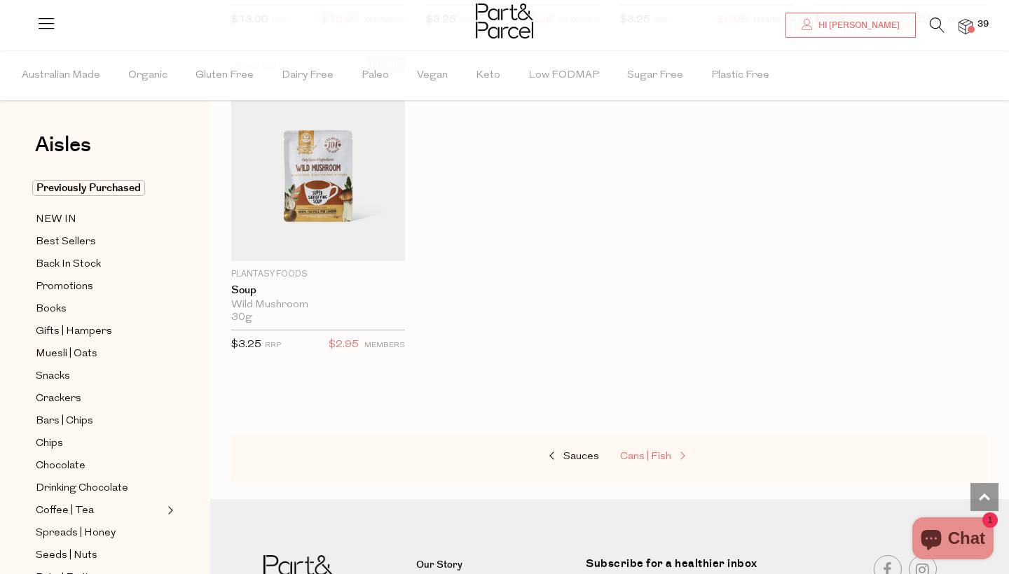
click at [663, 452] on span "Cans | Fish" at bounding box center [645, 457] width 51 height 11
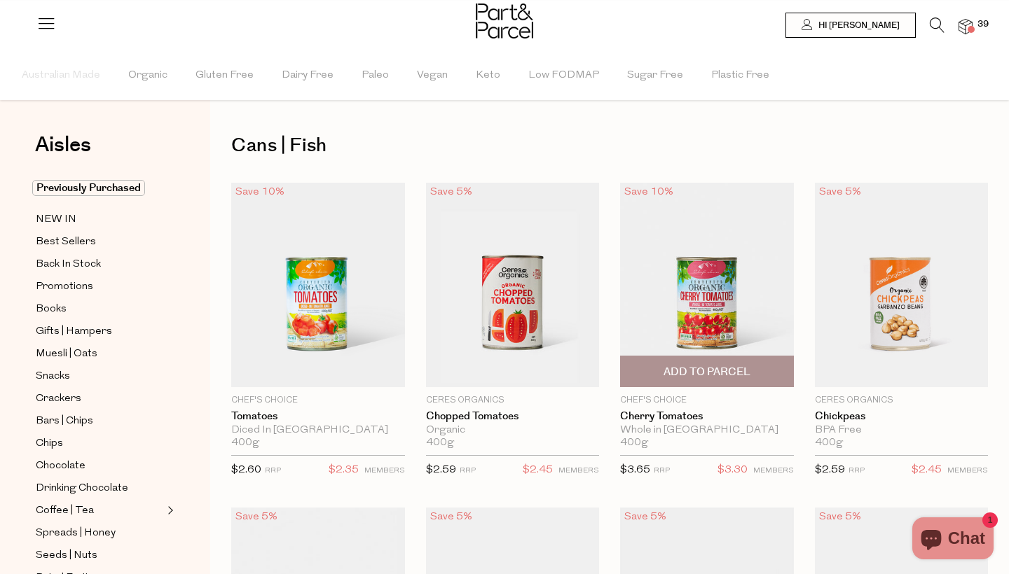
type input "2"
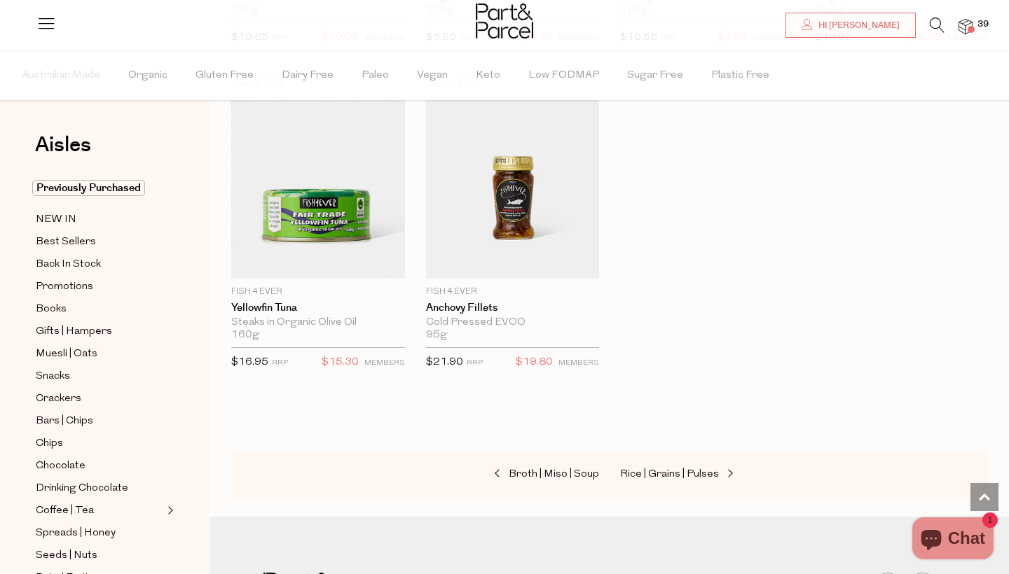
scroll to position [2083, 0]
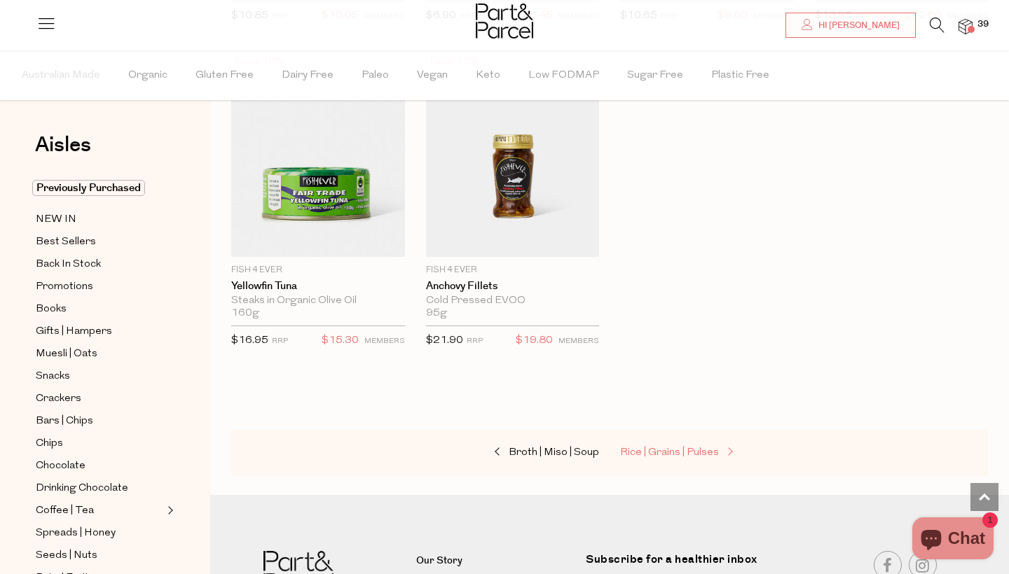
click at [667, 455] on link "Rice | Grains | Pulses" at bounding box center [690, 453] width 140 height 18
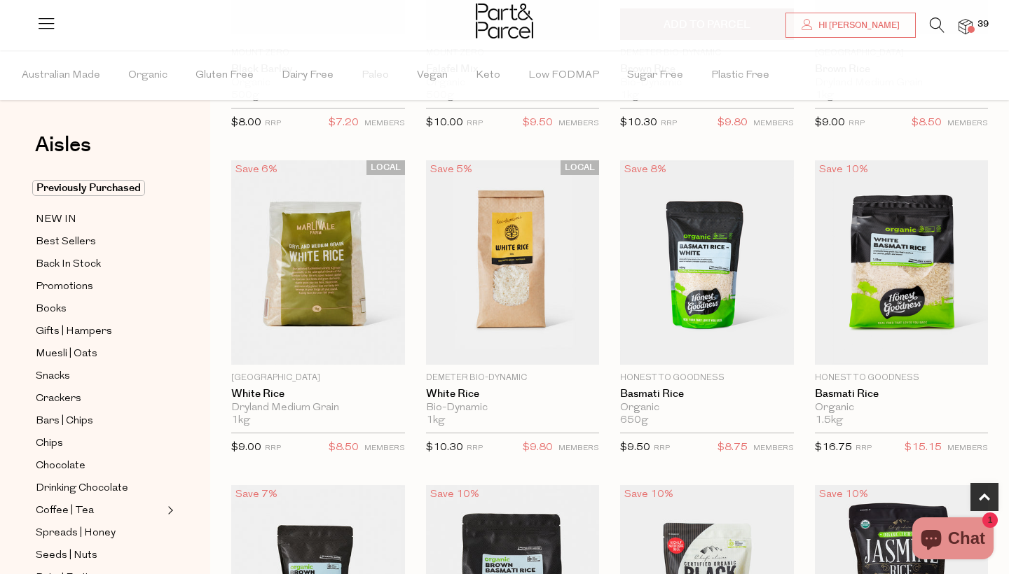
scroll to position [699, 0]
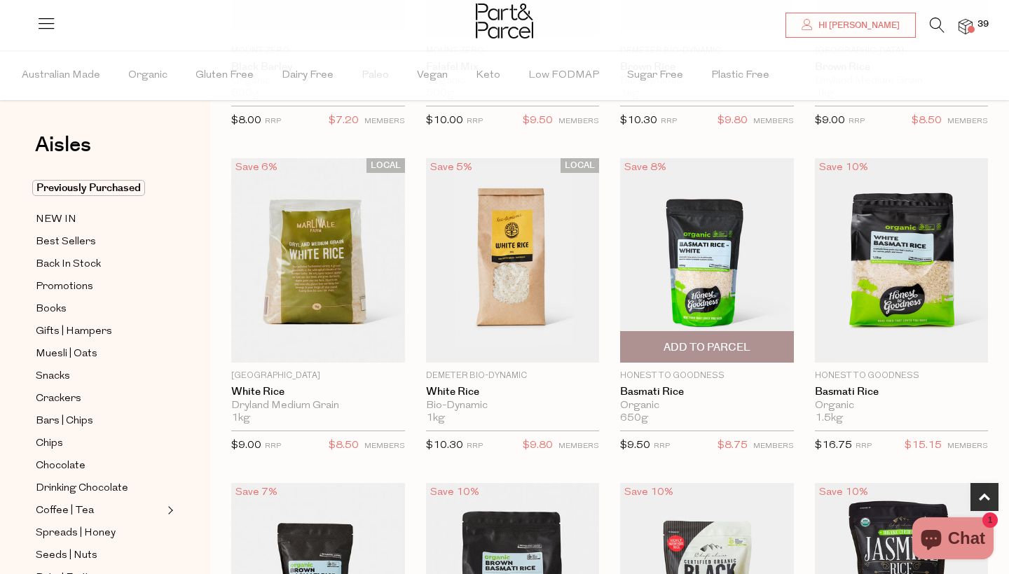
click at [677, 343] on span "Add To Parcel" at bounding box center [706, 347] width 87 height 15
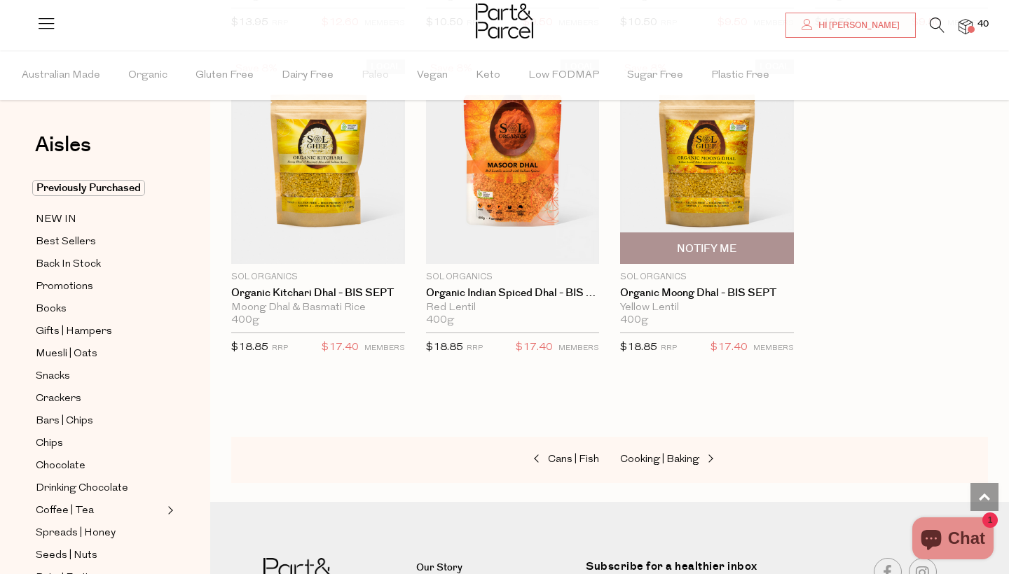
scroll to position [3072, 0]
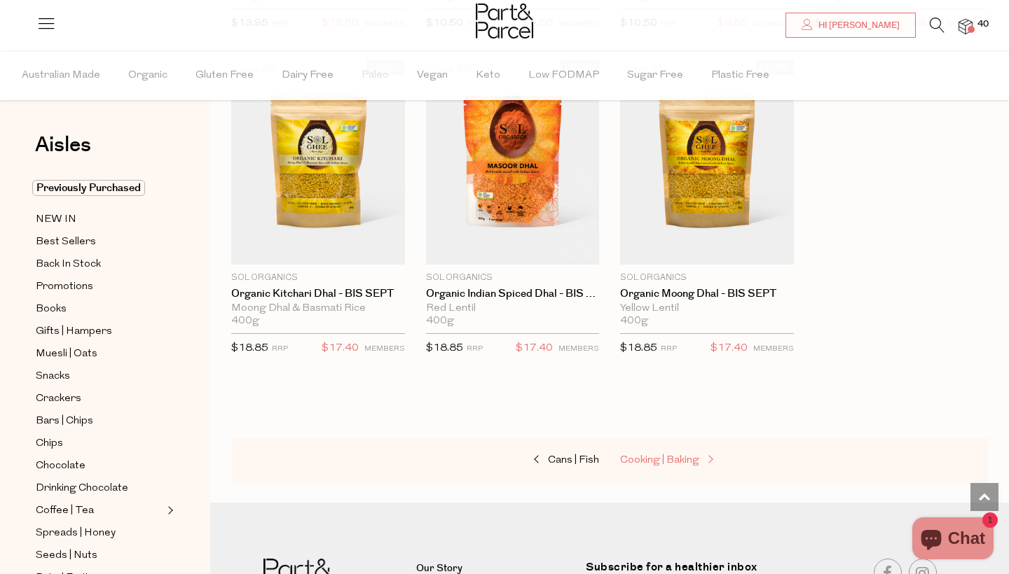
click at [681, 456] on span "Cooking | Baking" at bounding box center [659, 460] width 79 height 11
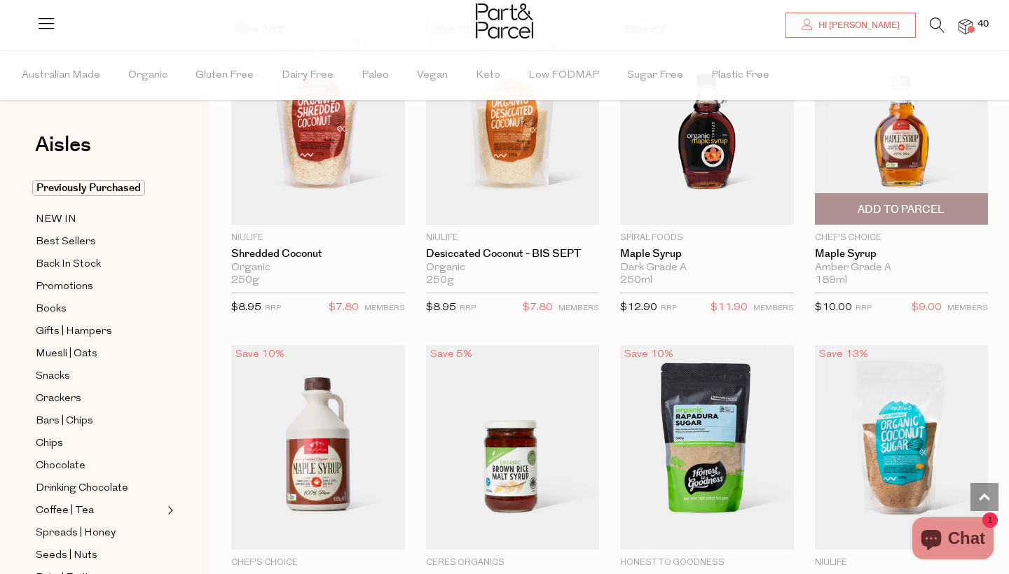
scroll to position [2961, 0]
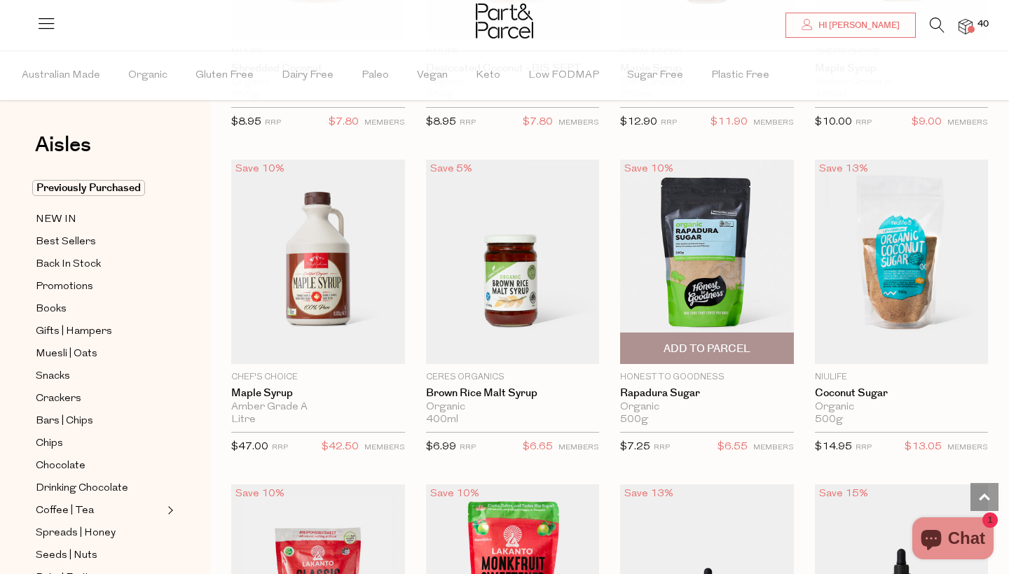
click at [701, 333] on span "Add To Parcel" at bounding box center [706, 348] width 165 height 30
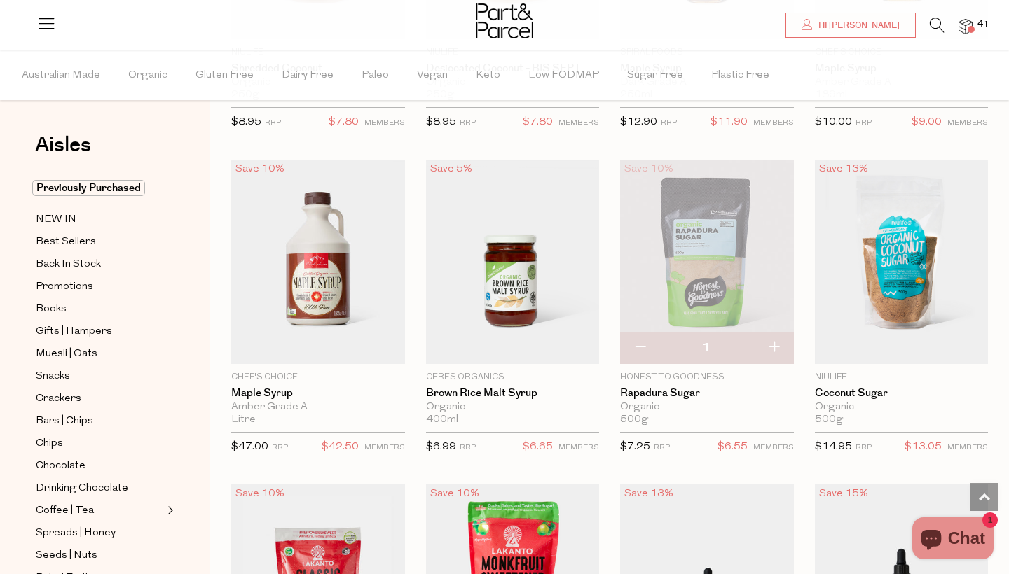
click at [777, 340] on button "button" at bounding box center [774, 348] width 40 height 31
type input "2"
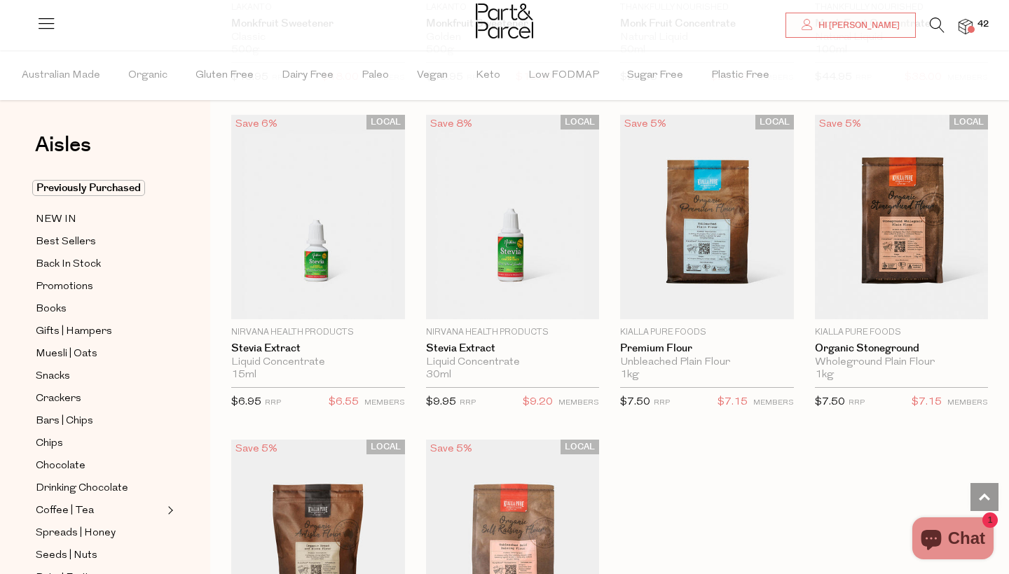
scroll to position [3604, 0]
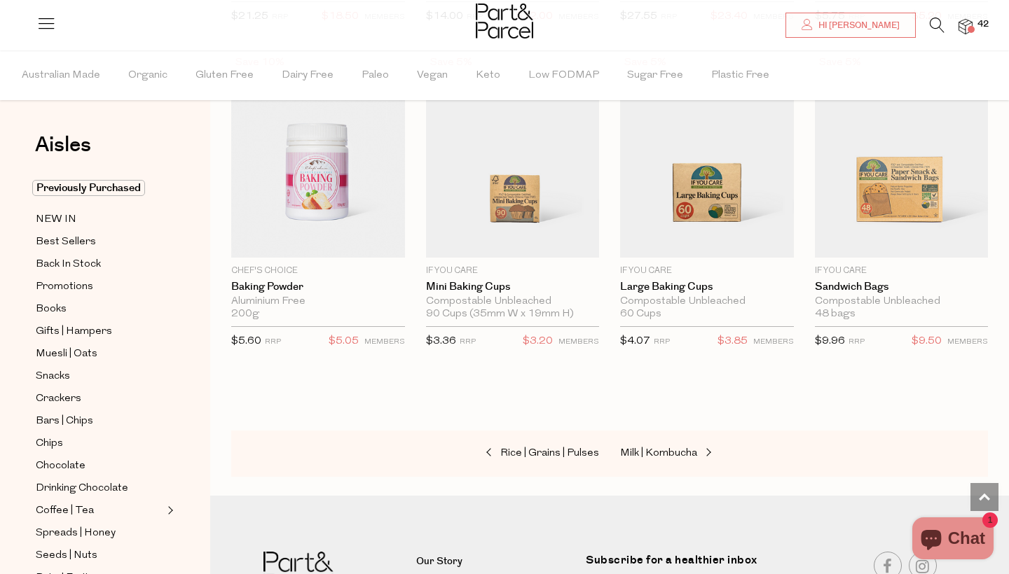
scroll to position [6512, 0]
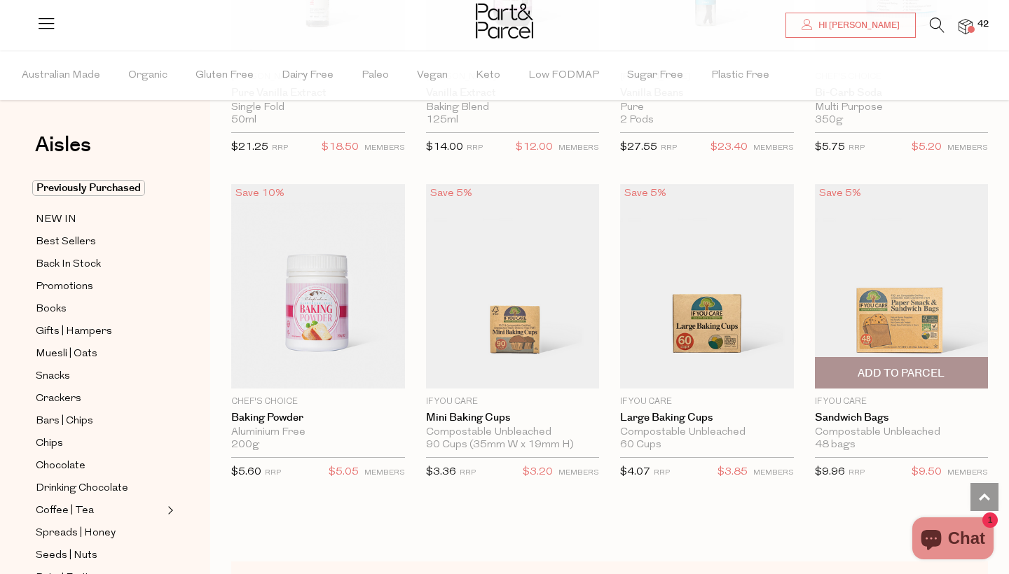
click at [910, 366] on span "Add To Parcel" at bounding box center [900, 373] width 87 height 15
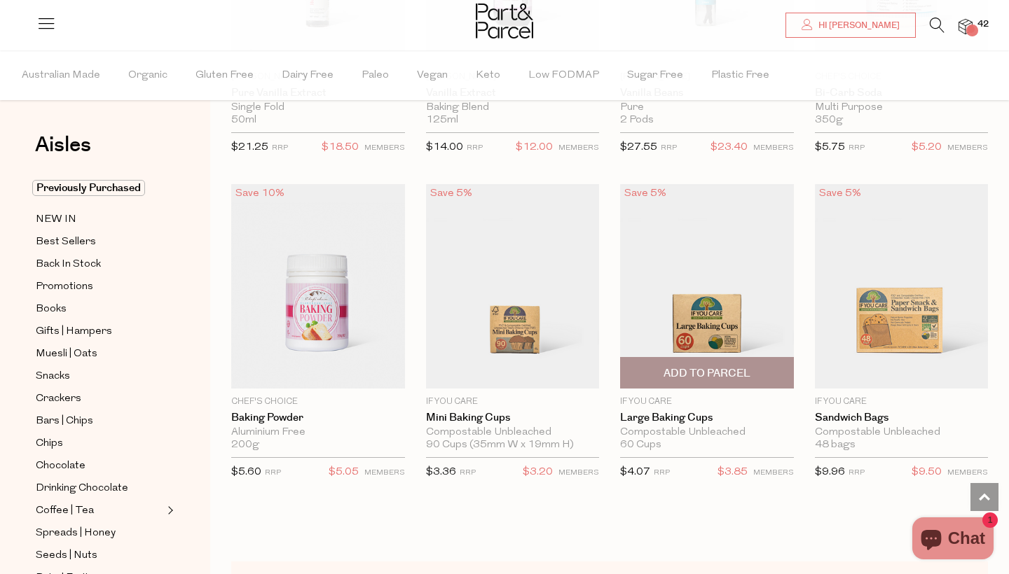
click at [696, 366] on span "Add To Parcel" at bounding box center [706, 373] width 87 height 15
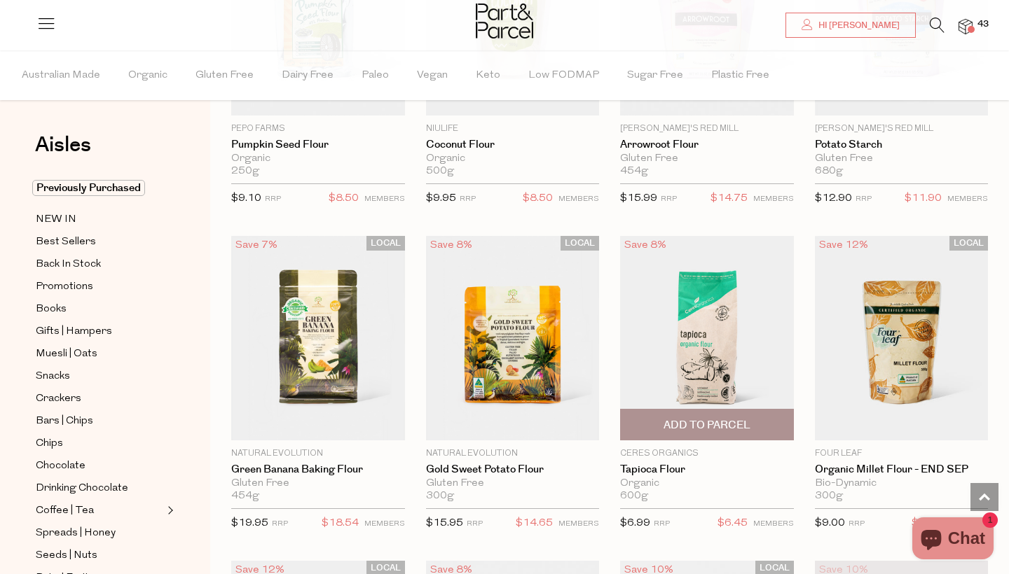
scroll to position [5485, 0]
click at [708, 418] on span "Add To Parcel" at bounding box center [706, 425] width 87 height 15
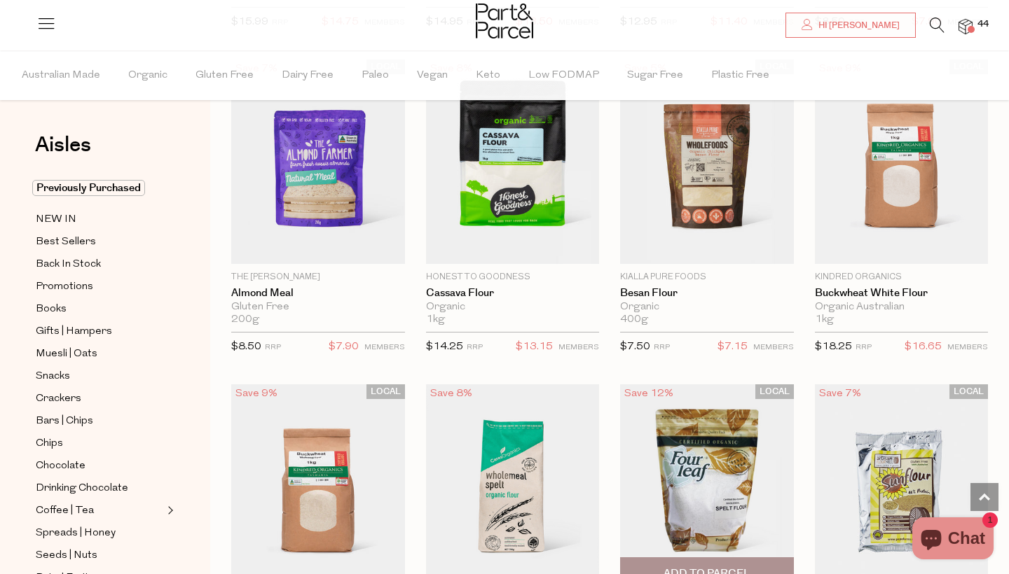
scroll to position [4558, 0]
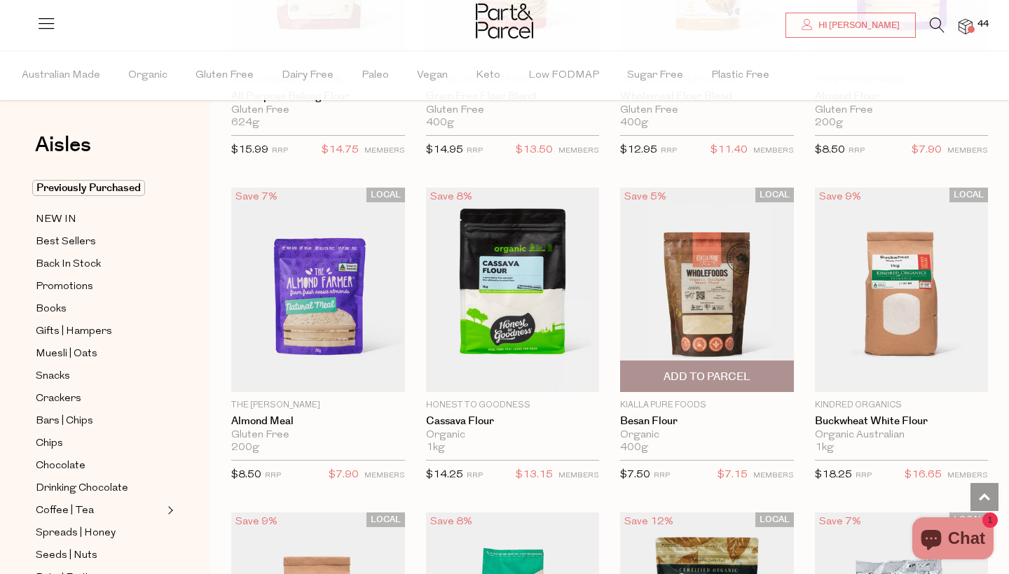
click at [684, 370] on span "Add To Parcel" at bounding box center [706, 377] width 87 height 15
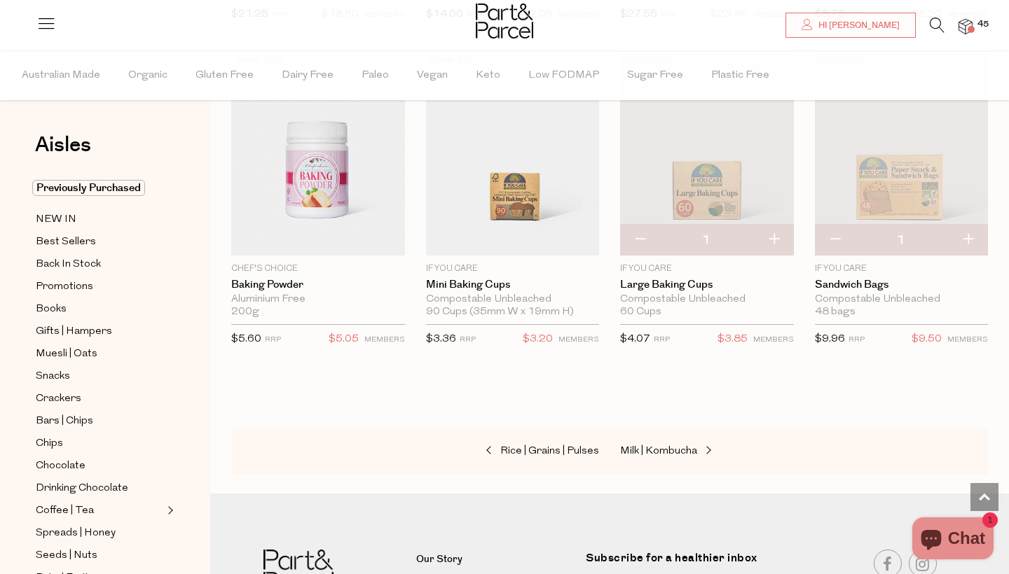
scroll to position [6645, 0]
click at [666, 446] on span "Milk | Kombucha" at bounding box center [658, 451] width 77 height 11
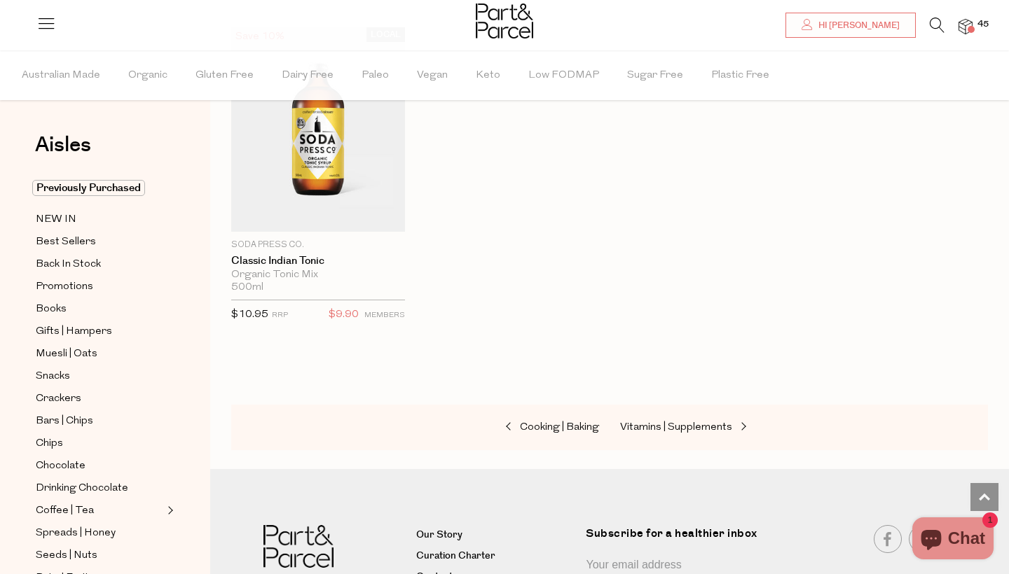
scroll to position [2844, 0]
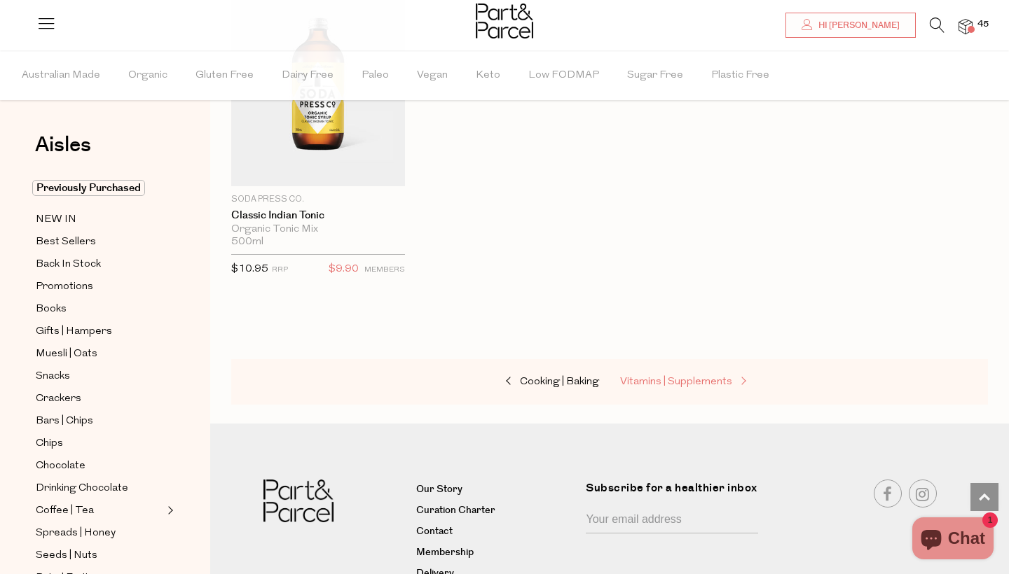
click at [671, 377] on span "Vitamins | Supplements" at bounding box center [676, 382] width 112 height 11
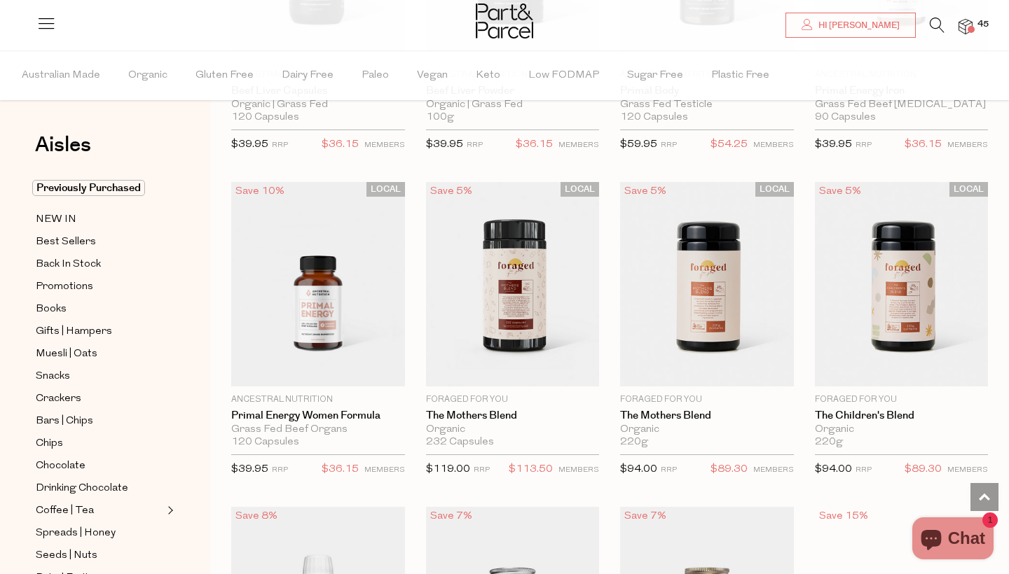
scroll to position [2940, 0]
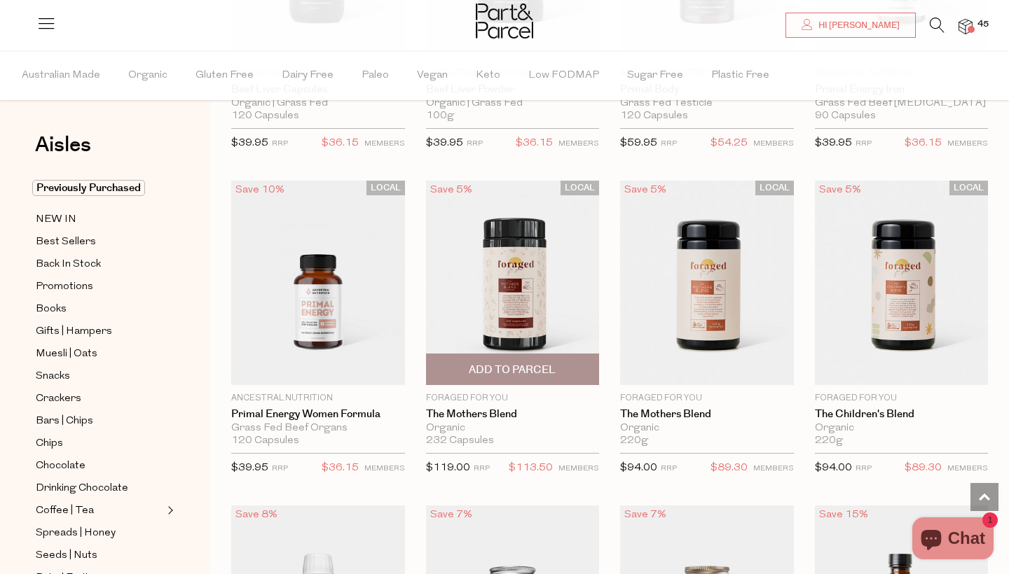
click at [504, 364] on span "Add To Parcel" at bounding box center [512, 370] width 87 height 15
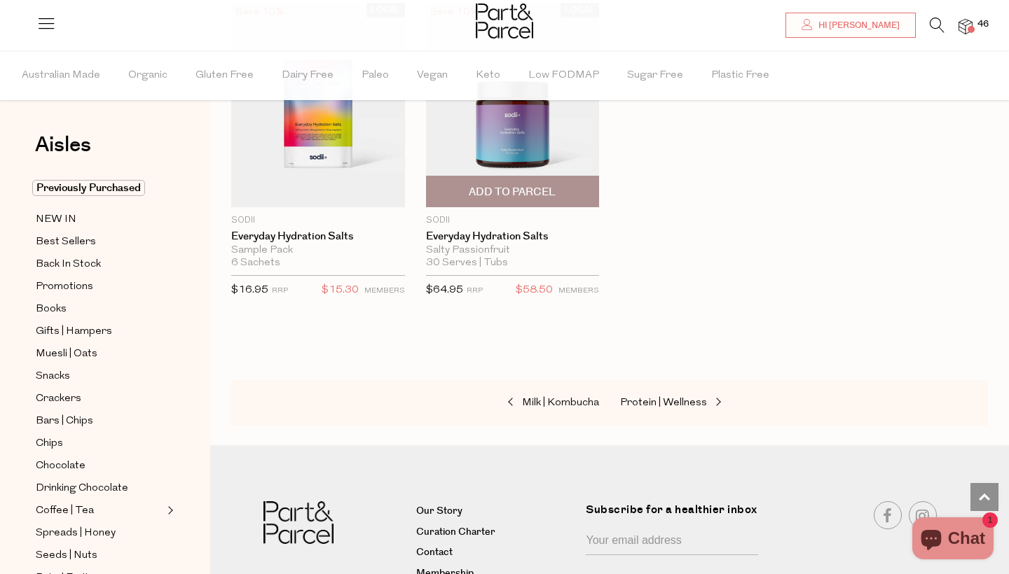
scroll to position [4744, 0]
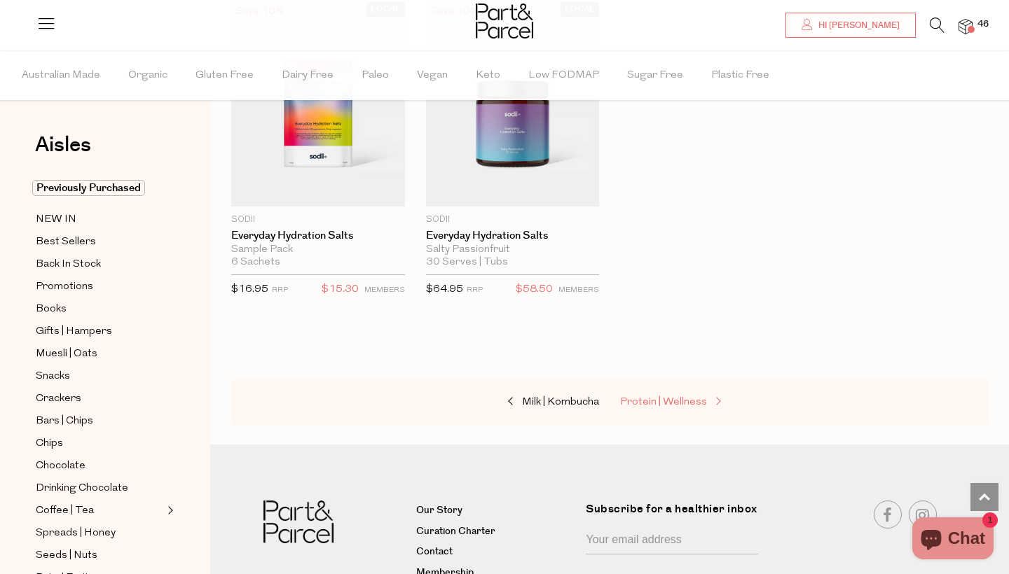
click at [654, 397] on span "Protein | Wellness" at bounding box center [663, 402] width 87 height 11
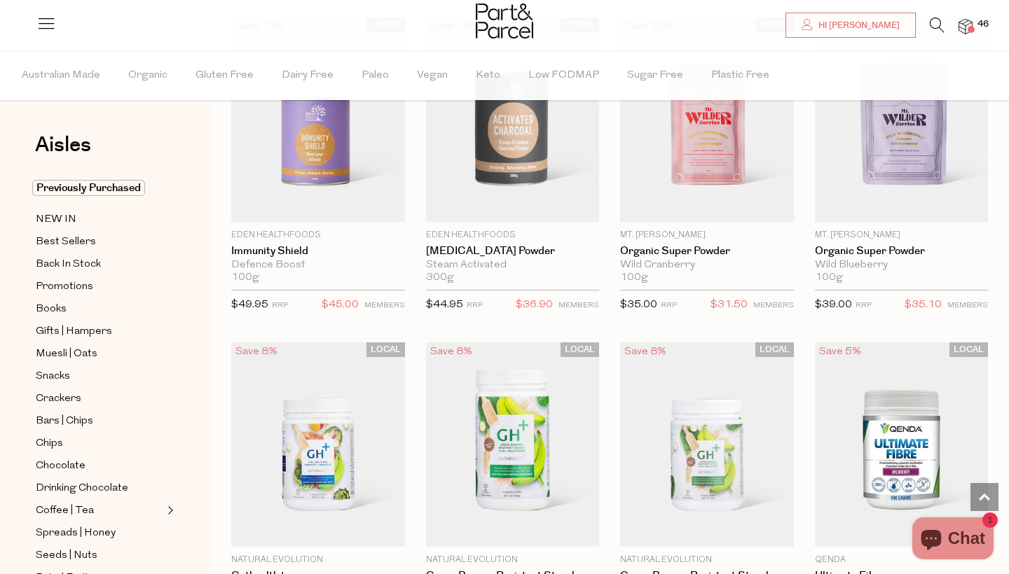
scroll to position [4732, 1]
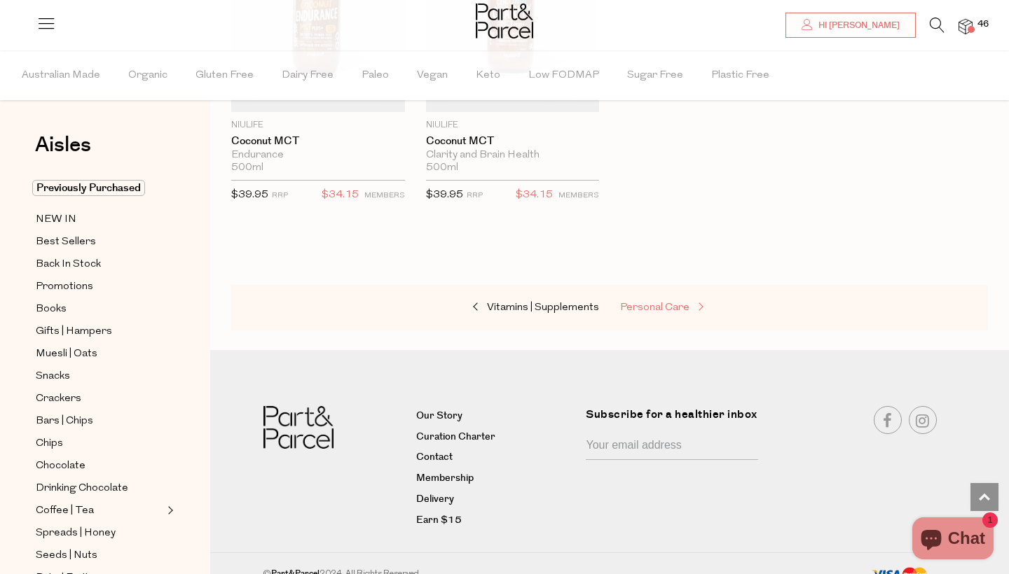
click at [677, 301] on link "Personal Care" at bounding box center [690, 308] width 140 height 18
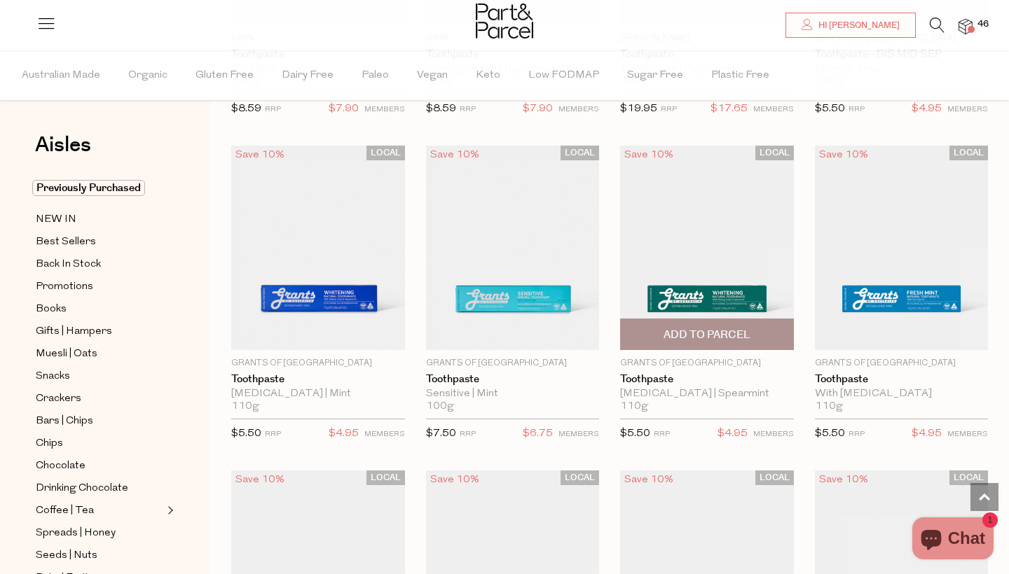
scroll to position [1678, 0]
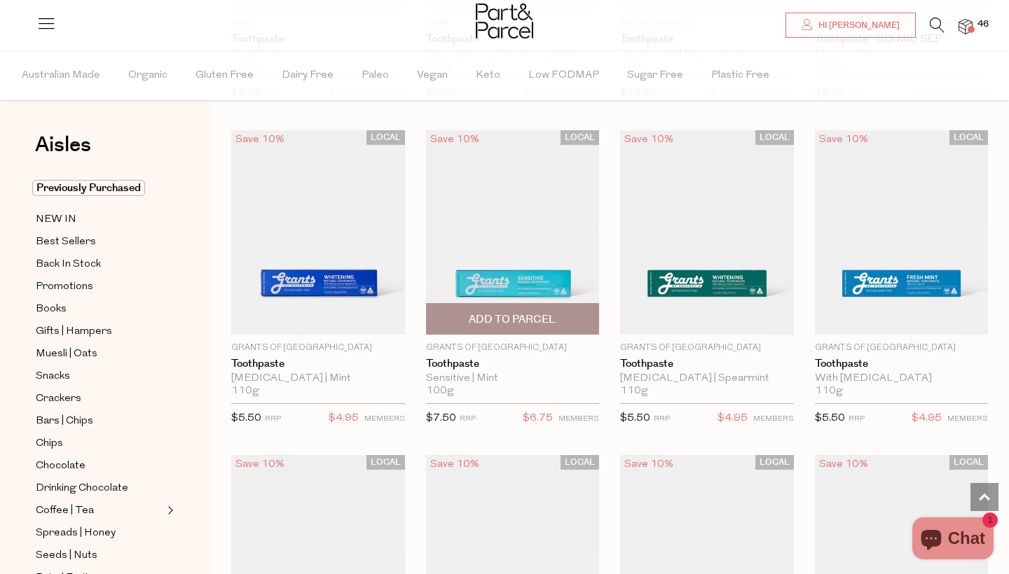
click at [505, 317] on span "Add To Parcel" at bounding box center [512, 319] width 87 height 15
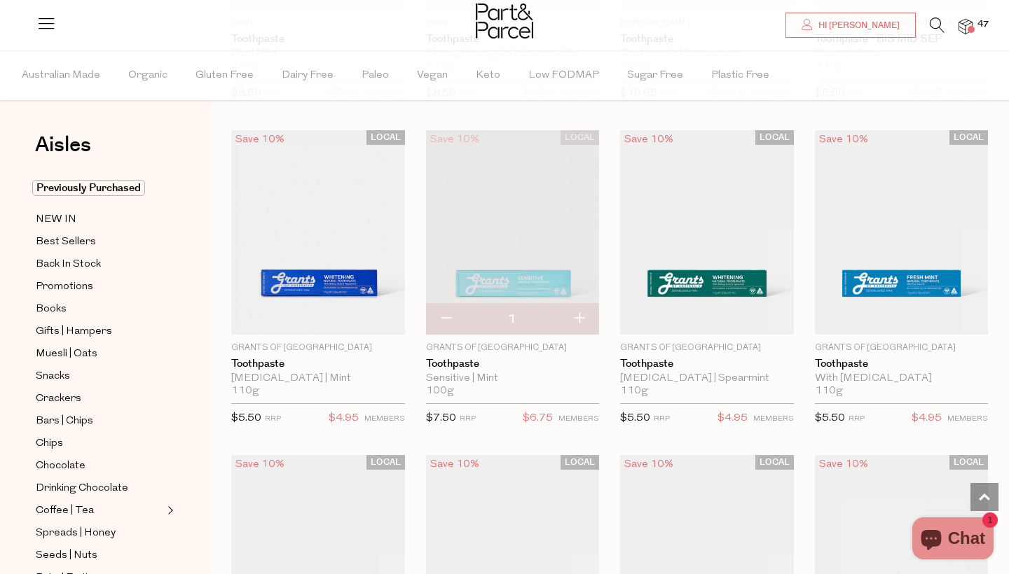
click at [581, 315] on button "button" at bounding box center [579, 319] width 40 height 31
type input "2"
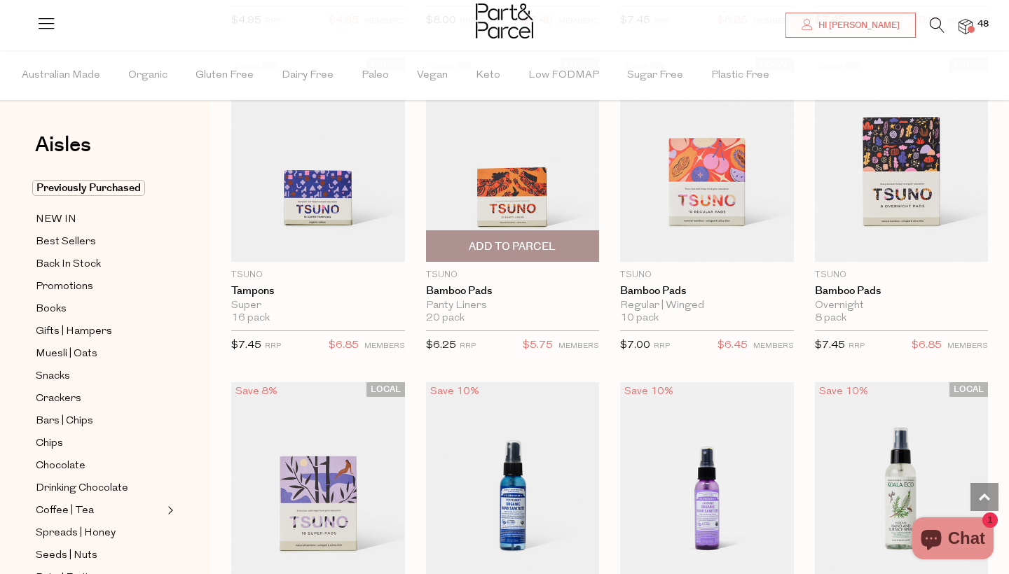
scroll to position [3054, 0]
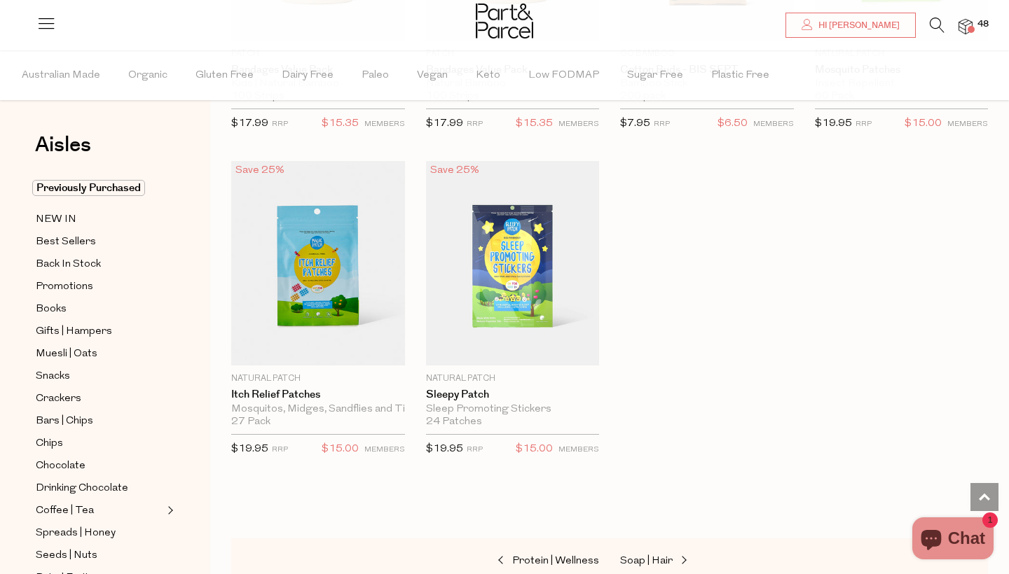
scroll to position [6543, 0]
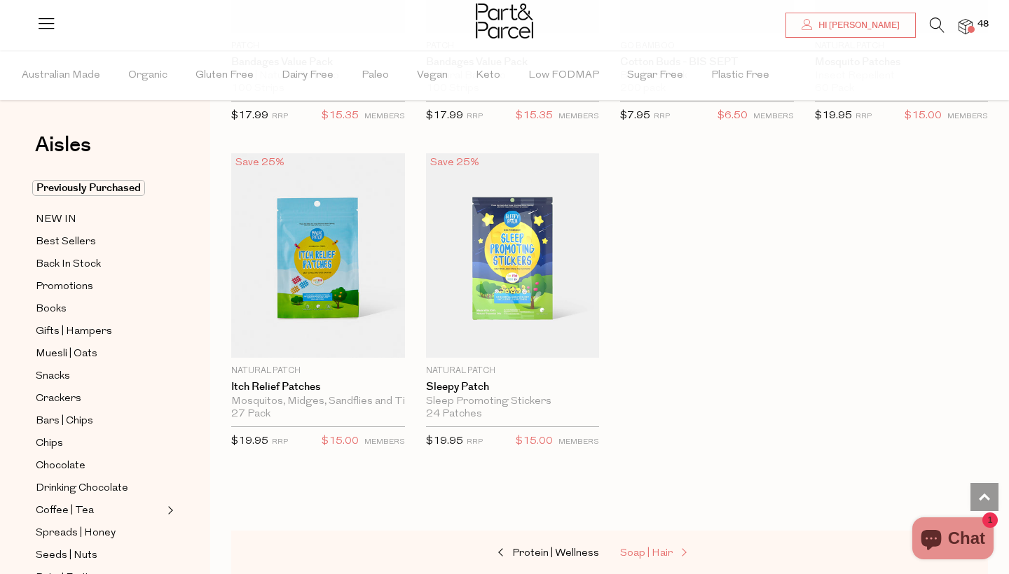
click at [626, 548] on span "Soap | Hair" at bounding box center [646, 553] width 53 height 11
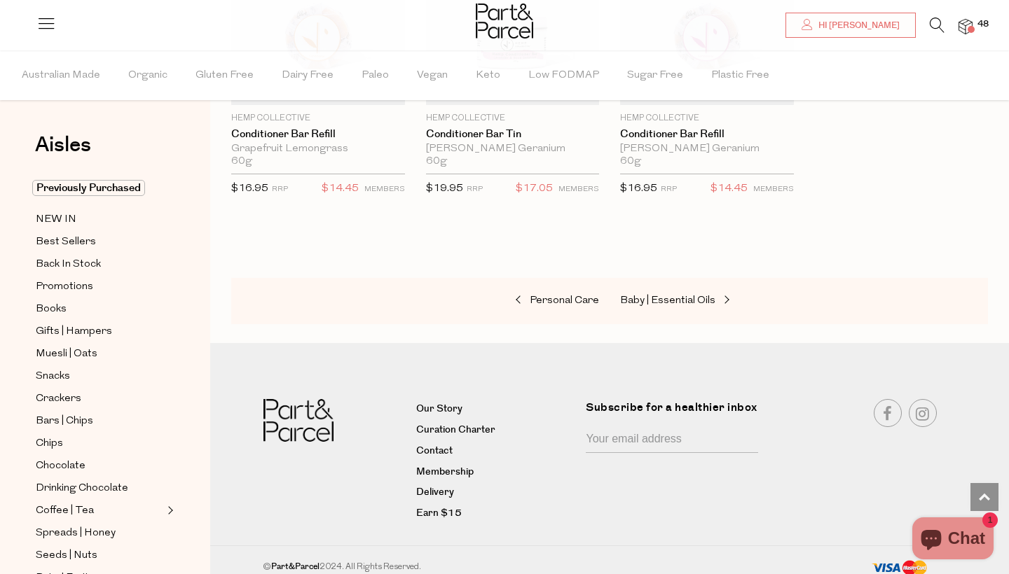
scroll to position [3857, 0]
click at [673, 296] on span "Baby | Essential Oils" at bounding box center [667, 301] width 95 height 11
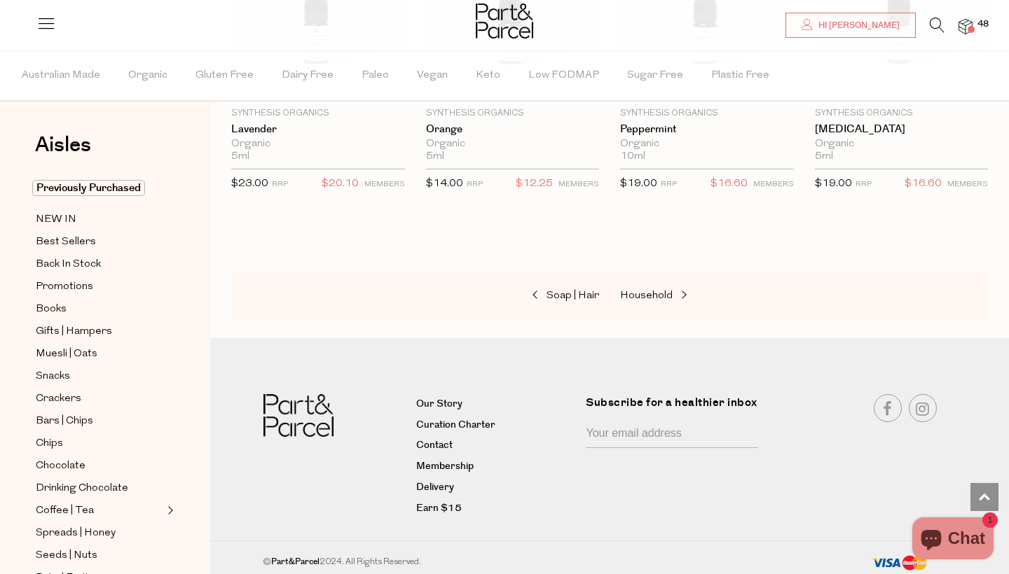
click at [673, 293] on span at bounding box center [682, 296] width 20 height 11
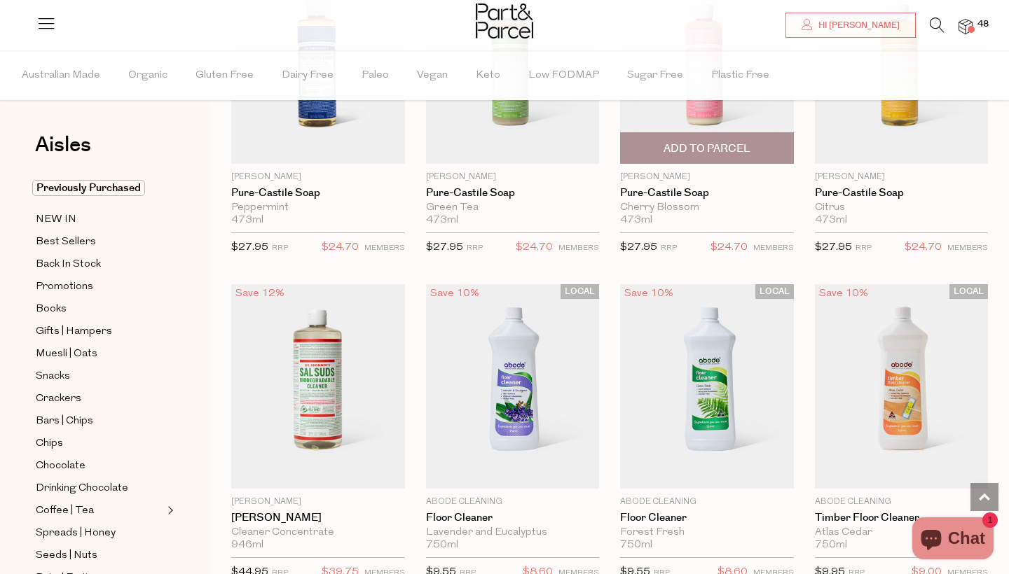
scroll to position [1581, 0]
